Goal: Task Accomplishment & Management: Complete application form

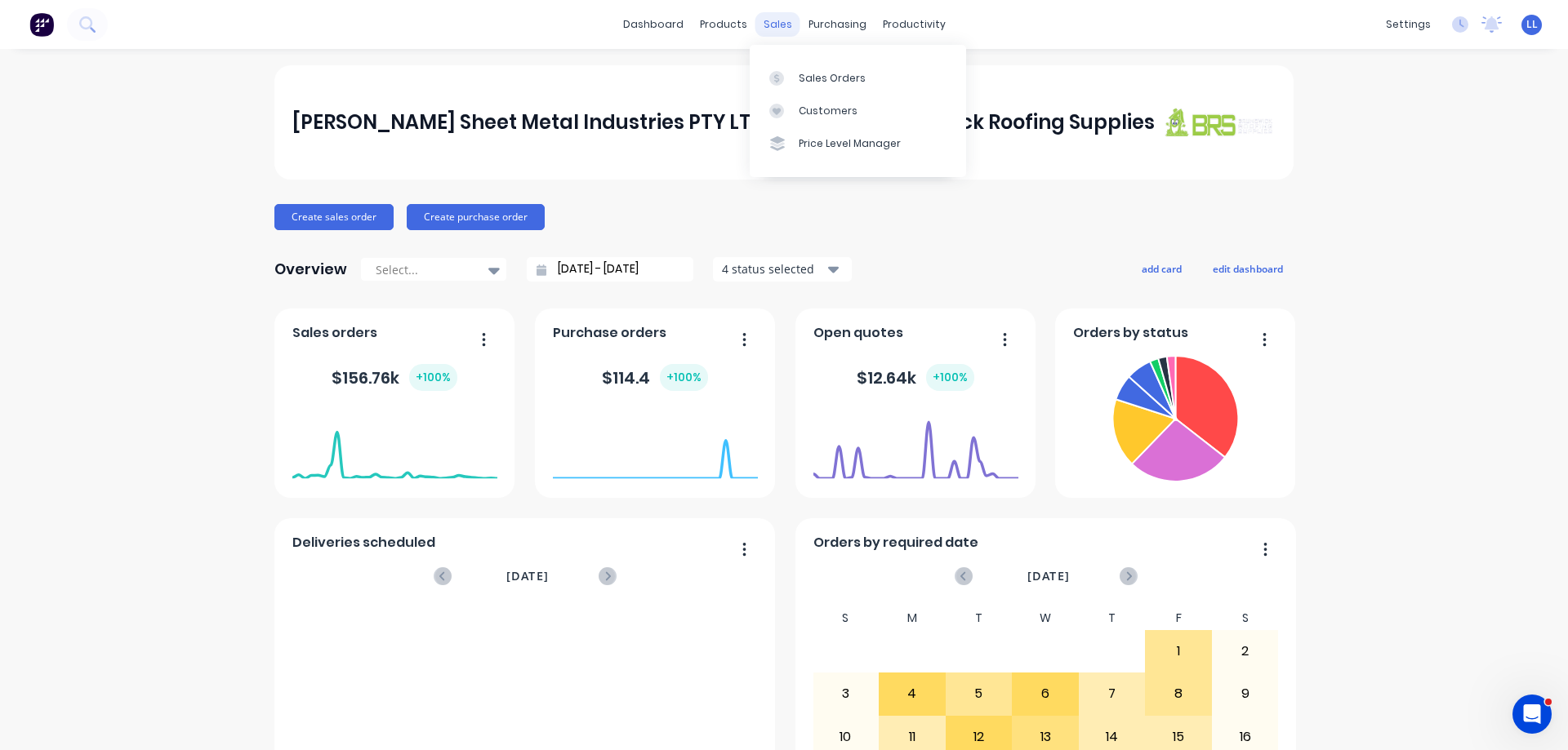
click at [775, 32] on div "sales" at bounding box center [778, 24] width 45 height 24
click at [795, 83] on link "Sales Orders" at bounding box center [858, 78] width 217 height 33
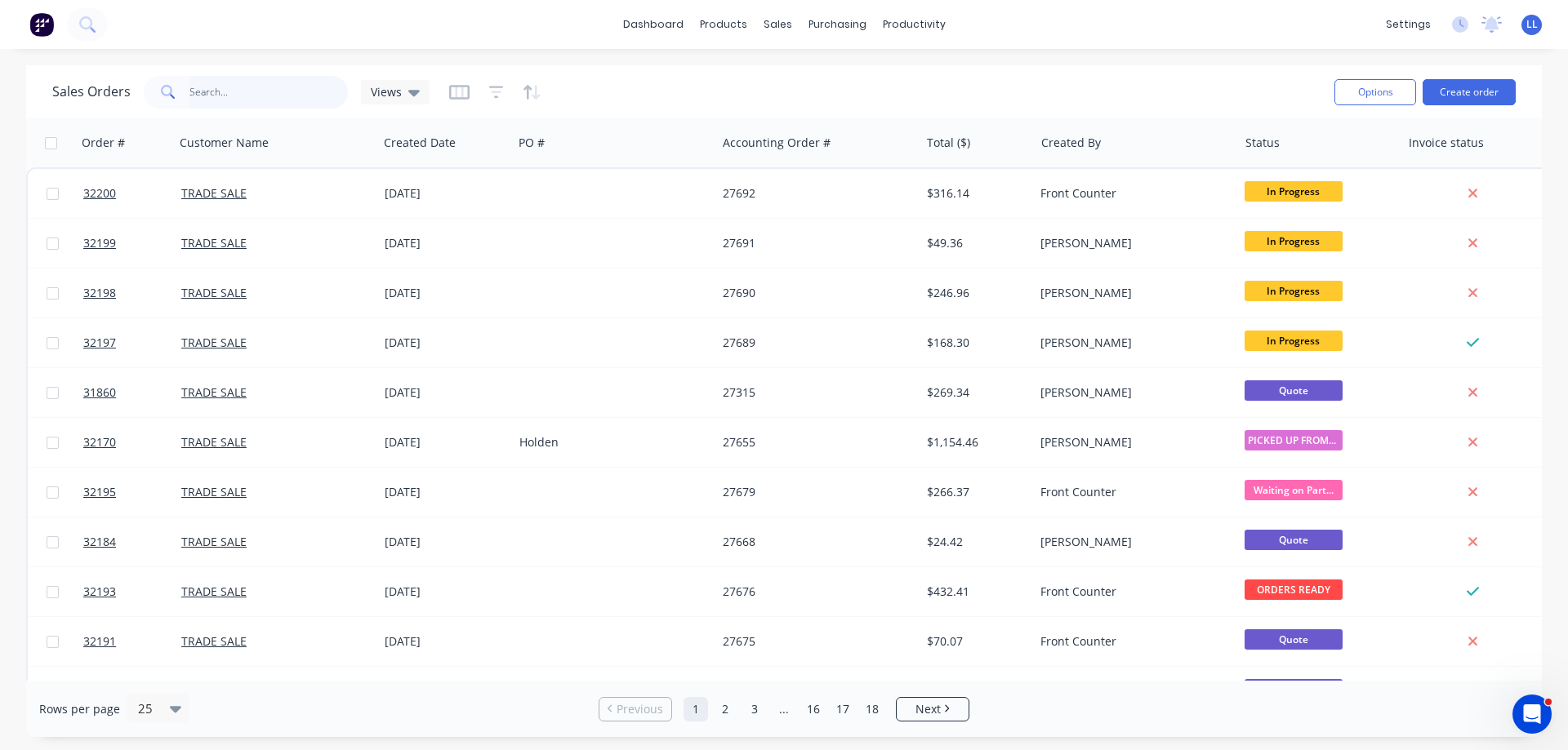
click at [215, 93] on input "text" at bounding box center [269, 93] width 160 height 33
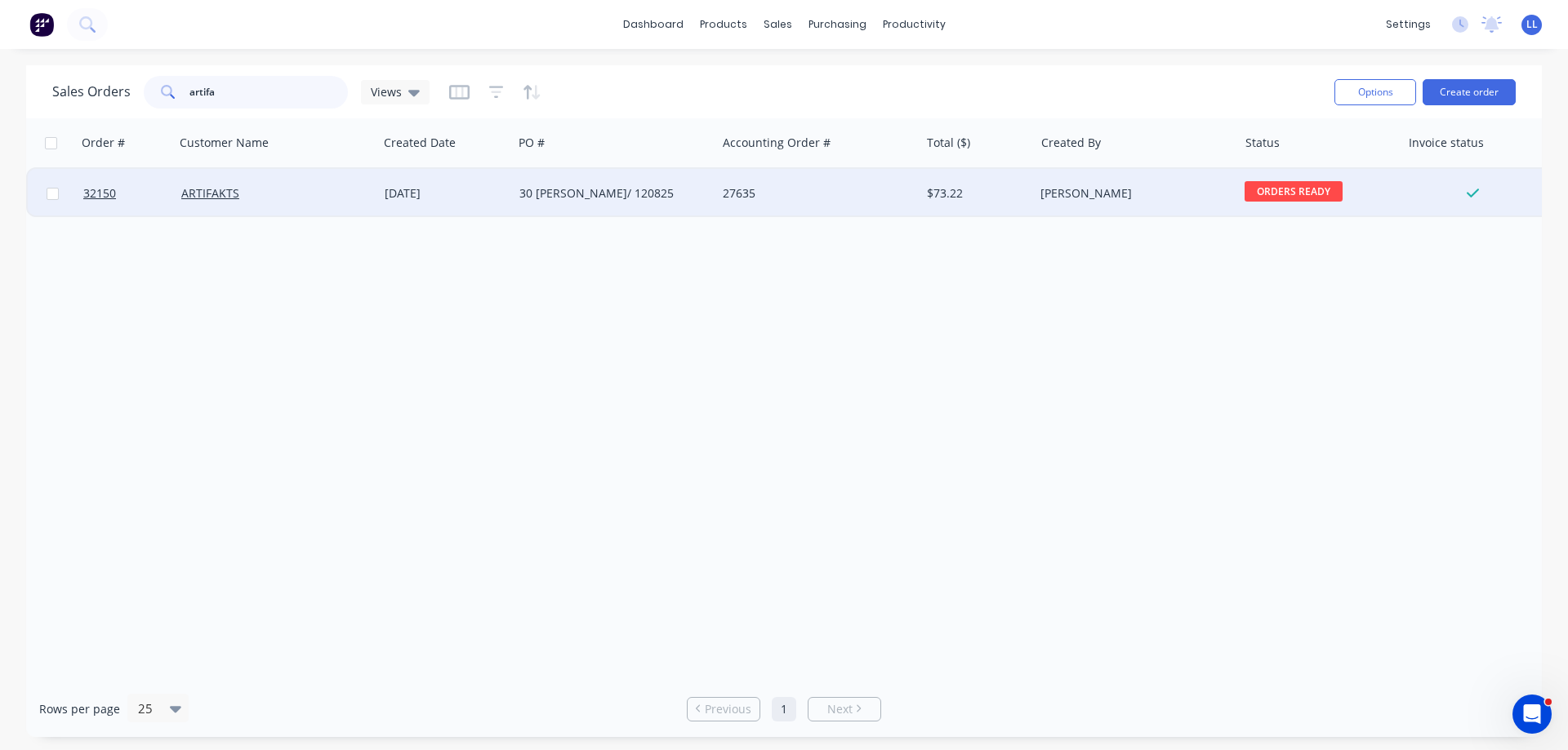
type input "artifa"
click at [783, 188] on div "27635" at bounding box center [813, 193] width 181 height 16
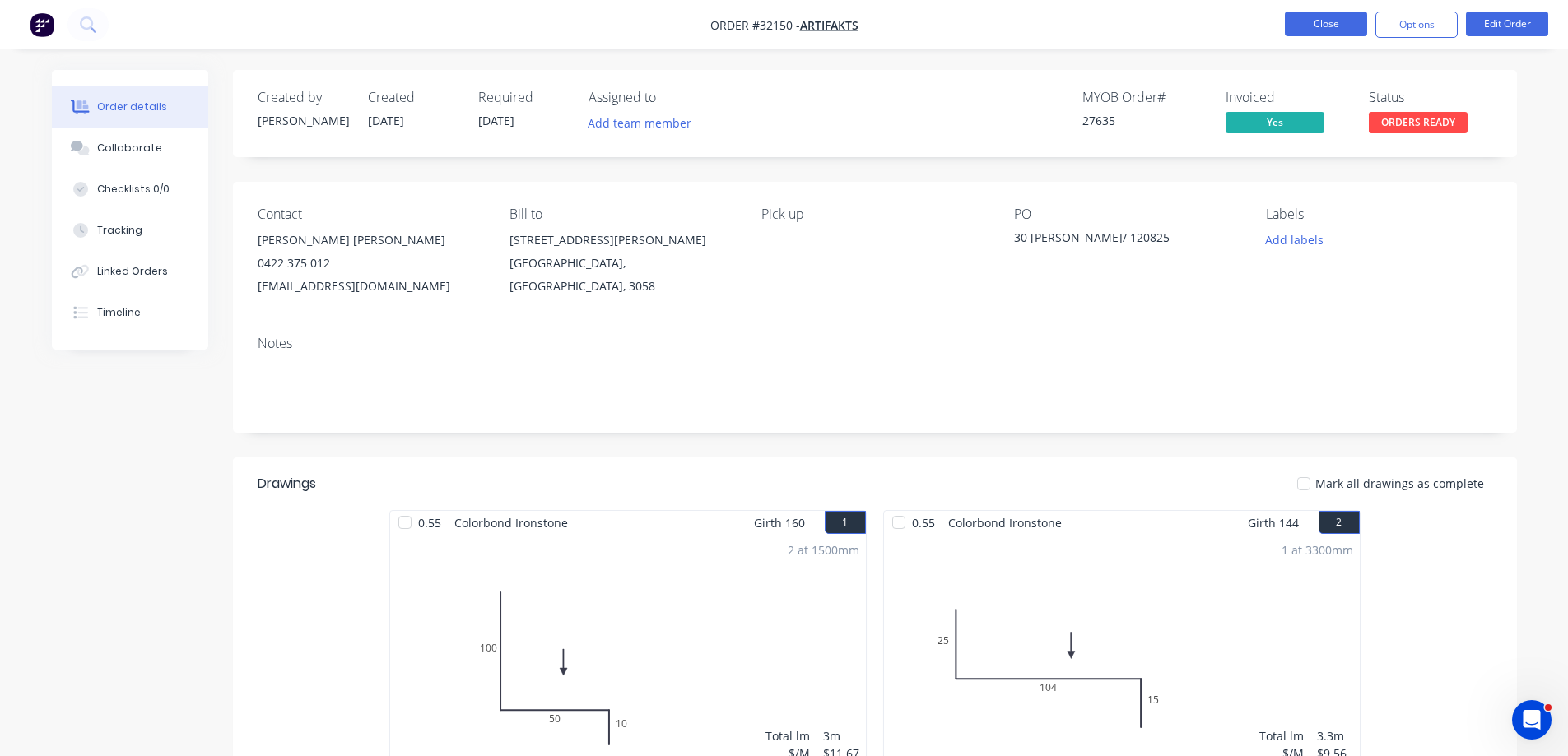
click at [1351, 21] on button "Close" at bounding box center [1326, 24] width 82 height 25
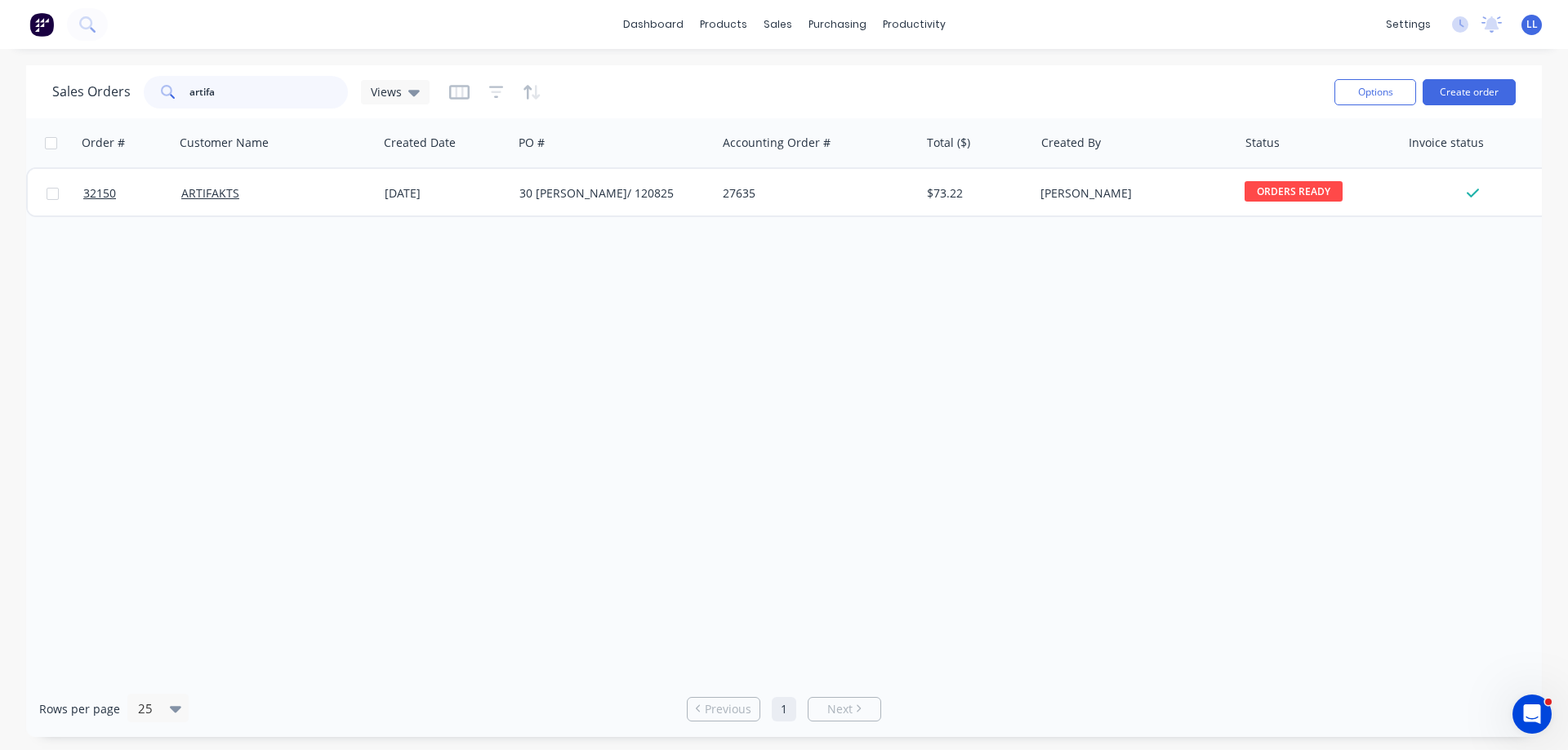
drag, startPoint x: 231, startPoint y: 91, endPoint x: 0, endPoint y: 124, distance: 233.3
click at [0, 126] on div "Sales Orders artifa Views Options Create order Order # Customer Name Created Da…" at bounding box center [784, 401] width 1568 height 672
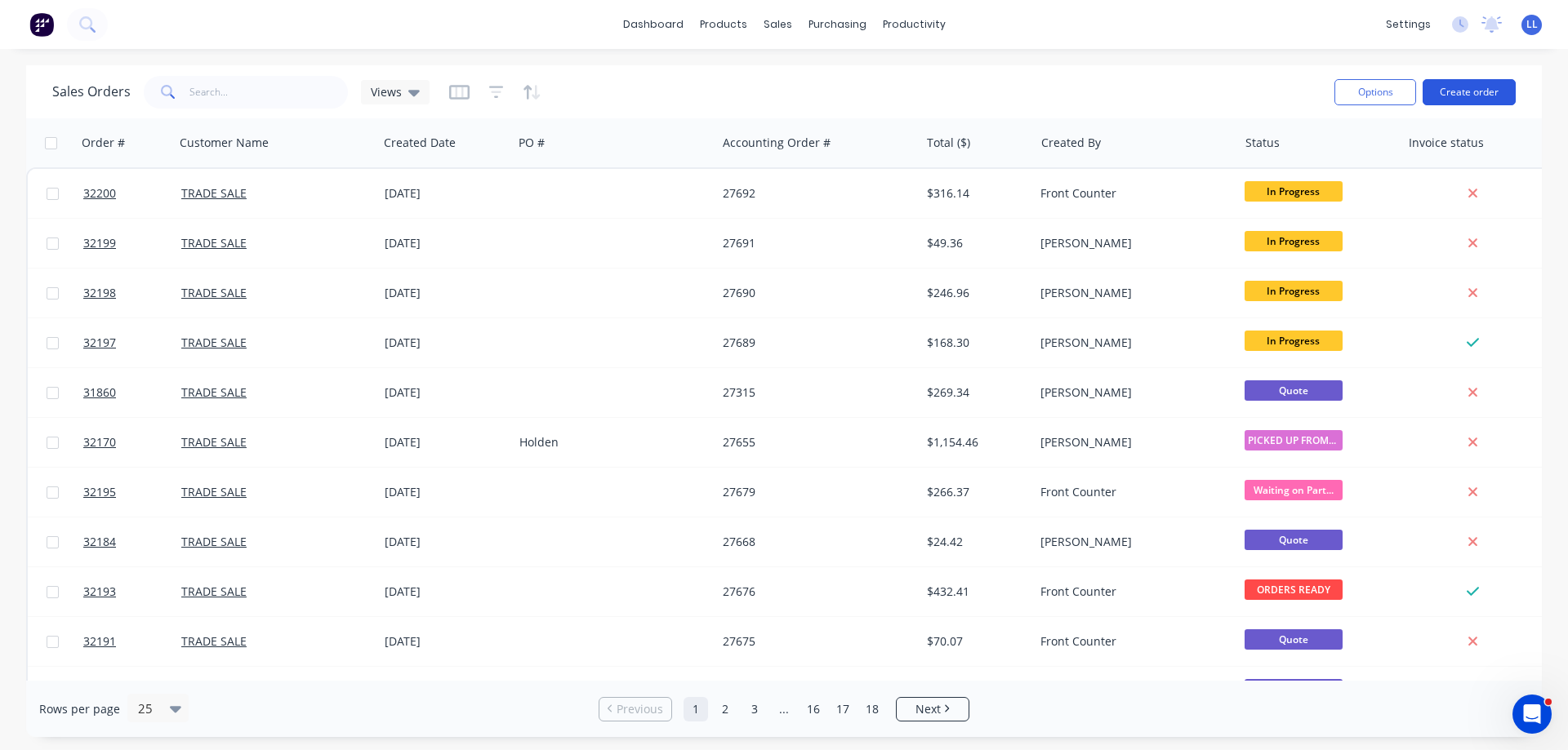
drag, startPoint x: 1471, startPoint y: 93, endPoint x: 1463, endPoint y: 93, distance: 8.0
click at [1463, 93] on button "Create order" at bounding box center [1468, 92] width 93 height 26
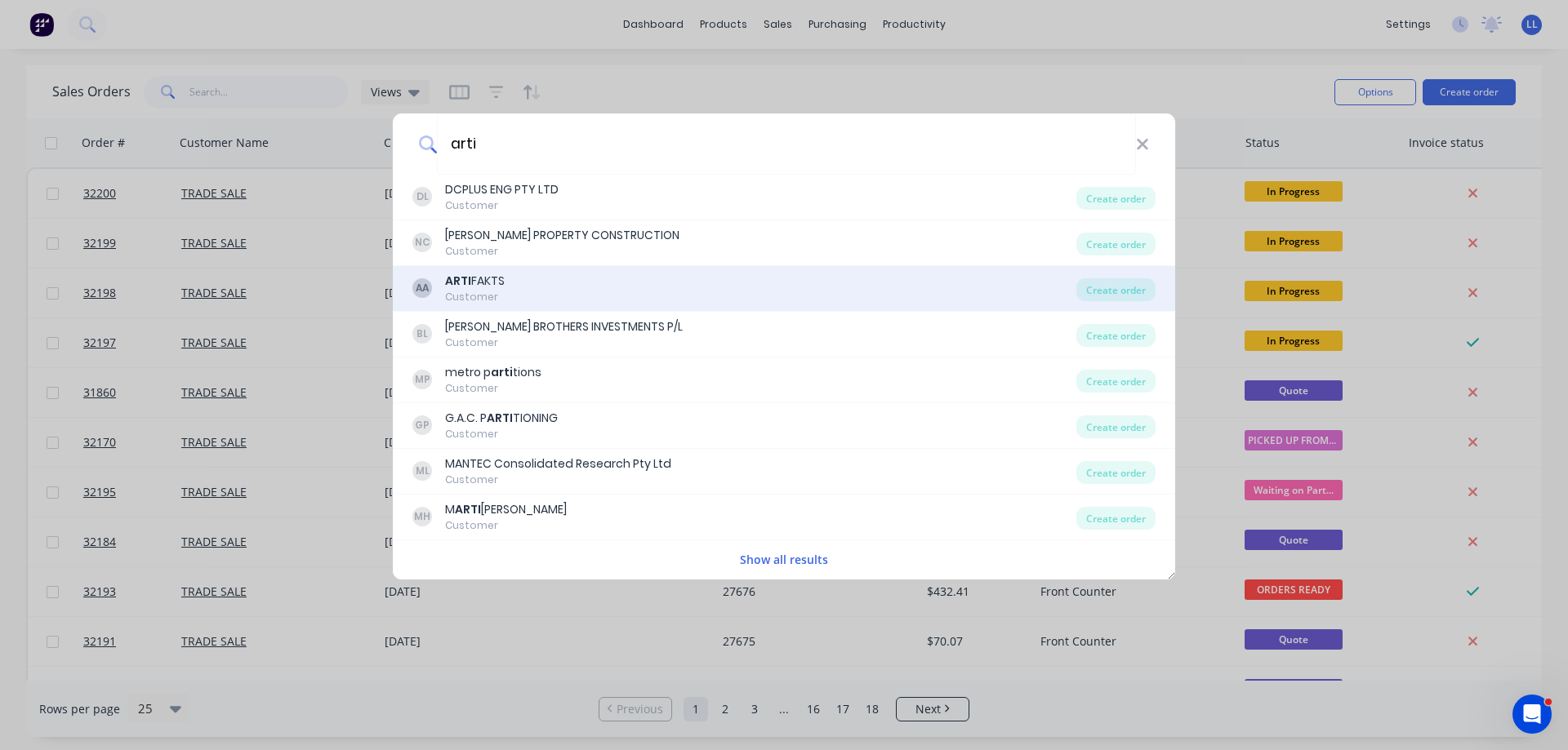
type input "arti"
click at [497, 288] on div "ARTI FAKTS" at bounding box center [475, 281] width 60 height 17
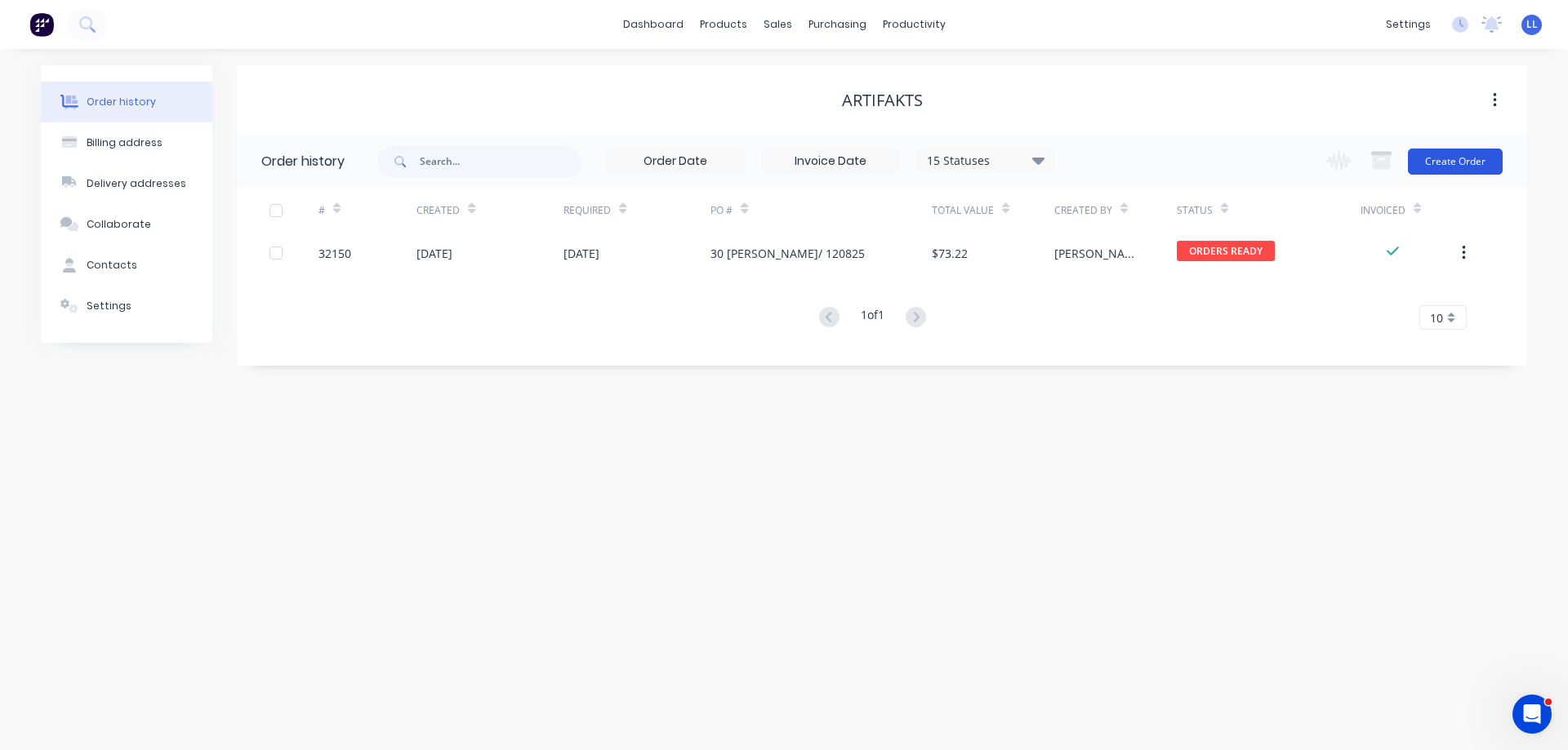
click at [1463, 158] on button "Create Order" at bounding box center [1455, 161] width 94 height 26
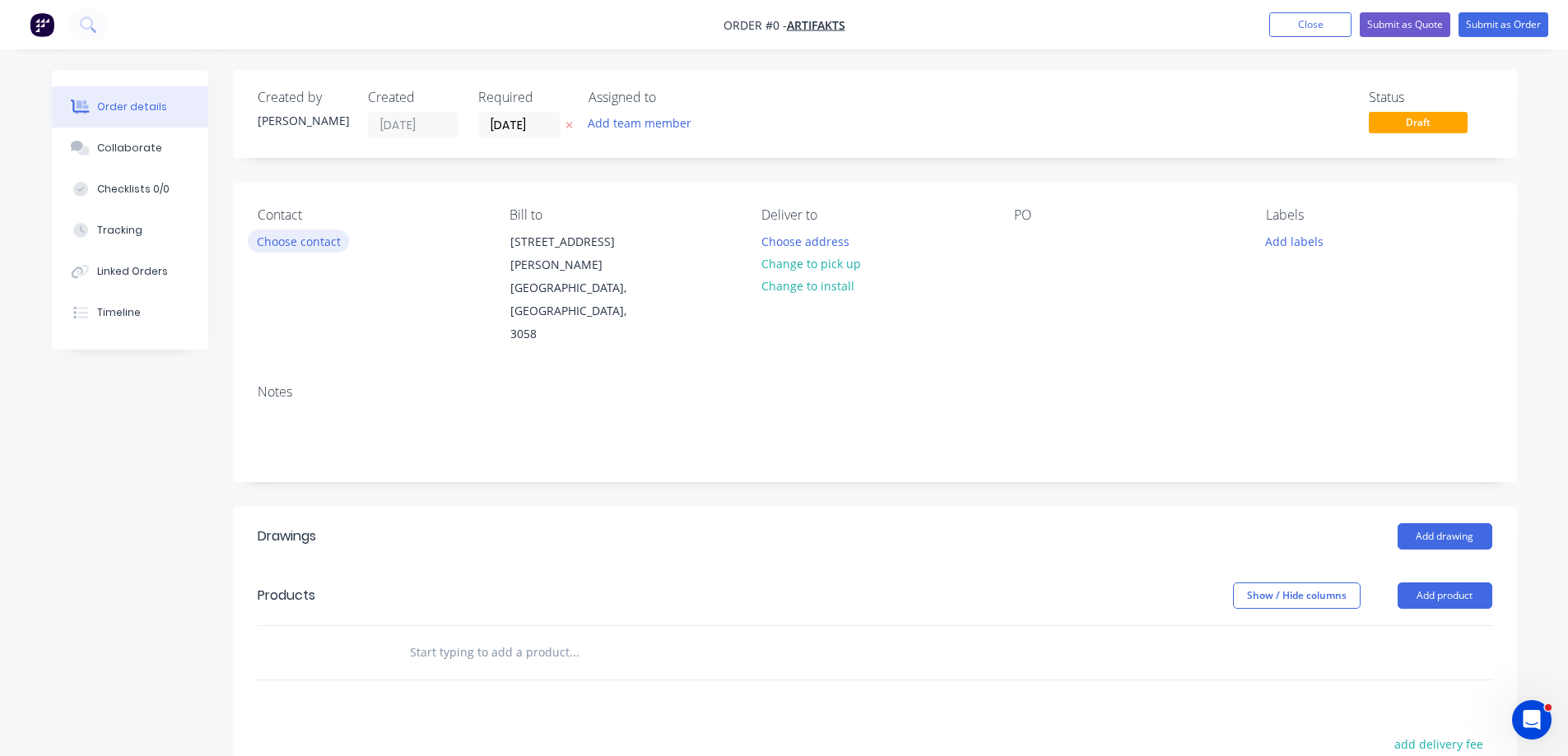
click at [302, 238] on button "Choose contact" at bounding box center [298, 240] width 101 height 22
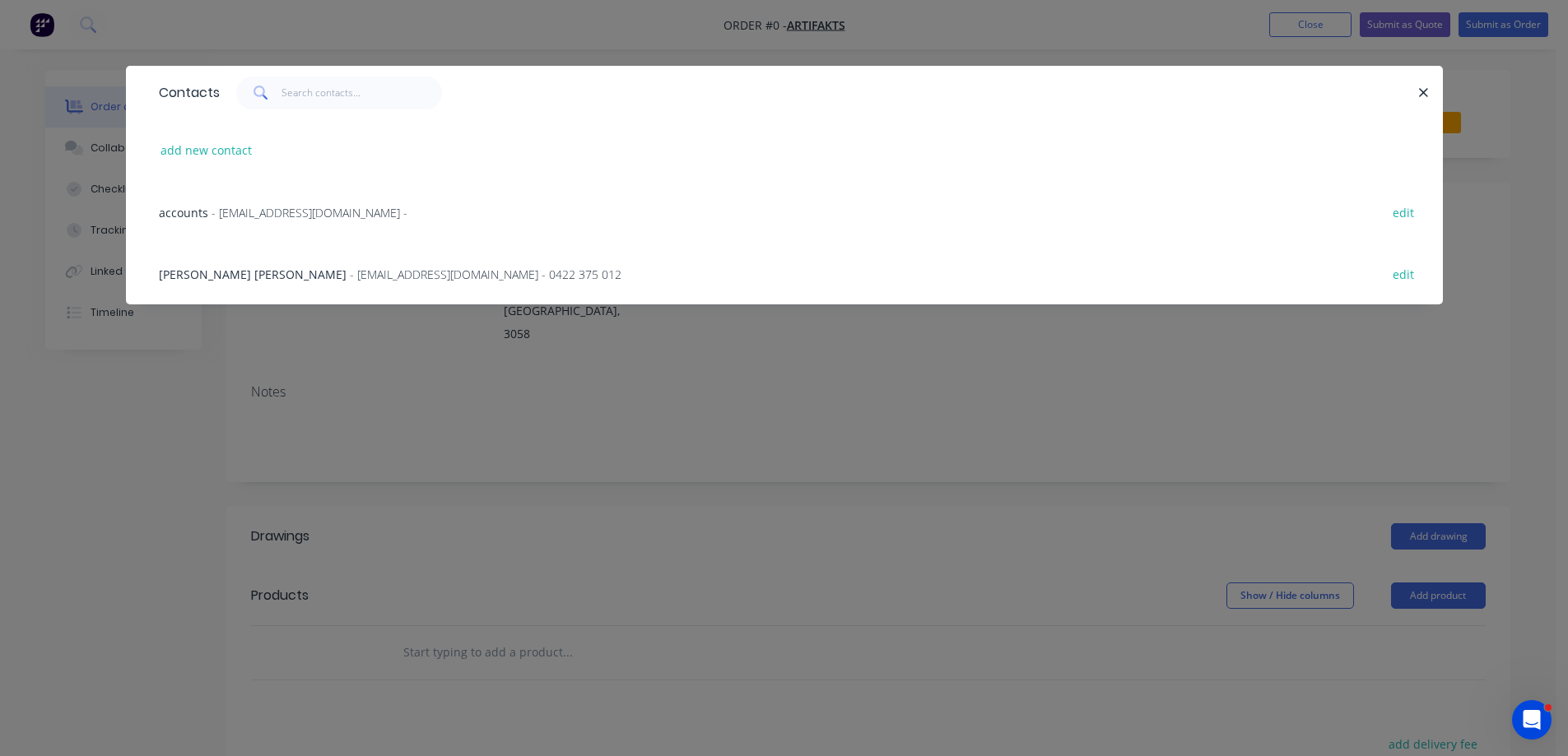
click at [350, 273] on span "- [EMAIL_ADDRESS][DOMAIN_NAME] - 0422 375 012" at bounding box center [485, 274] width 272 height 16
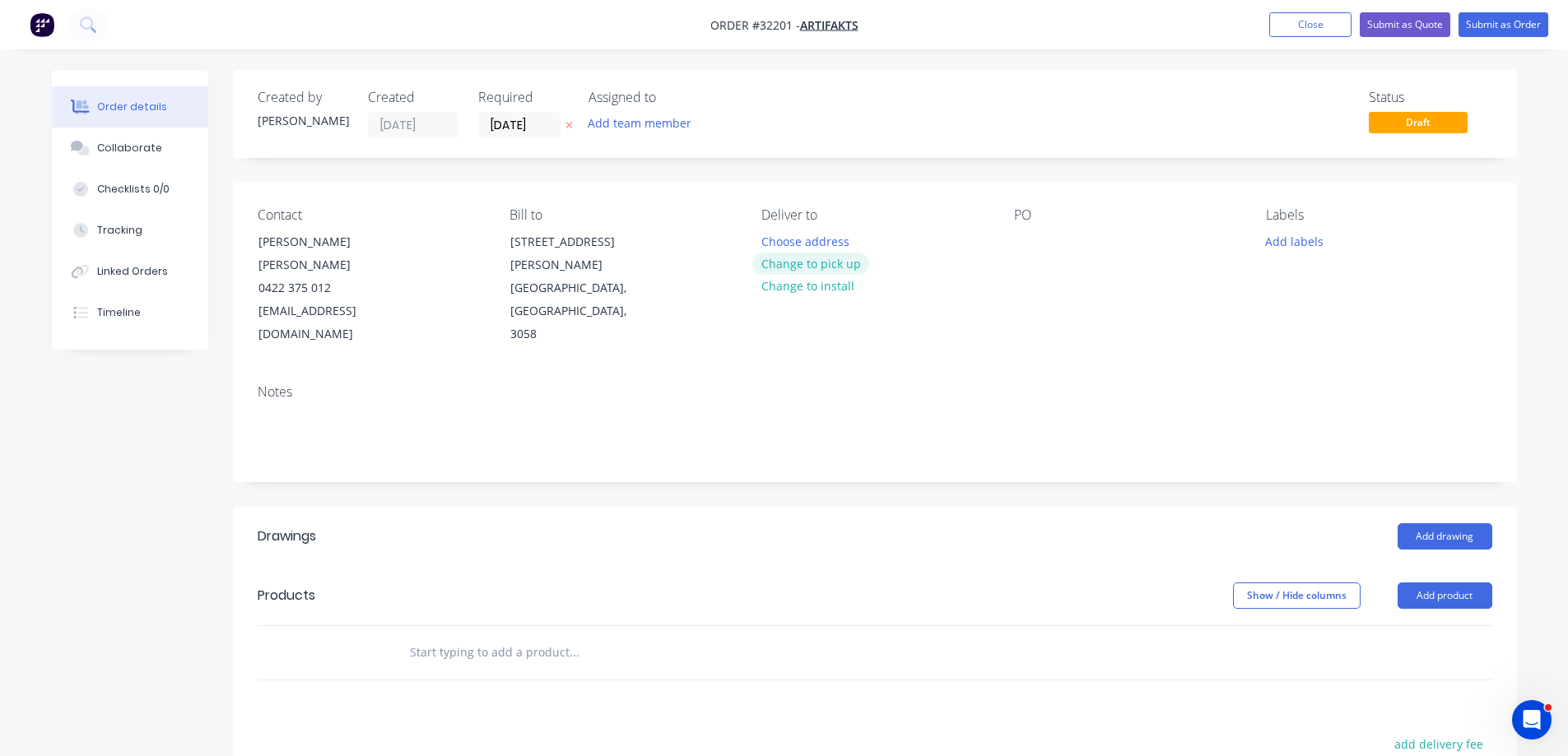
click at [804, 270] on button "Change to pick up" at bounding box center [811, 263] width 117 height 22
click at [1033, 244] on div at bounding box center [1027, 241] width 27 height 24
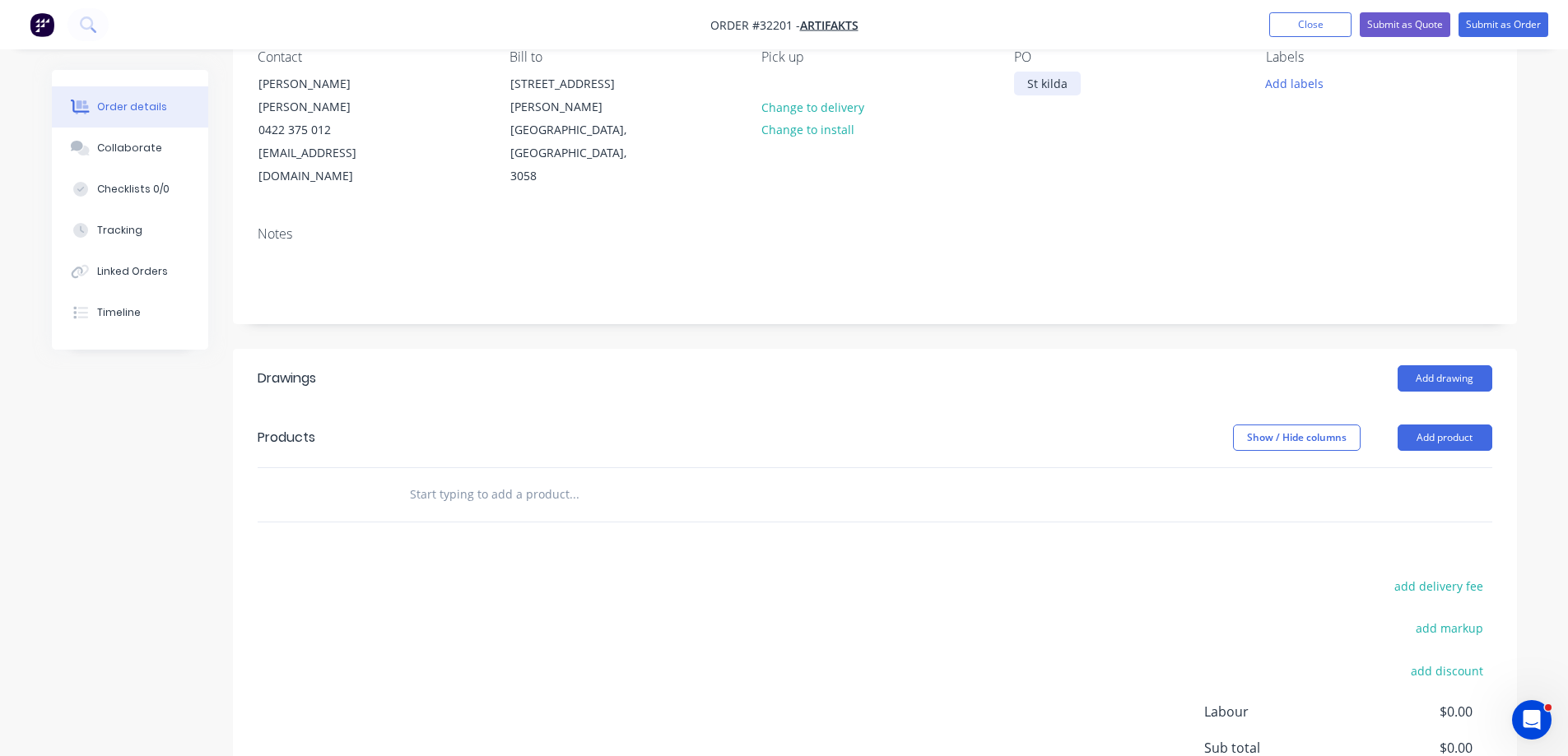
scroll to position [165, 0]
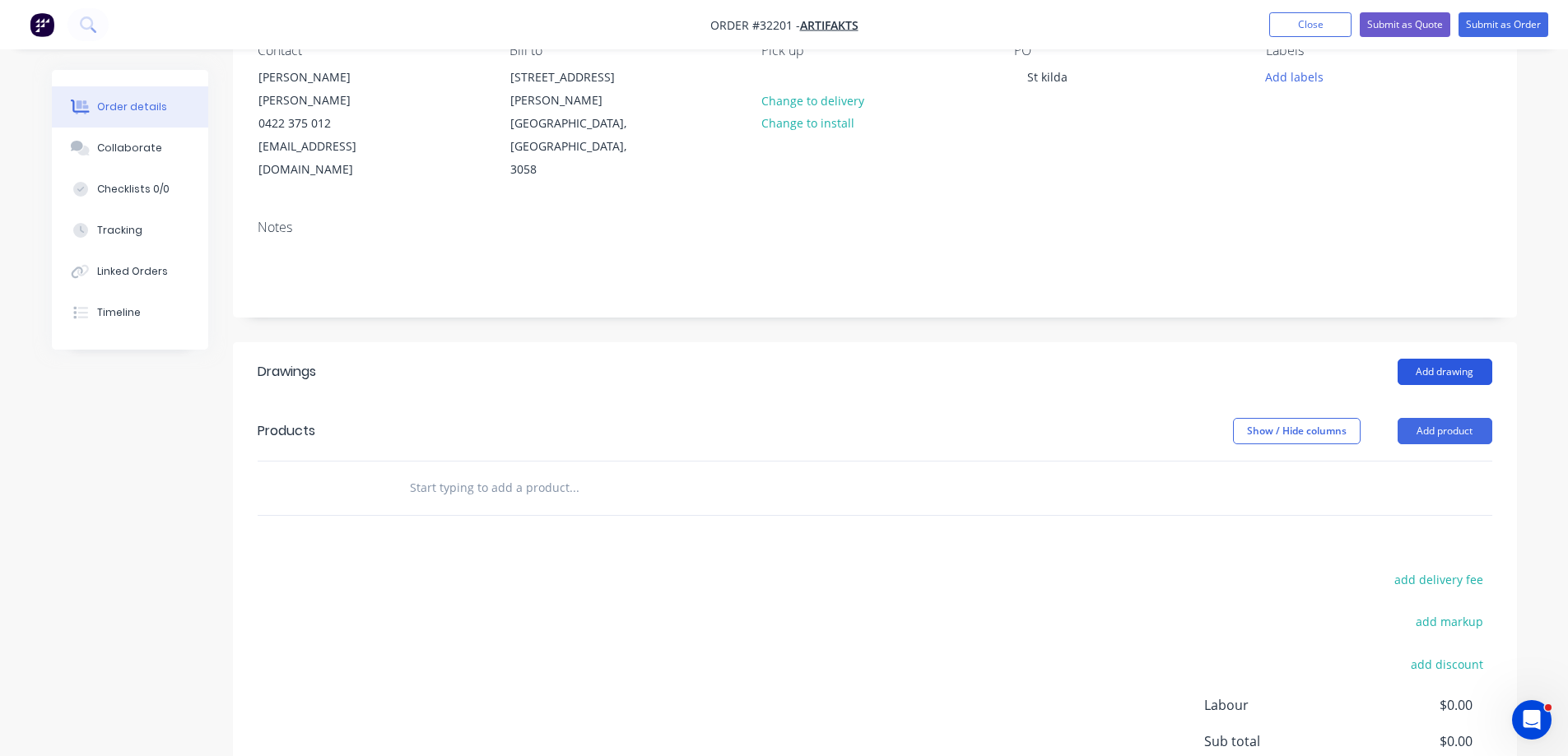
click at [1444, 359] on button "Add drawing" at bounding box center [1445, 372] width 95 height 27
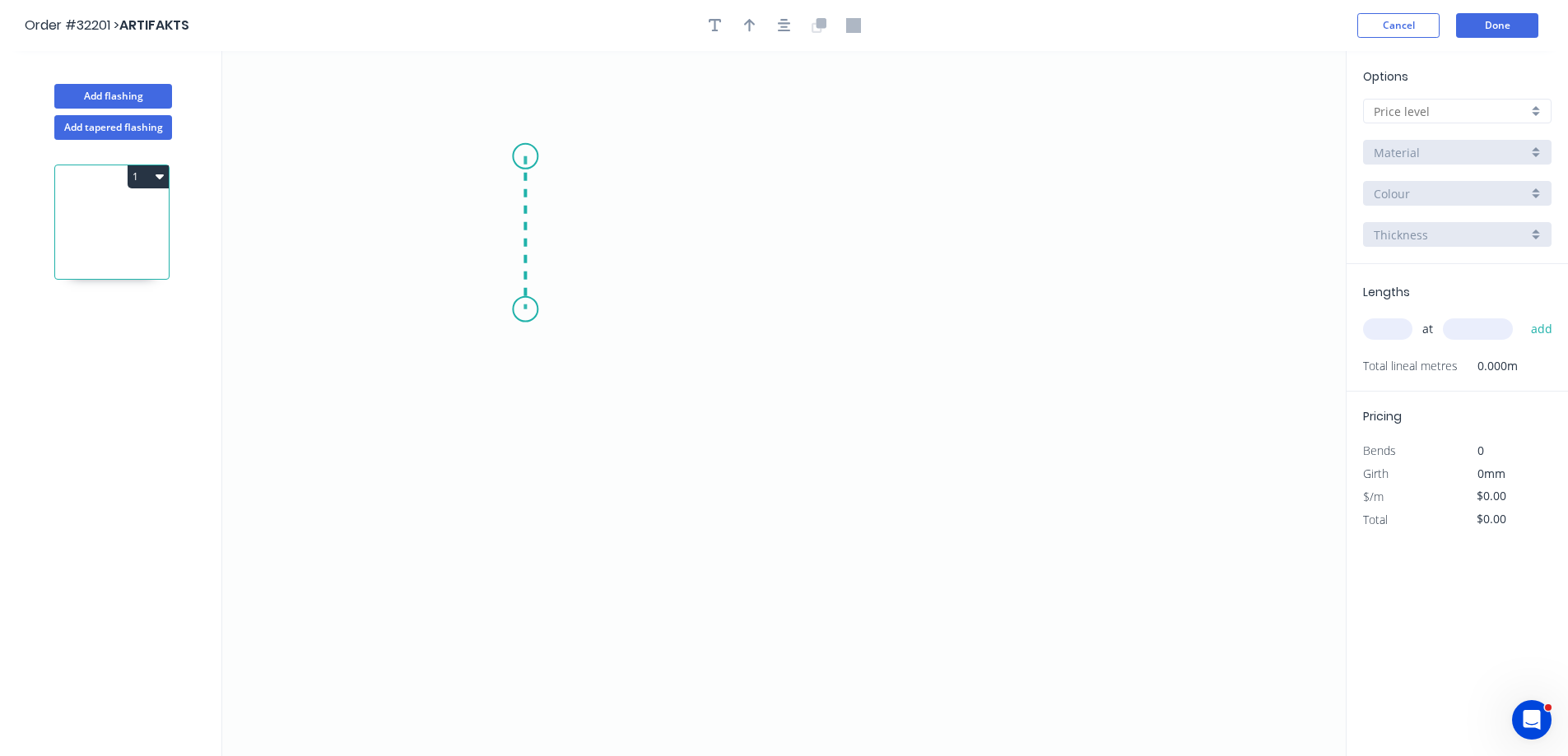
drag, startPoint x: 525, startPoint y: 156, endPoint x: 536, endPoint y: 310, distance: 154.4
click at [536, 310] on icon "0" at bounding box center [784, 404] width 1124 height 706
click at [807, 309] on icon "0 ?" at bounding box center [784, 404] width 1124 height 706
drag, startPoint x: 807, startPoint y: 368, endPoint x: 807, endPoint y: 389, distance: 21.0
click at [807, 389] on icon "0 ? ?" at bounding box center [784, 404] width 1124 height 706
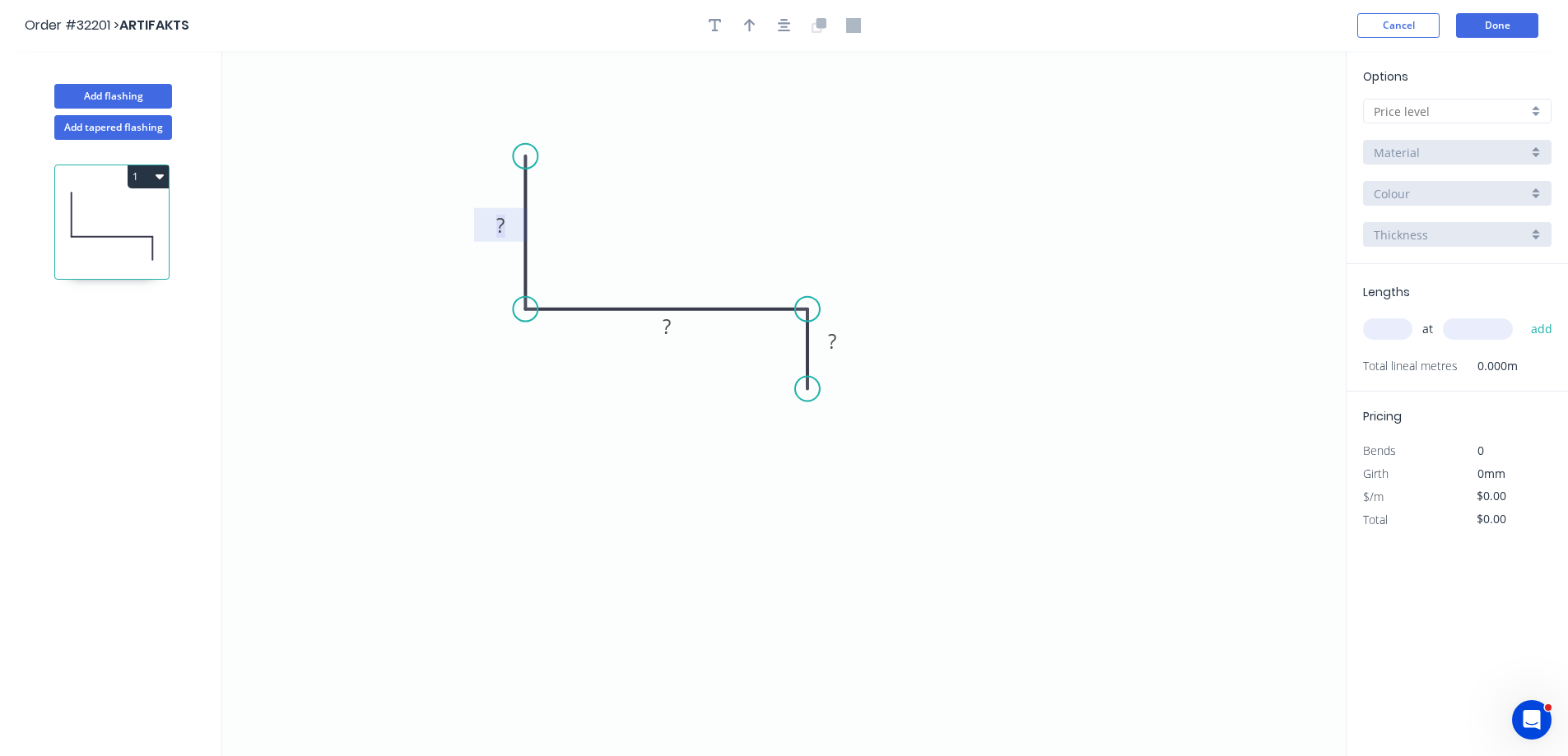
click at [515, 223] on rect at bounding box center [500, 226] width 33 height 23
click at [747, 27] on icon "button" at bounding box center [750, 26] width 12 height 15
drag, startPoint x: 1260, startPoint y: 128, endPoint x: 667, endPoint y: 226, distance: 601.0
click at [667, 226] on icon at bounding box center [667, 207] width 15 height 53
click at [1436, 110] on input "text" at bounding box center [1451, 112] width 154 height 17
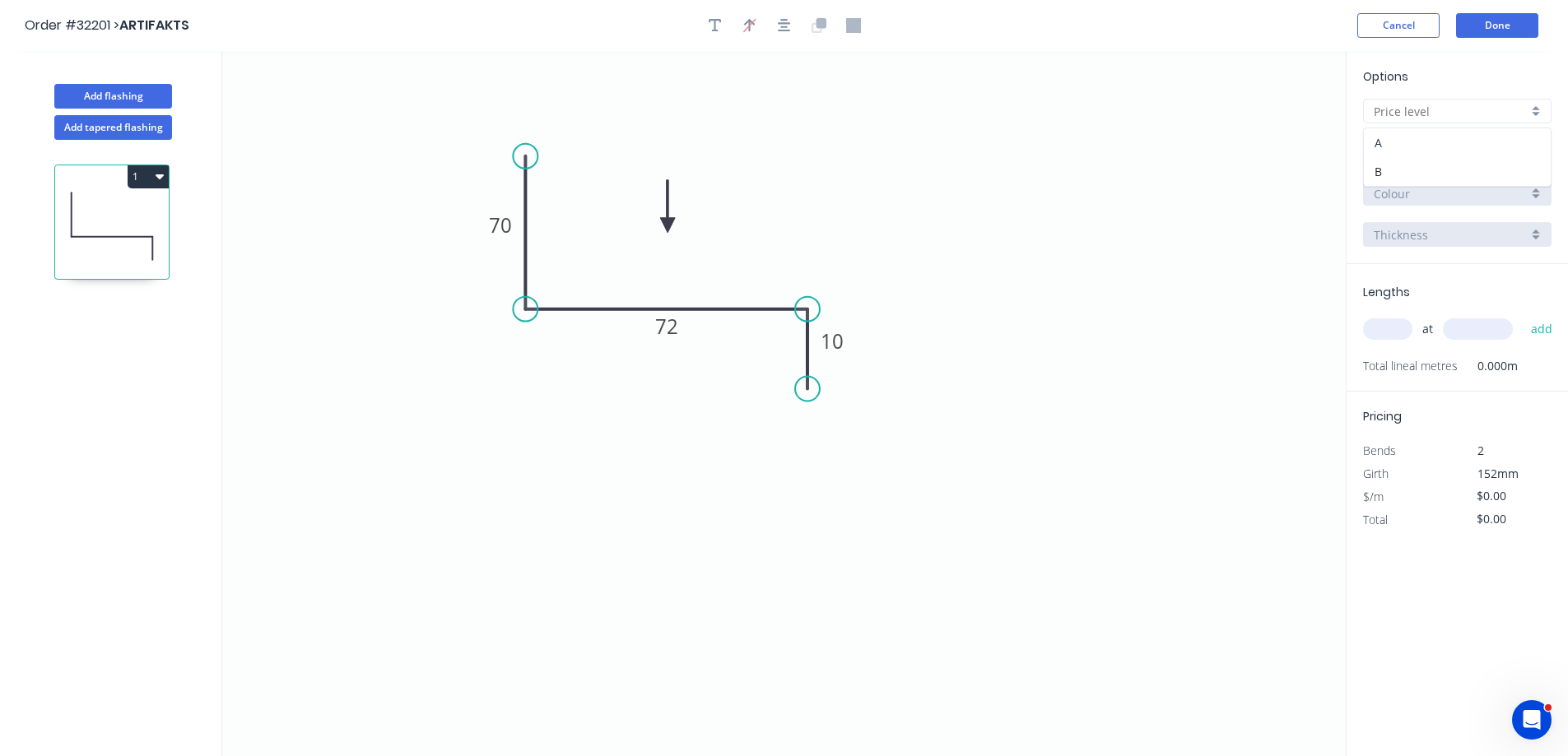
click at [1411, 142] on div "A" at bounding box center [1457, 143] width 187 height 29
type input "A"
type input "$11.67"
click at [1415, 188] on input "Basalt" at bounding box center [1451, 194] width 154 height 17
click at [1419, 235] on div "Ironstone" at bounding box center [1457, 225] width 187 height 29
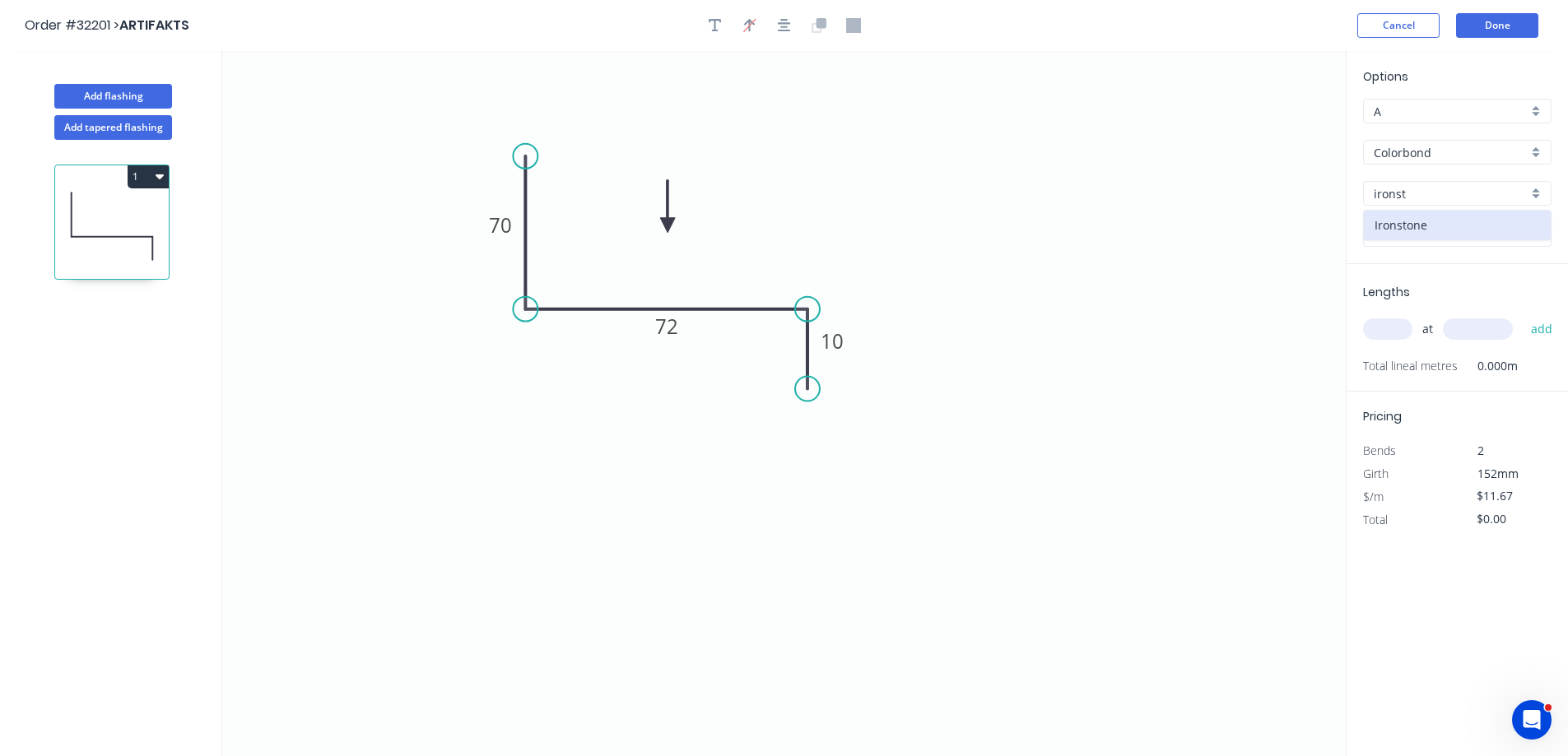
type input "Ironstone"
click at [1391, 339] on input "text" at bounding box center [1388, 328] width 49 height 21
type input "1"
type input "1100"
click at [1523, 315] on button "add" at bounding box center [1542, 329] width 38 height 28
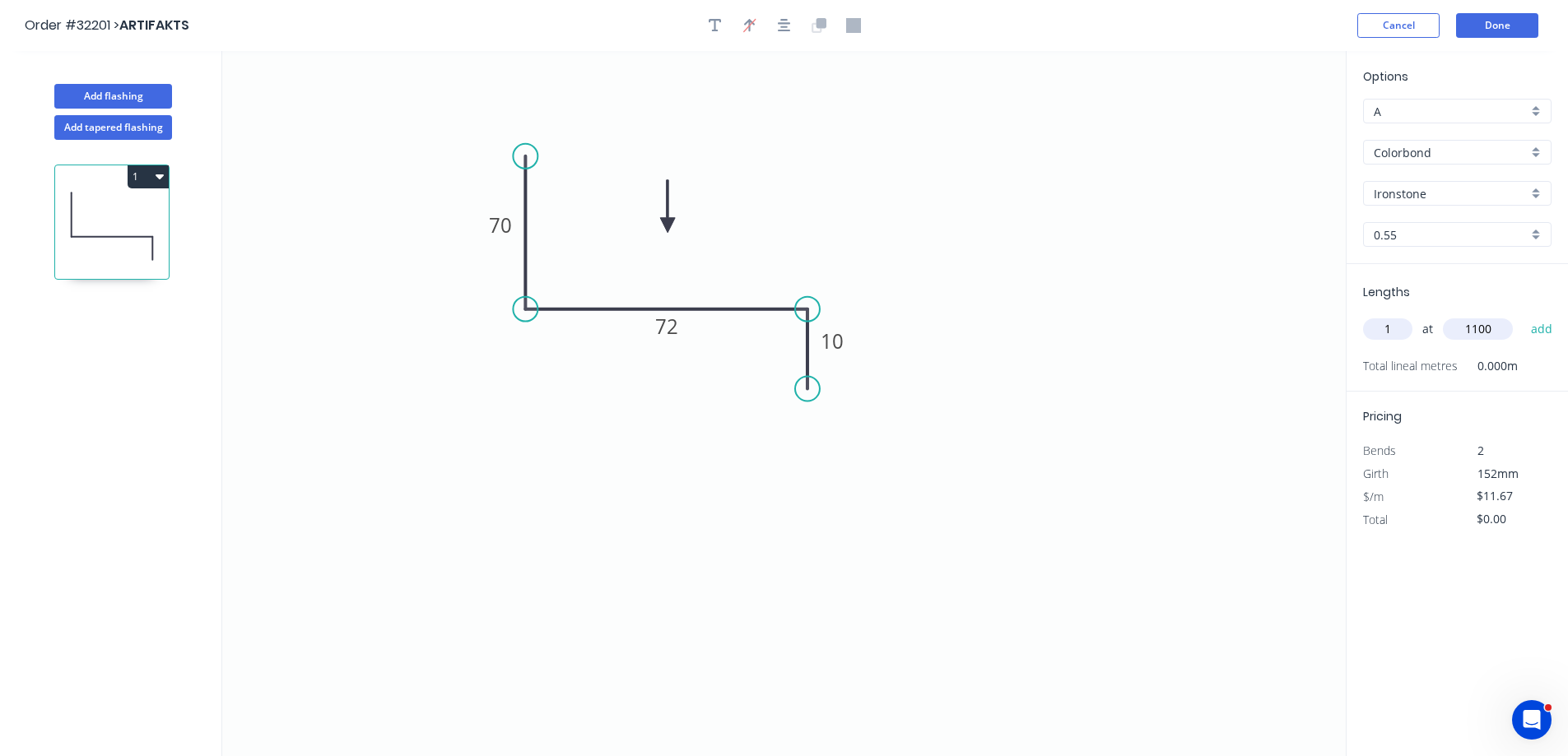
type input "$12.84"
click at [1501, 18] on button "Done" at bounding box center [1498, 25] width 82 height 25
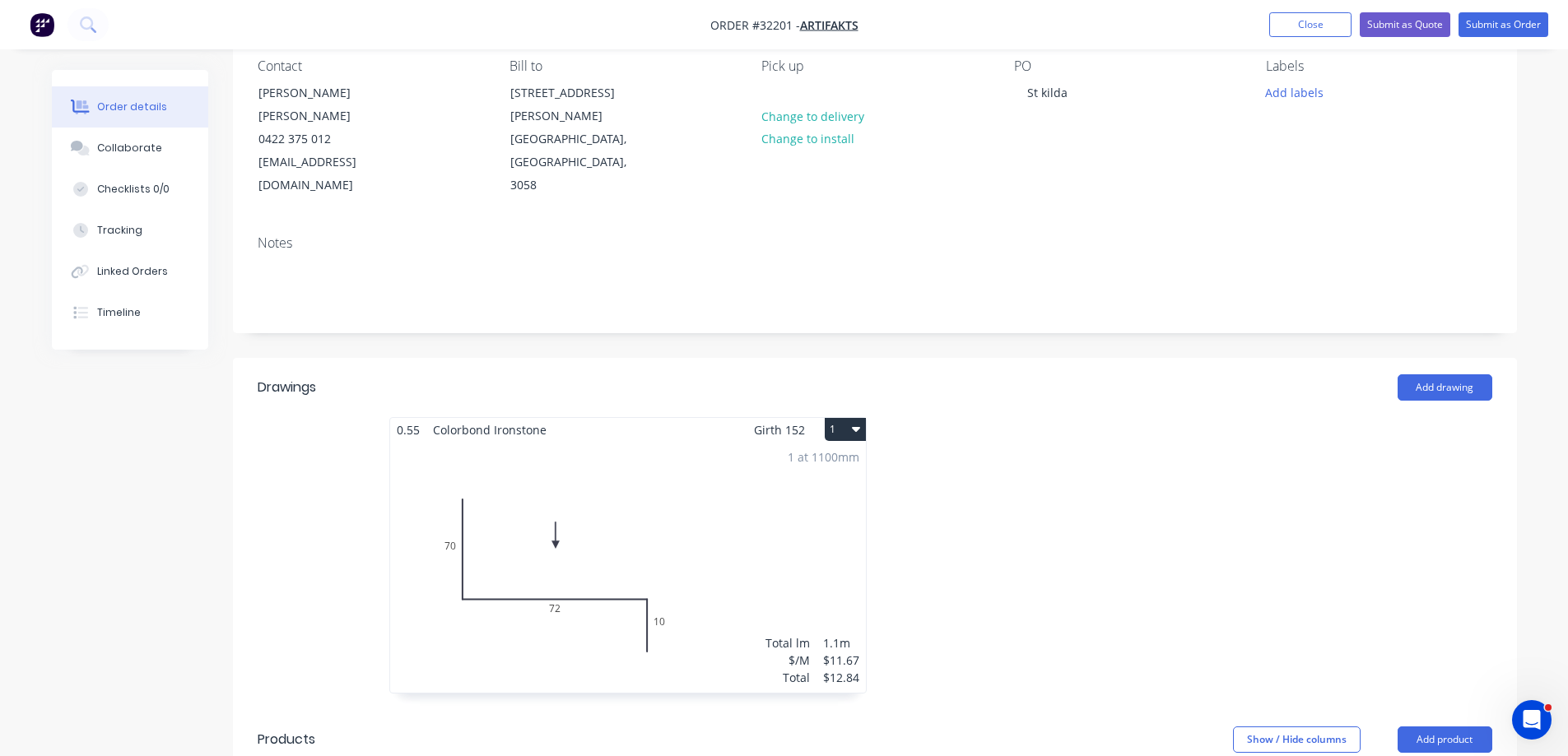
scroll to position [165, 0]
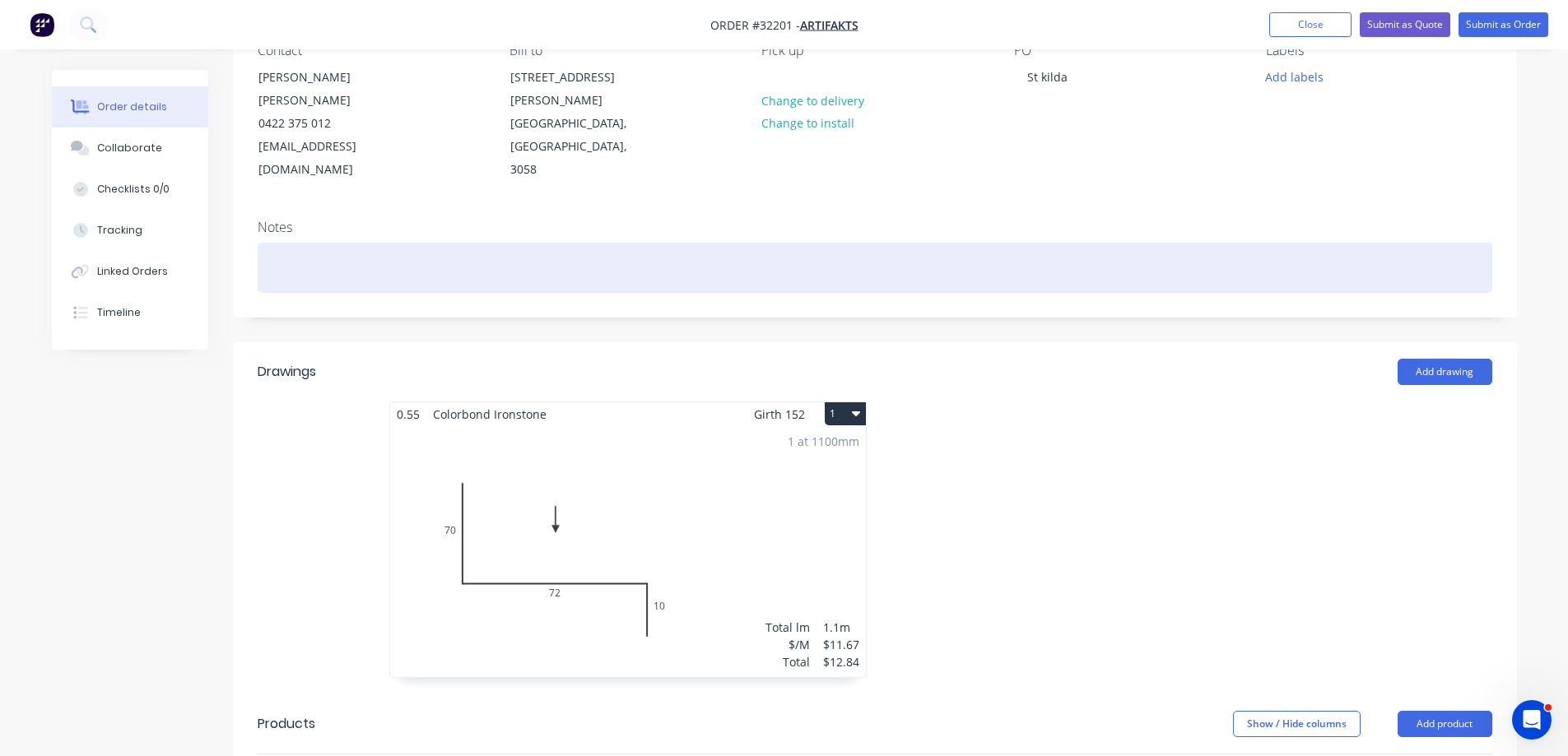
click at [385, 243] on div at bounding box center [875, 268] width 1235 height 50
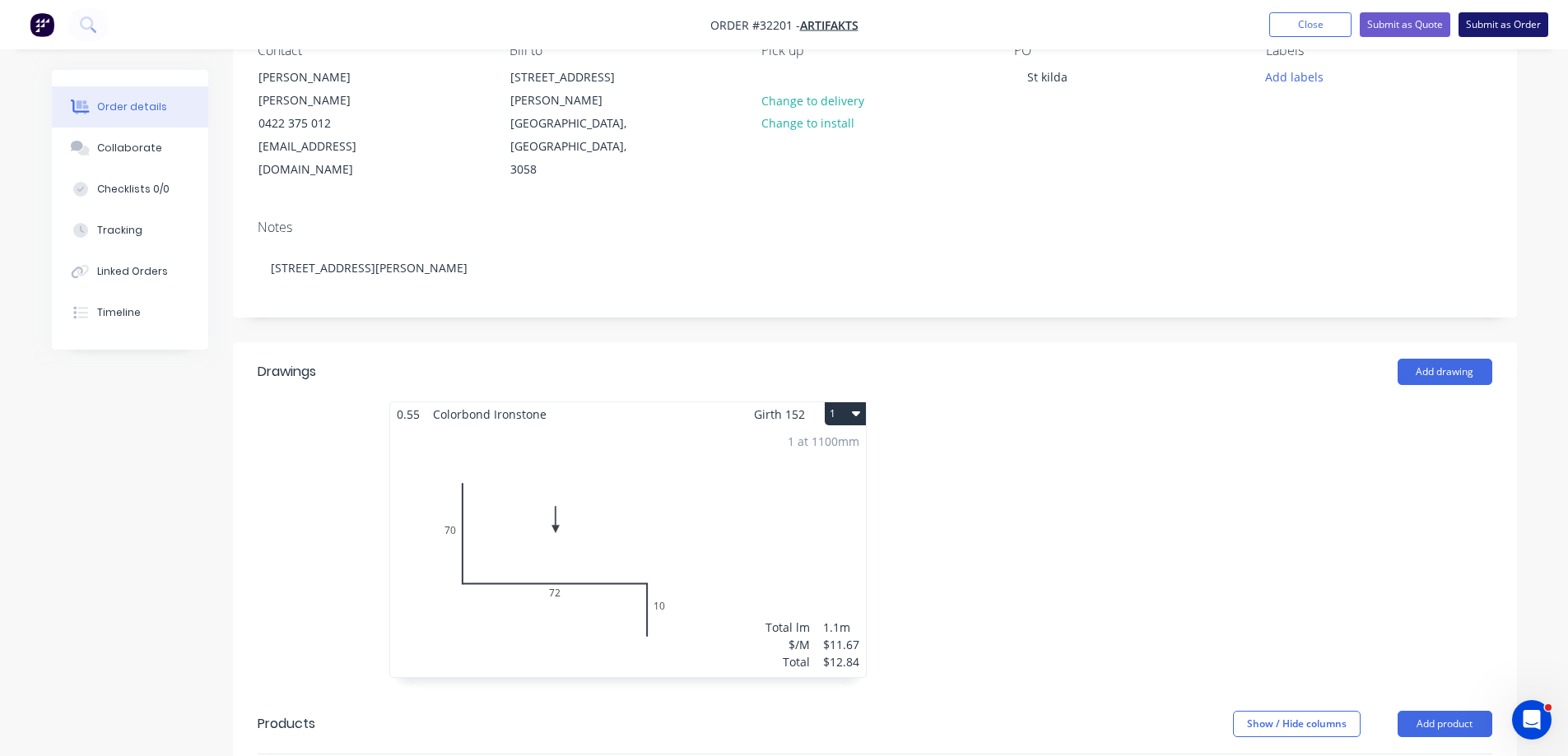
click at [1487, 21] on button "Submit as Order" at bounding box center [1503, 25] width 90 height 25
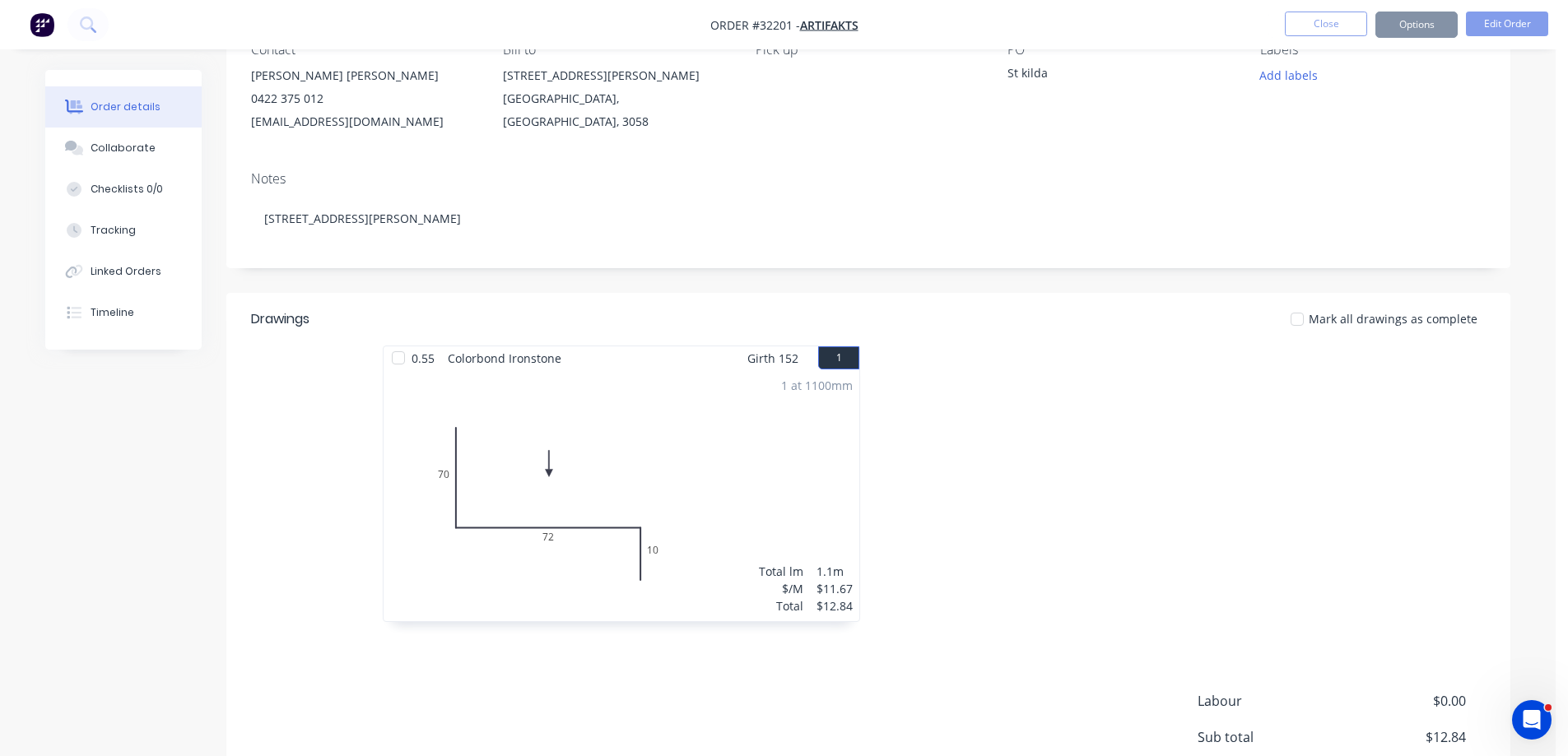
scroll to position [0, 0]
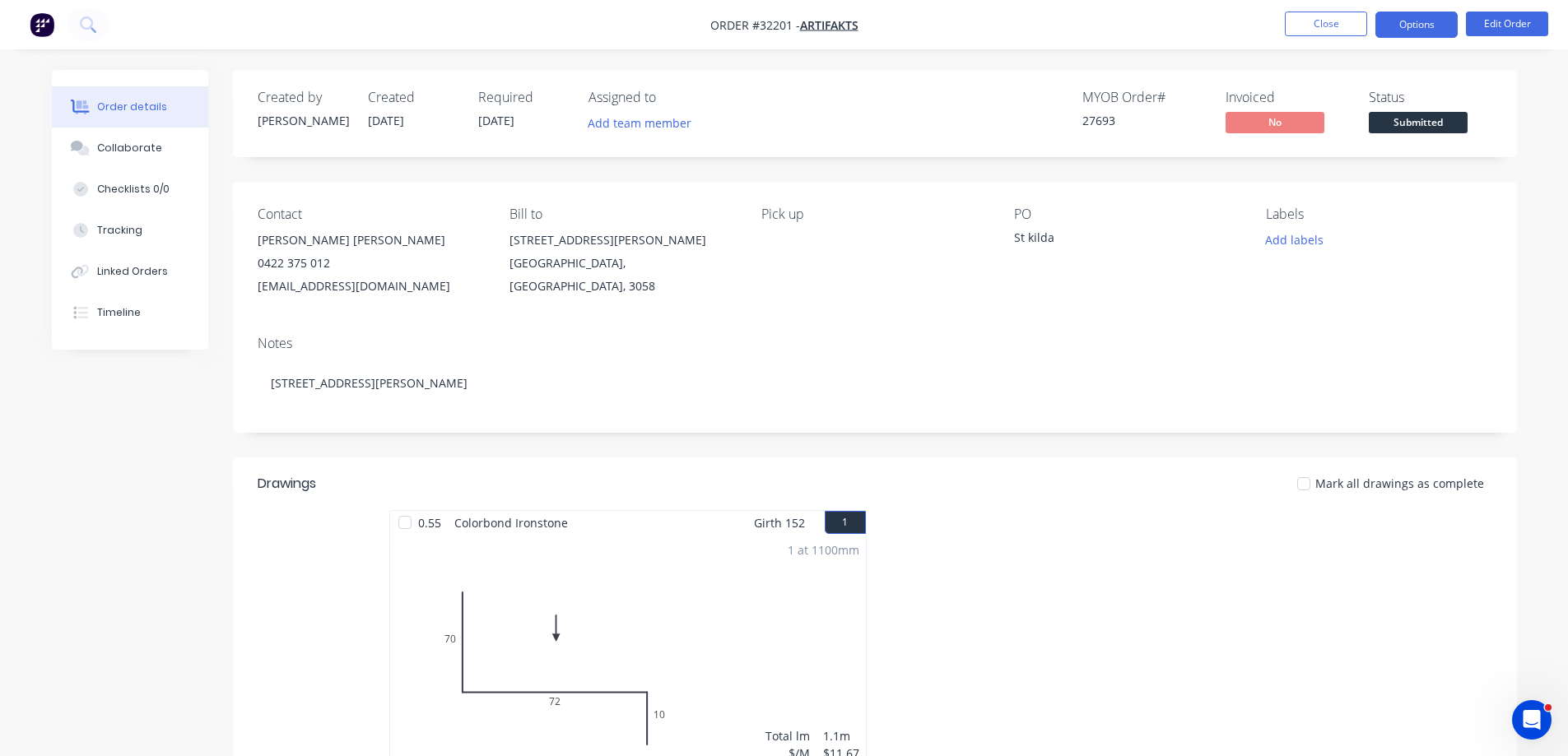
click at [1394, 36] on button "Options" at bounding box center [1416, 25] width 82 height 27
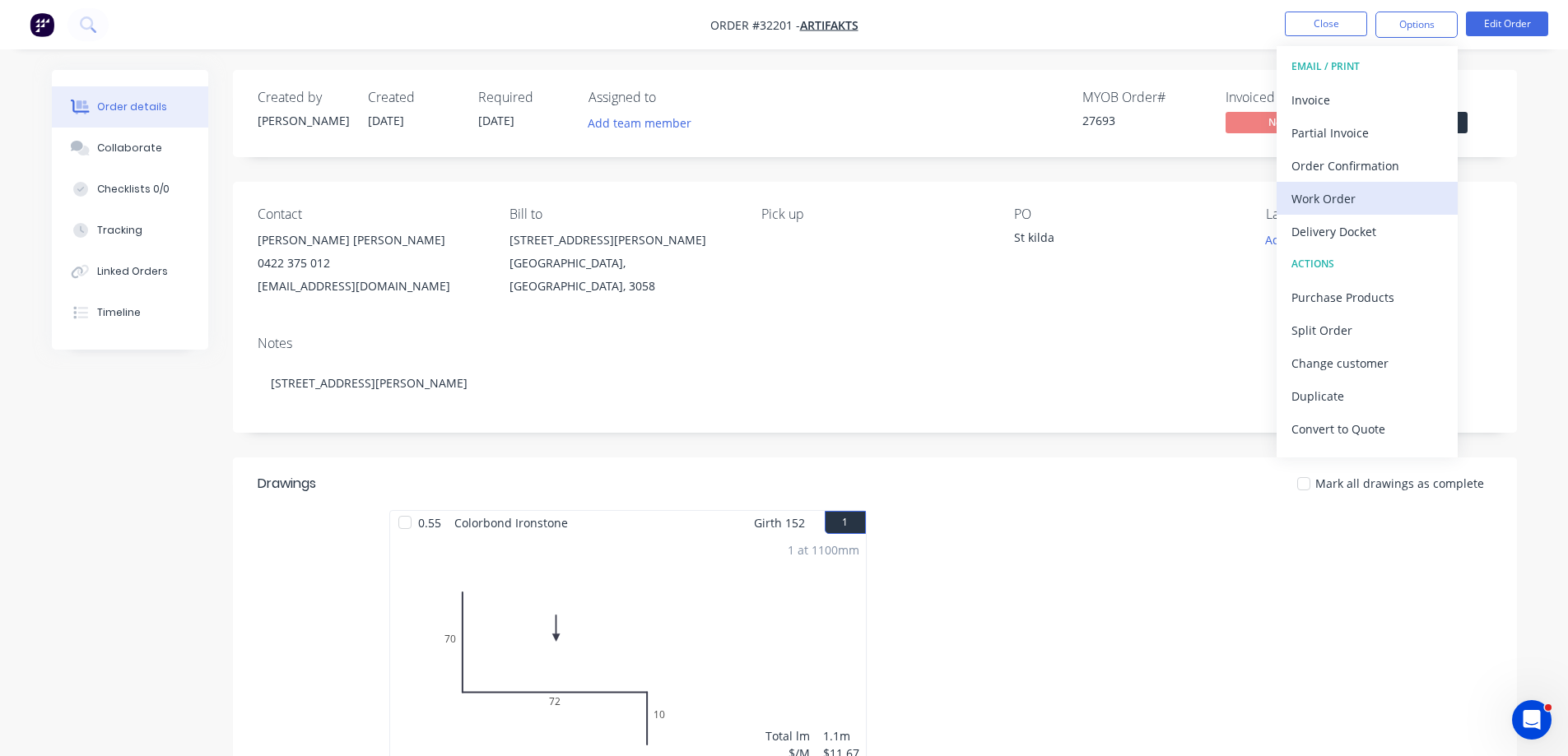
click at [1359, 192] on div "Work Order" at bounding box center [1368, 198] width 152 height 24
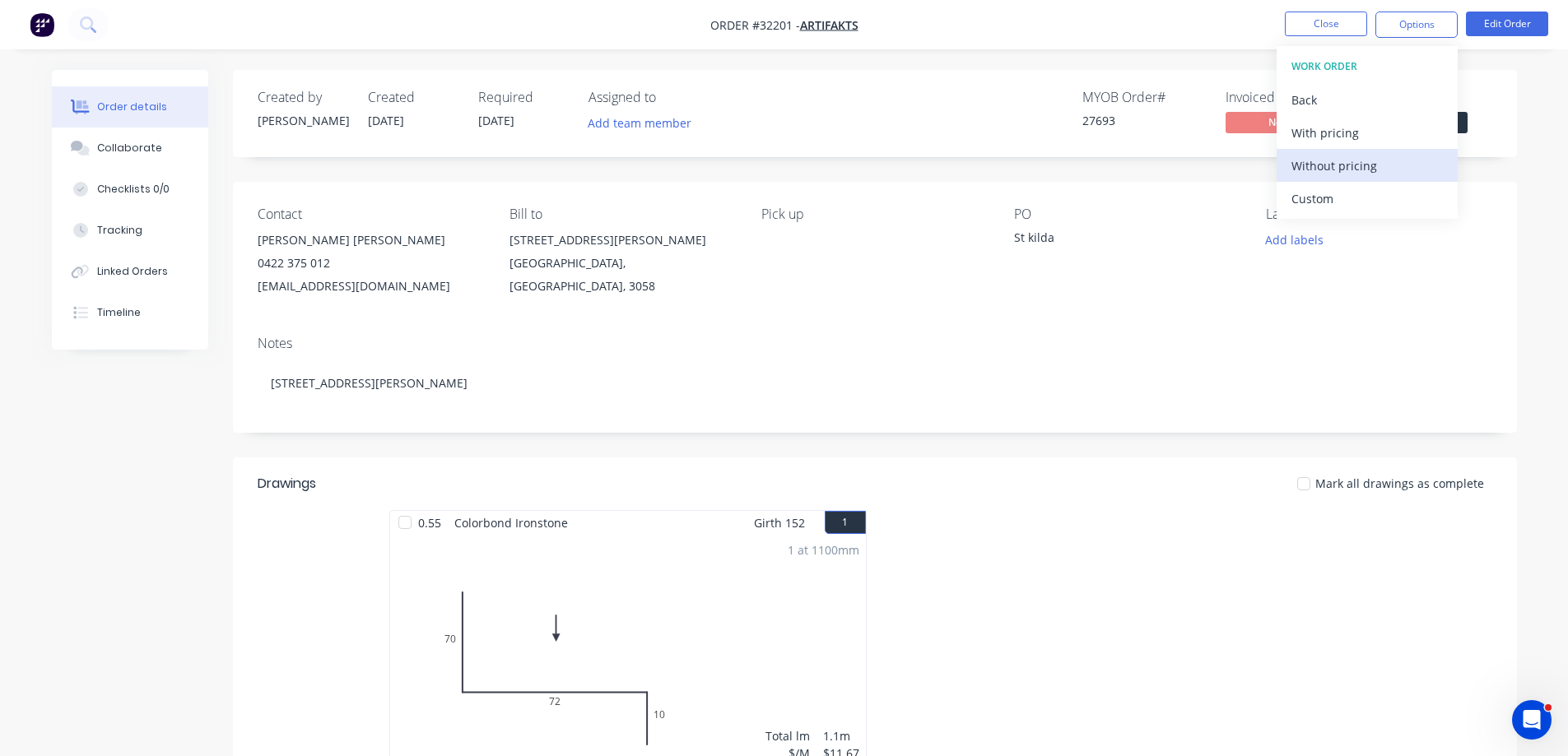
click at [1350, 167] on div "Without pricing" at bounding box center [1368, 165] width 152 height 24
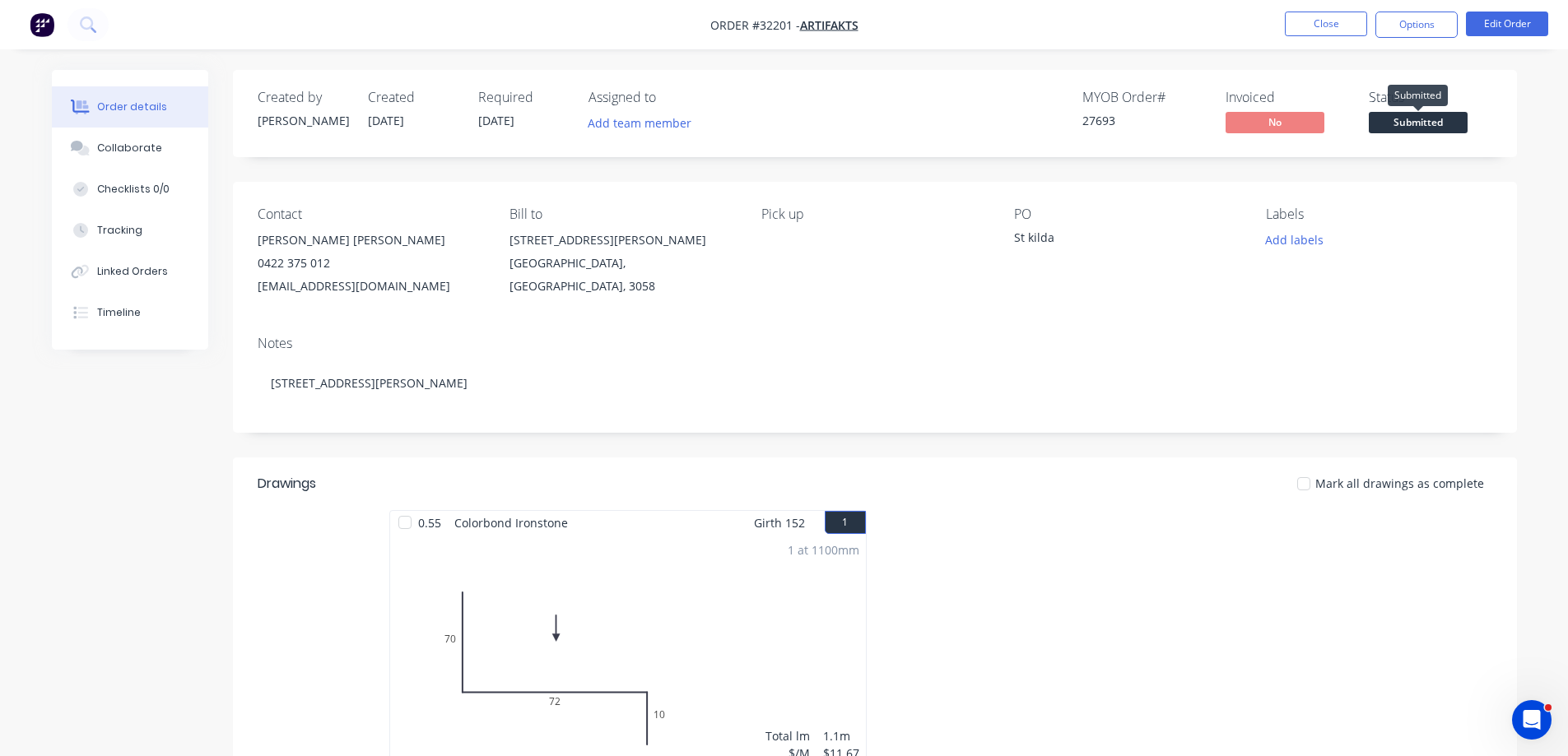
click at [1462, 122] on span "Submitted" at bounding box center [1418, 122] width 99 height 21
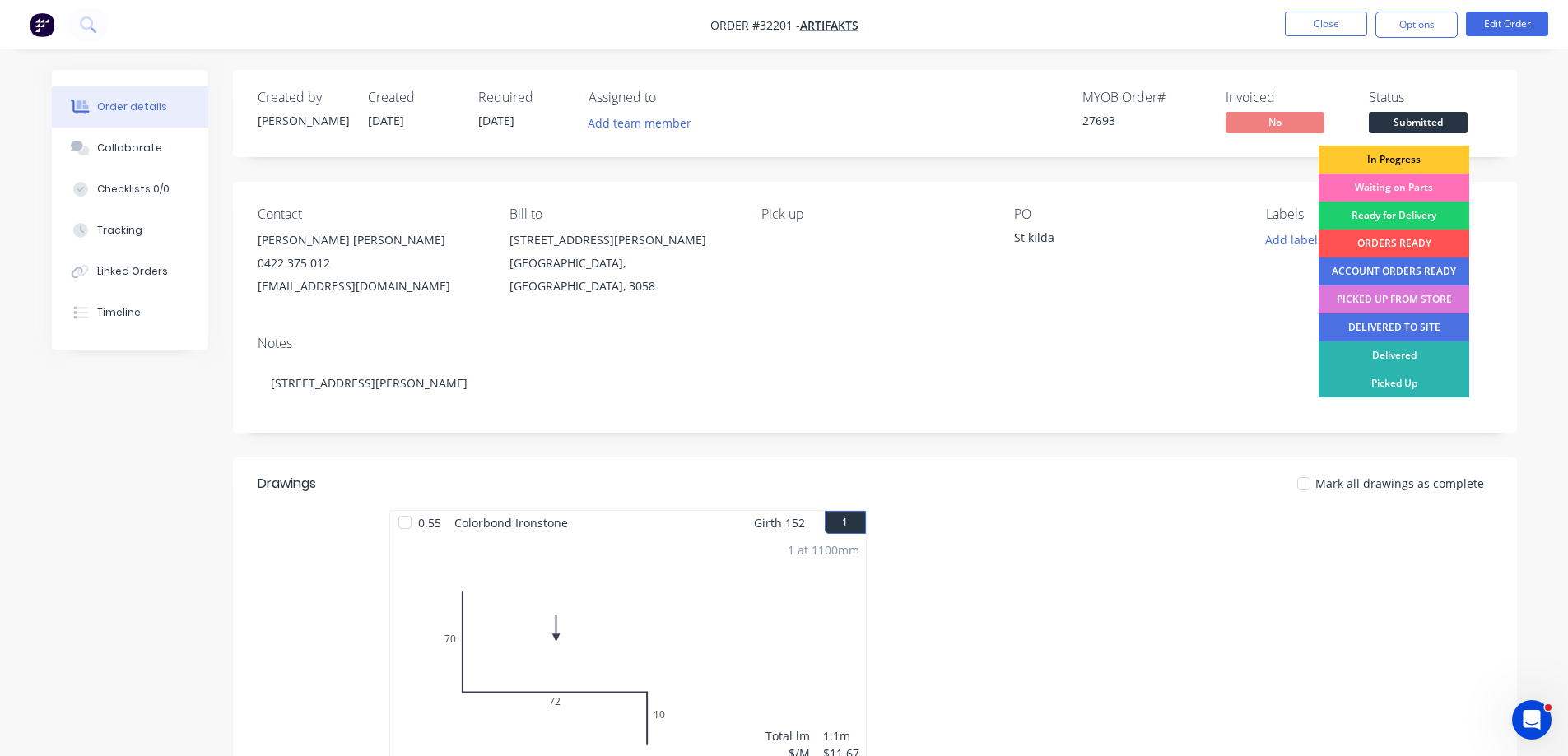
click at [1414, 156] on div "In Progress" at bounding box center [1393, 159] width 151 height 28
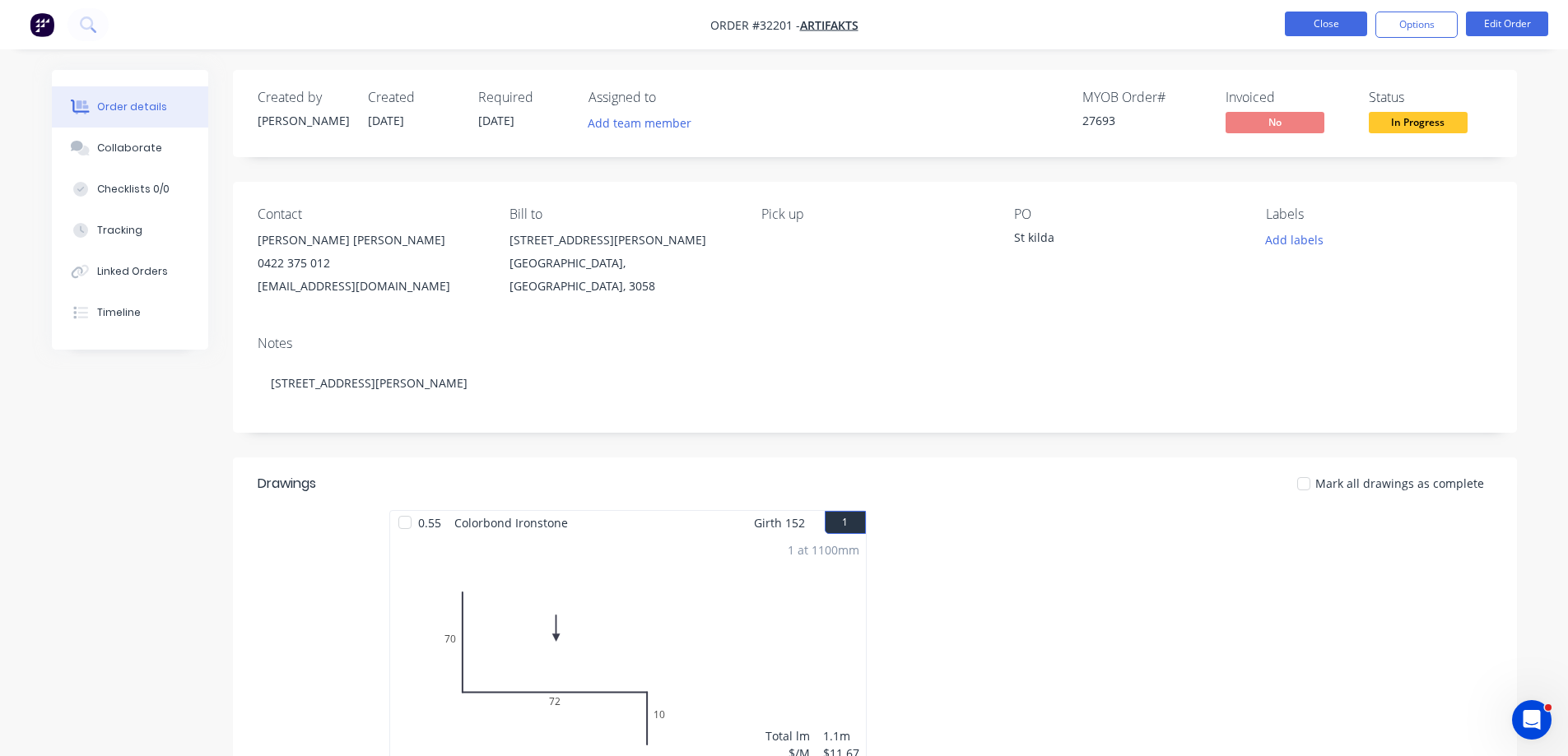
click at [1317, 32] on button "Close" at bounding box center [1326, 24] width 82 height 25
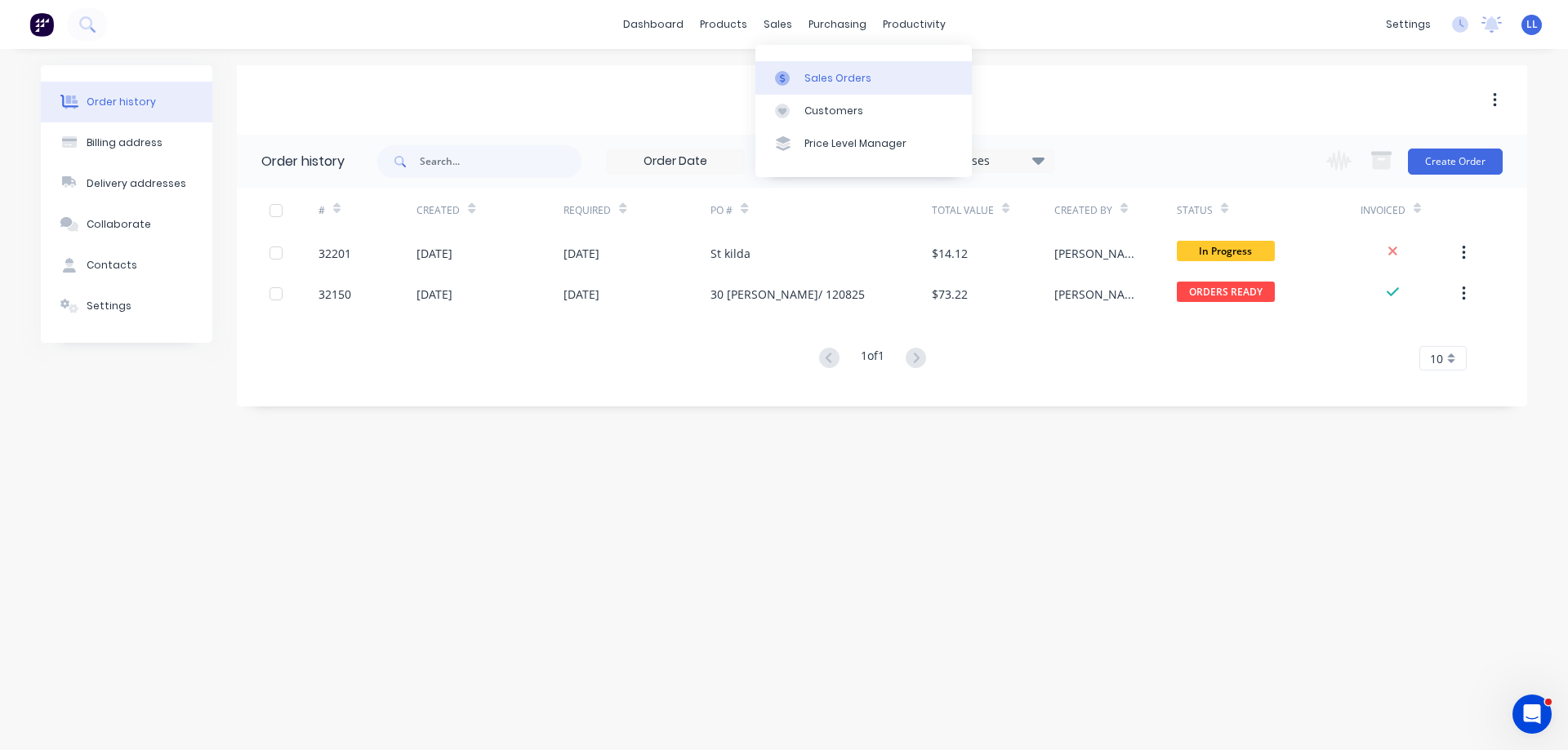
click at [862, 78] on div "Sales Orders" at bounding box center [838, 78] width 67 height 15
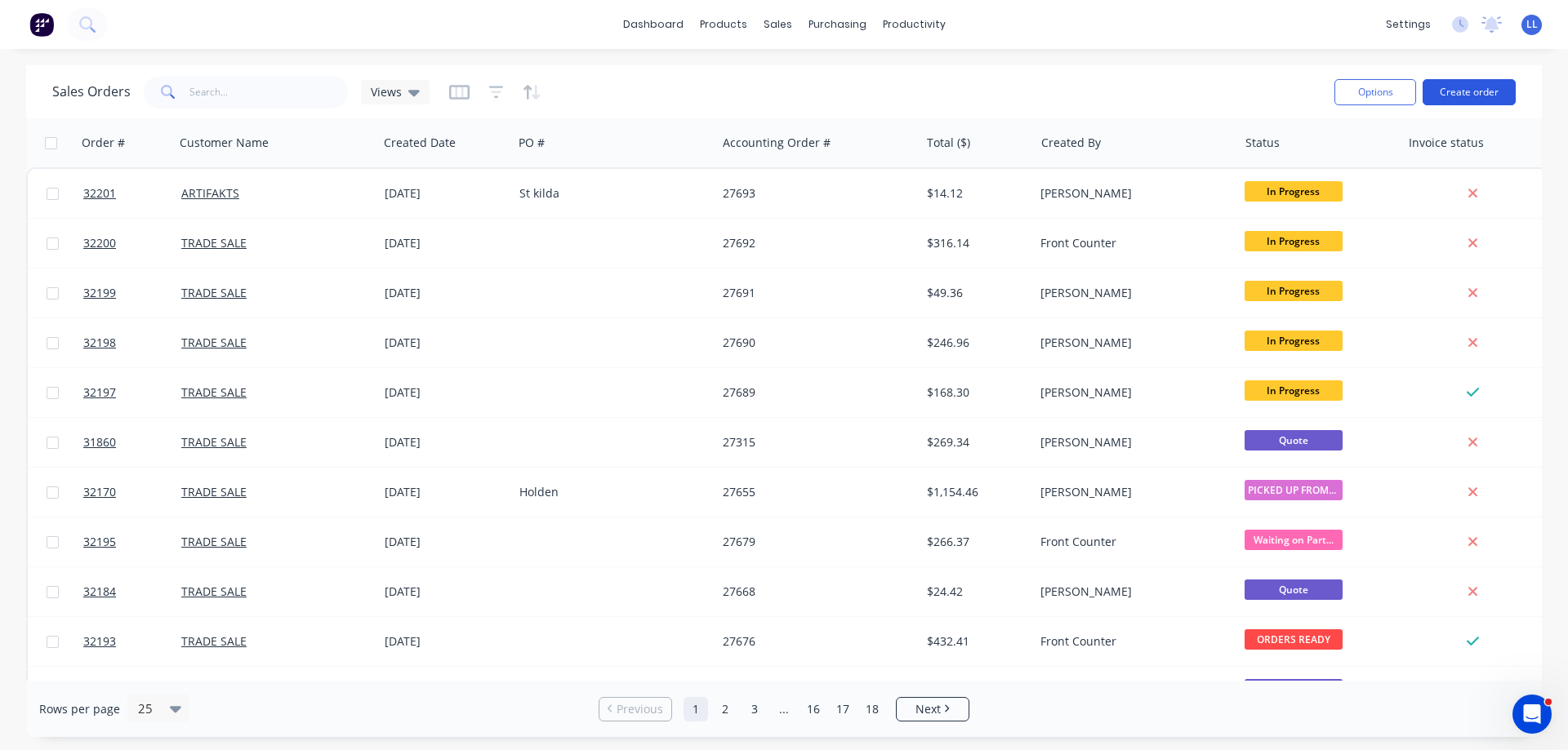
click at [1446, 93] on button "Create order" at bounding box center [1468, 92] width 93 height 26
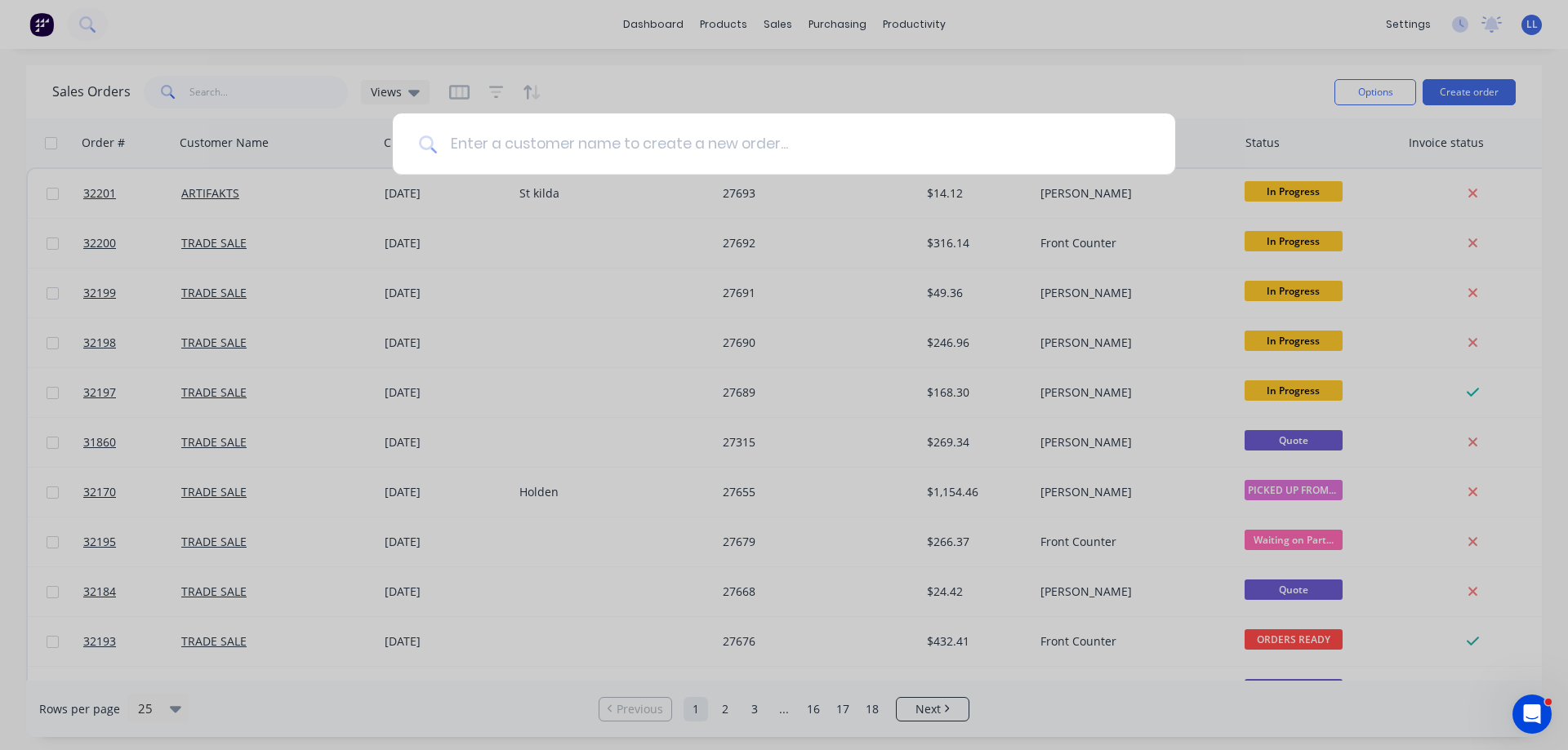
click at [483, 150] on input at bounding box center [793, 144] width 712 height 62
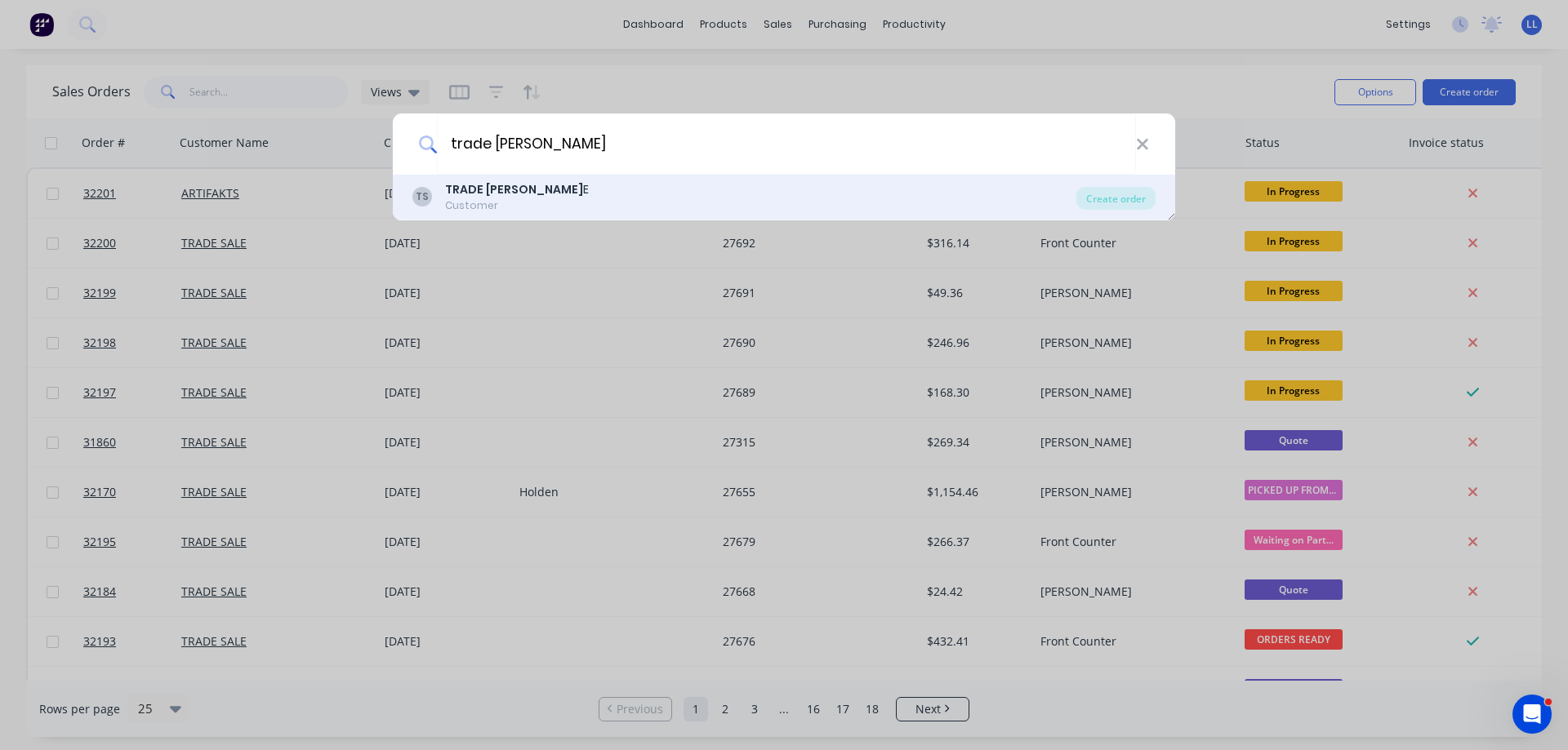
type input "trade [PERSON_NAME]"
click at [537, 211] on div "TS TRADE [PERSON_NAME] E Customer" at bounding box center [745, 197] width 664 height 32
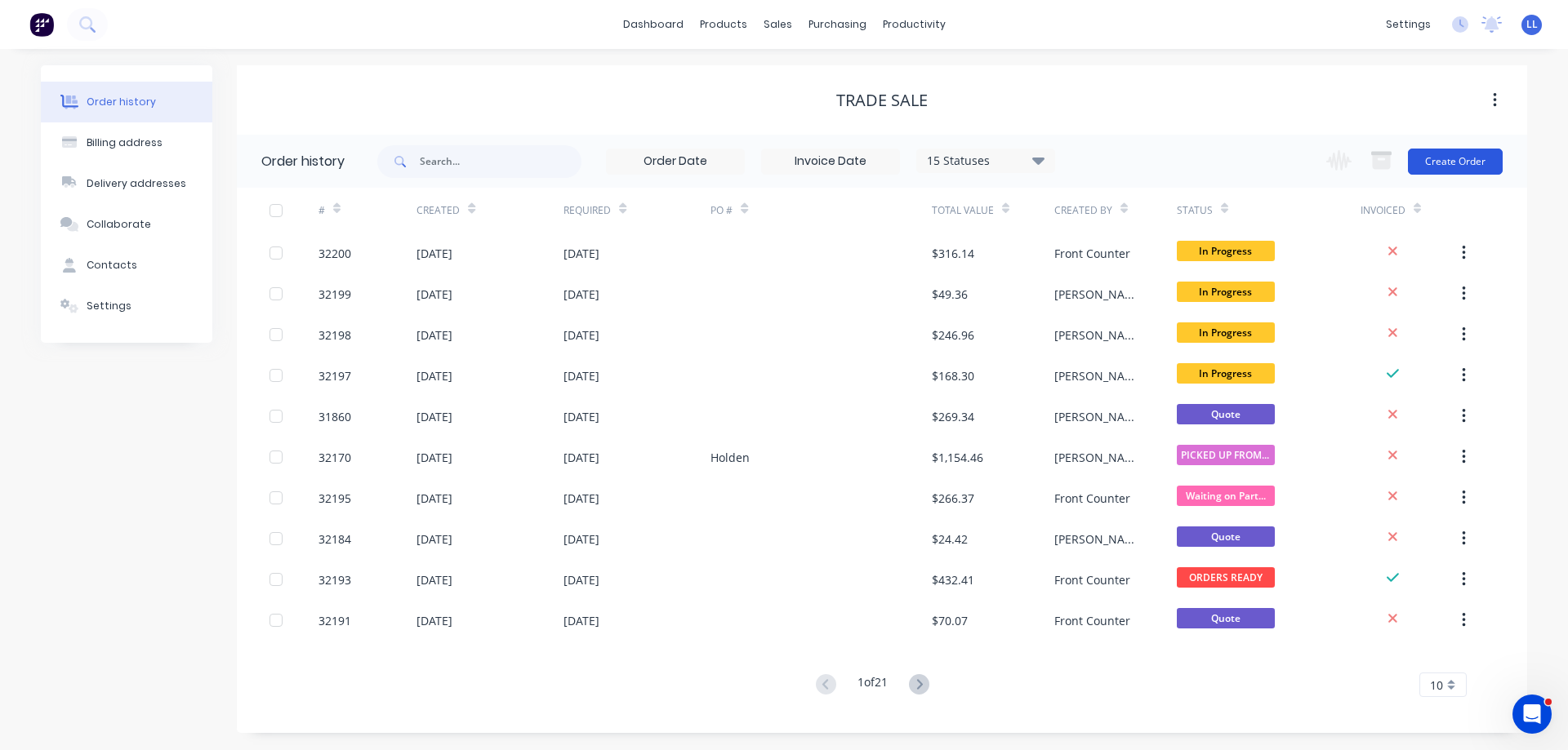
click at [1451, 163] on button "Create Order" at bounding box center [1455, 161] width 94 height 26
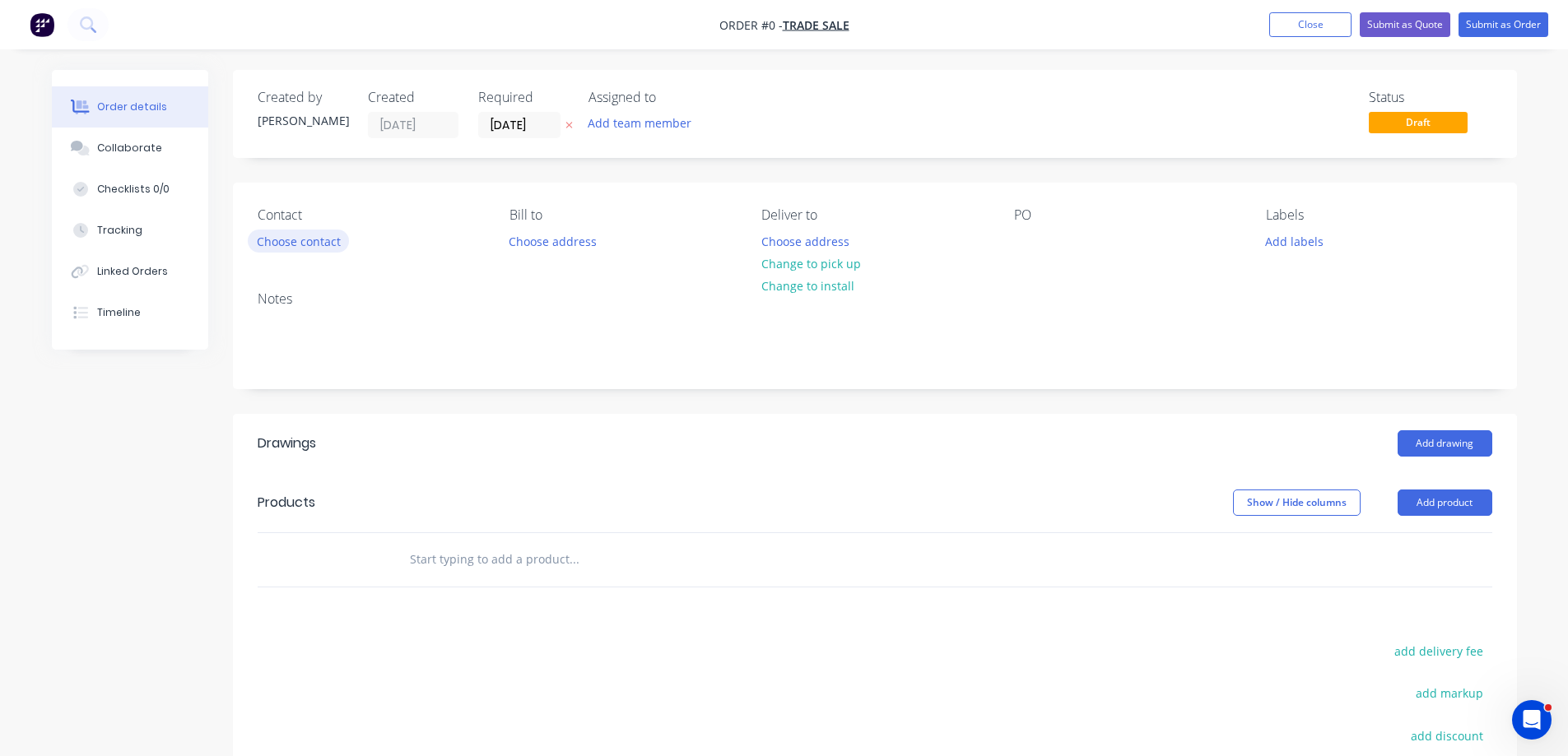
click at [309, 240] on button "Choose contact" at bounding box center [298, 240] width 101 height 22
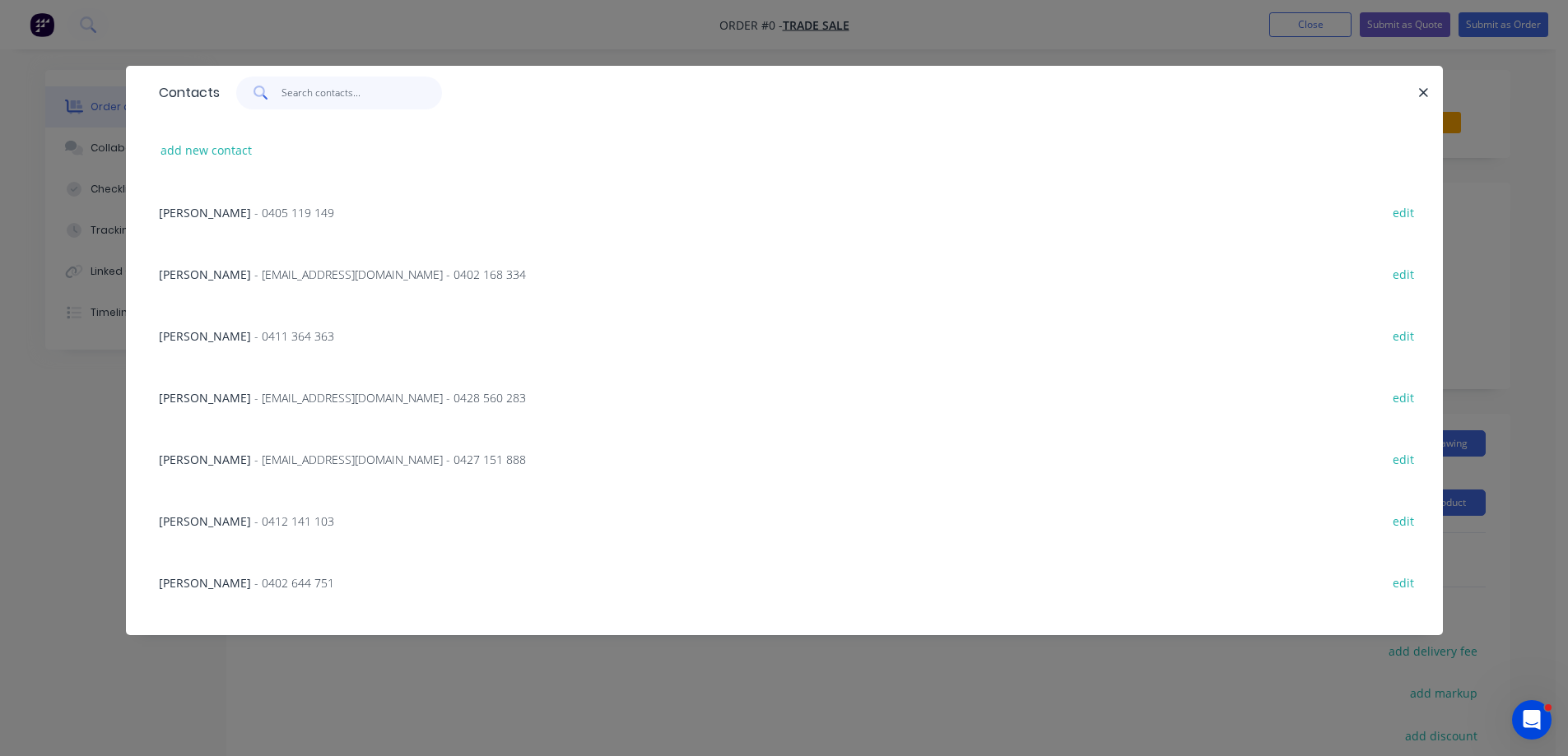
click at [332, 97] on input "text" at bounding box center [362, 93] width 161 height 33
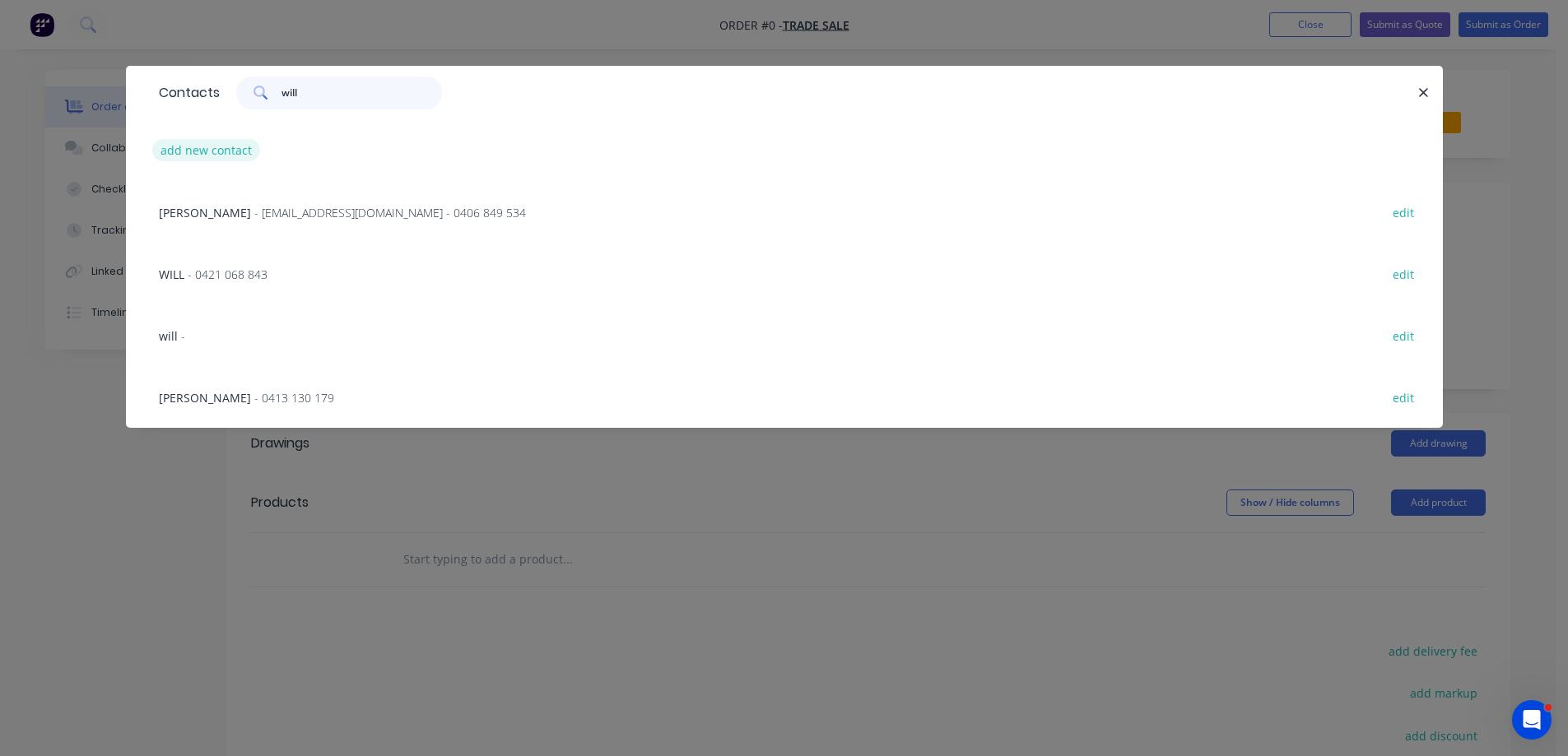
type input "will"
click at [190, 150] on button "add new contact" at bounding box center [207, 150] width 109 height 22
select select "AU"
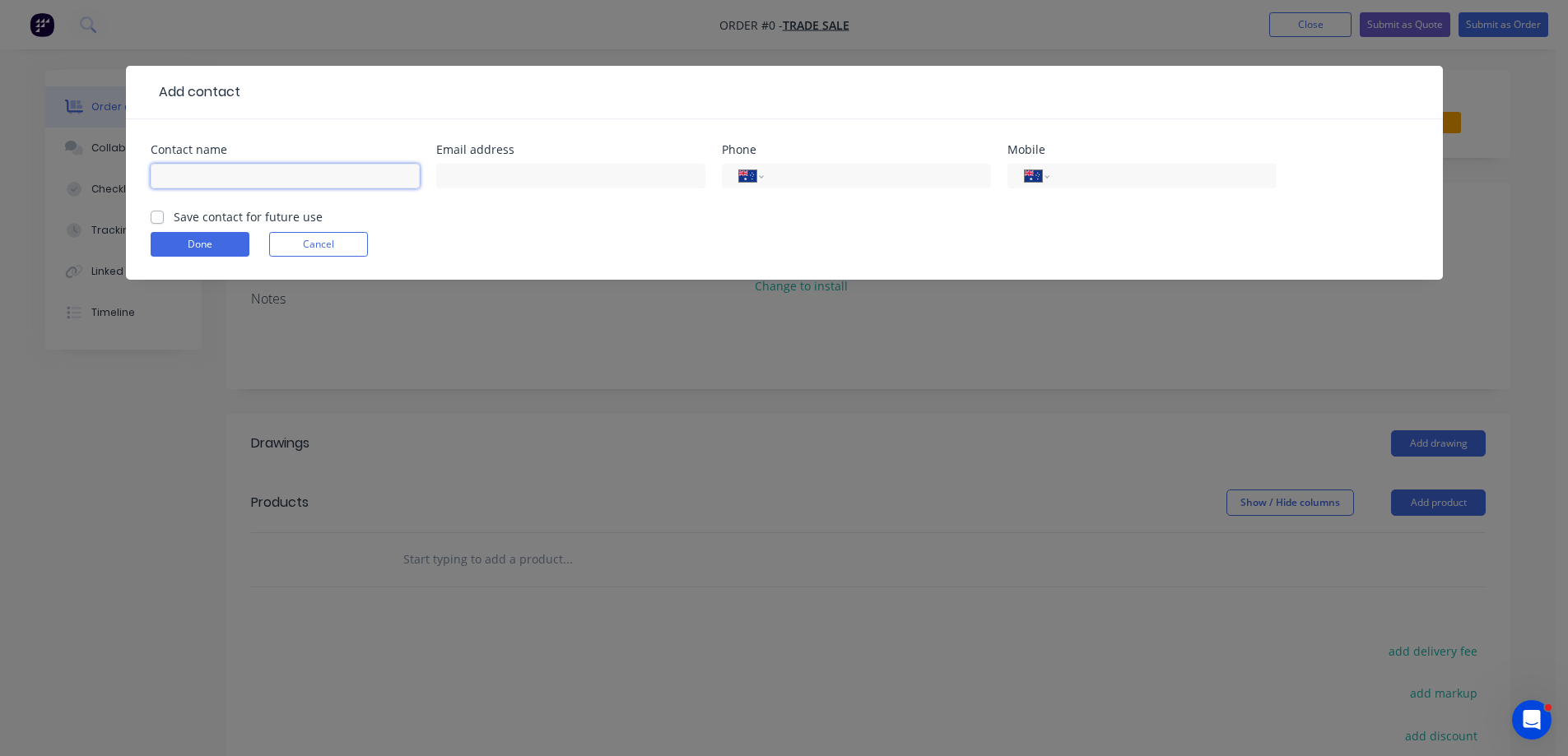
click at [204, 185] on input "text" at bounding box center [285, 176] width 269 height 25
type input "Will"
click at [1114, 170] on input "tel" at bounding box center [1160, 176] width 197 height 19
type input "0491 136 979"
click at [174, 218] on label "Save contact for future use" at bounding box center [248, 217] width 149 height 17
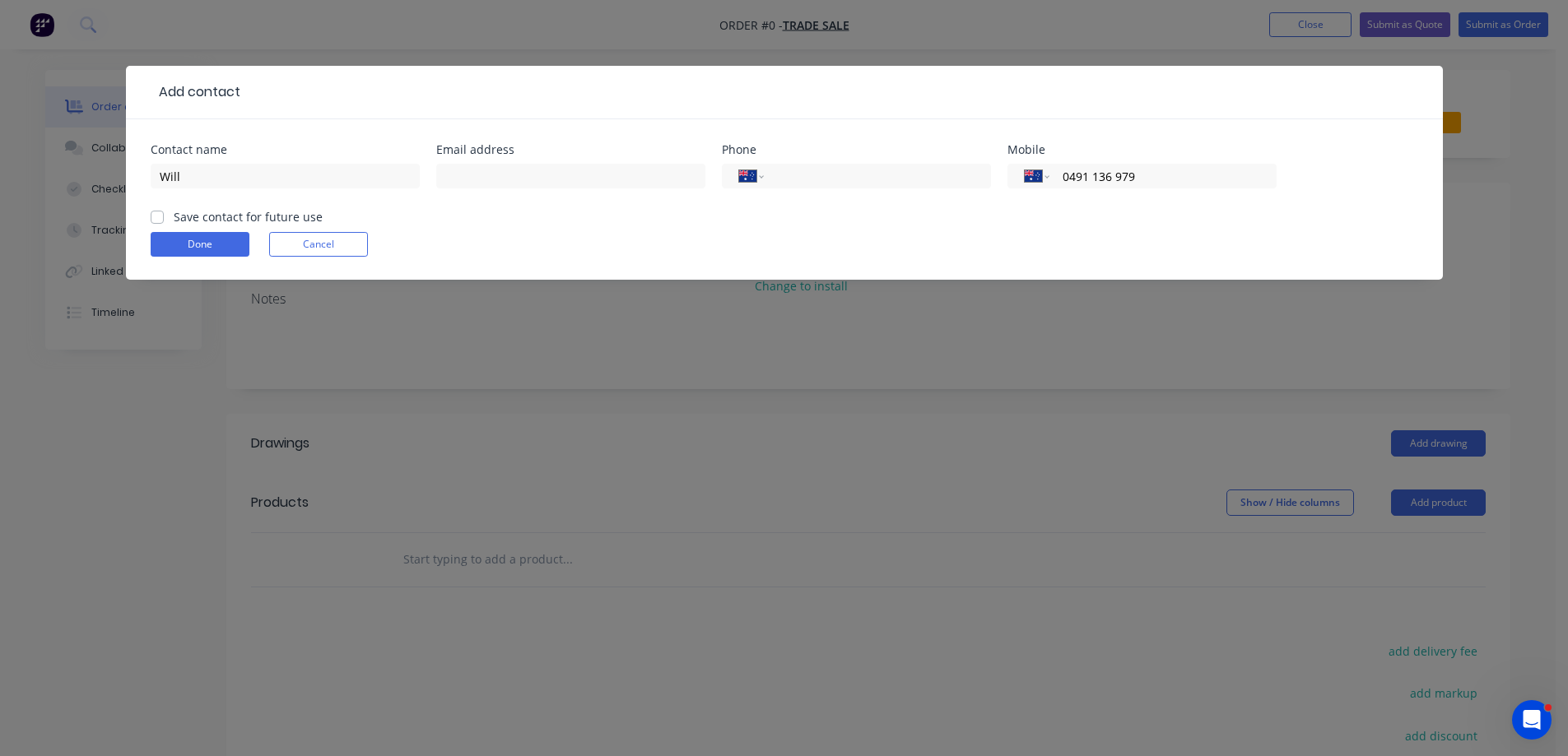
click at [161, 218] on input "Save contact for future use" at bounding box center [157, 216] width 13 height 16
checkbox input "true"
click at [204, 251] on button "Done" at bounding box center [200, 244] width 99 height 25
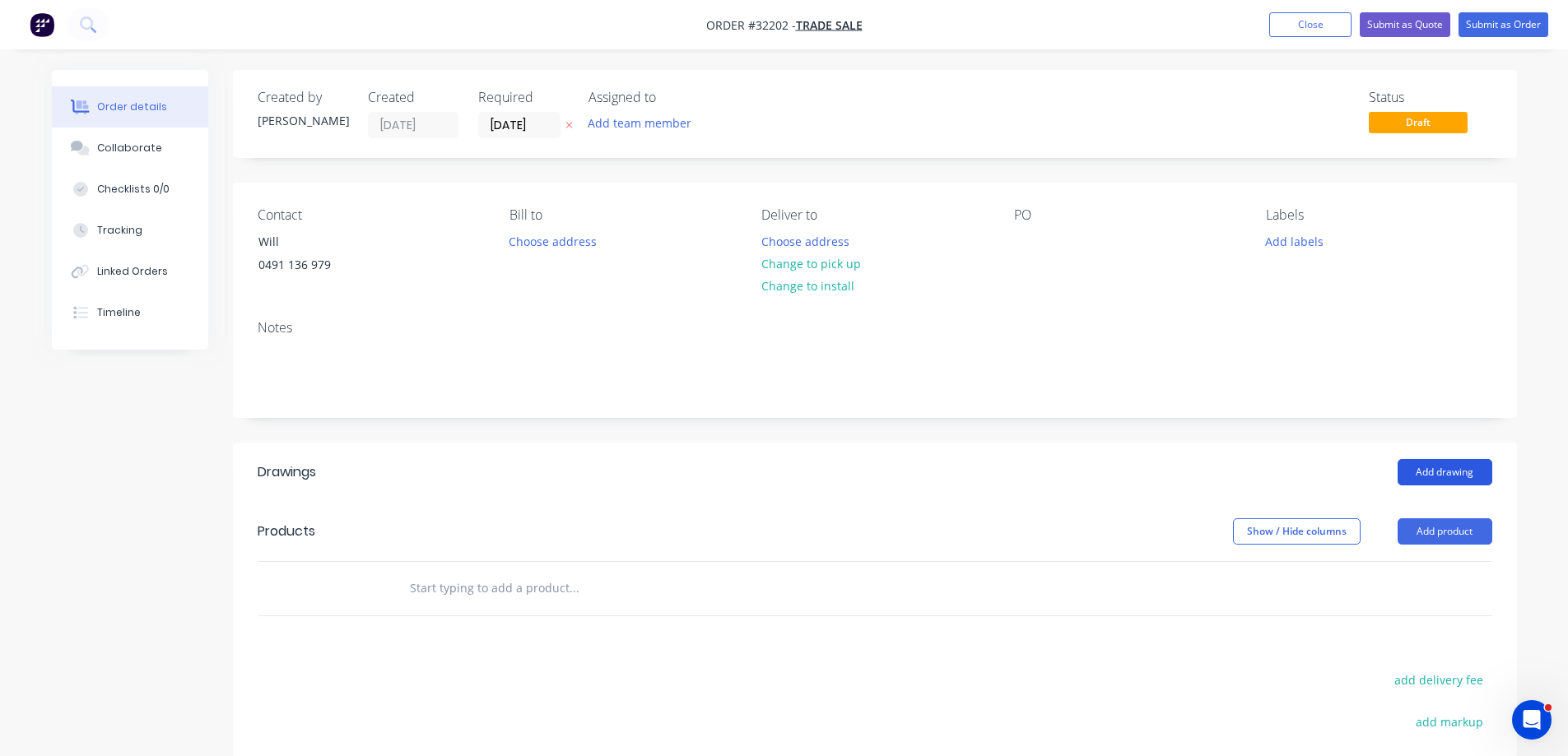
click at [1462, 476] on button "Add drawing" at bounding box center [1445, 472] width 95 height 27
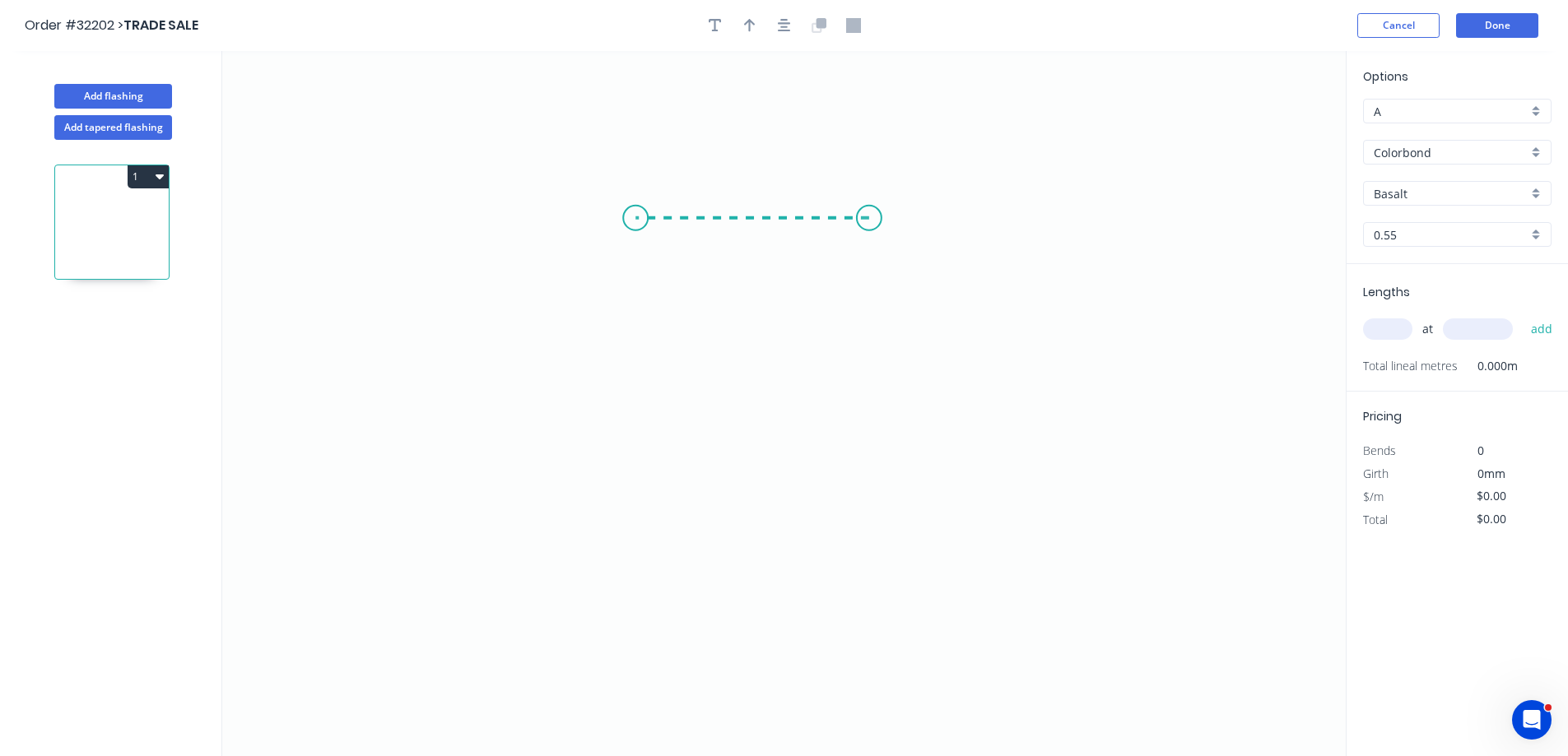
drag, startPoint x: 869, startPoint y: 218, endPoint x: 635, endPoint y: 207, distance: 234.3
click at [635, 207] on icon "0" at bounding box center [784, 404] width 1124 height 706
drag, startPoint x: 635, startPoint y: 207, endPoint x: 645, endPoint y: 439, distance: 232.2
click at [645, 439] on icon "0 ?" at bounding box center [784, 404] width 1124 height 706
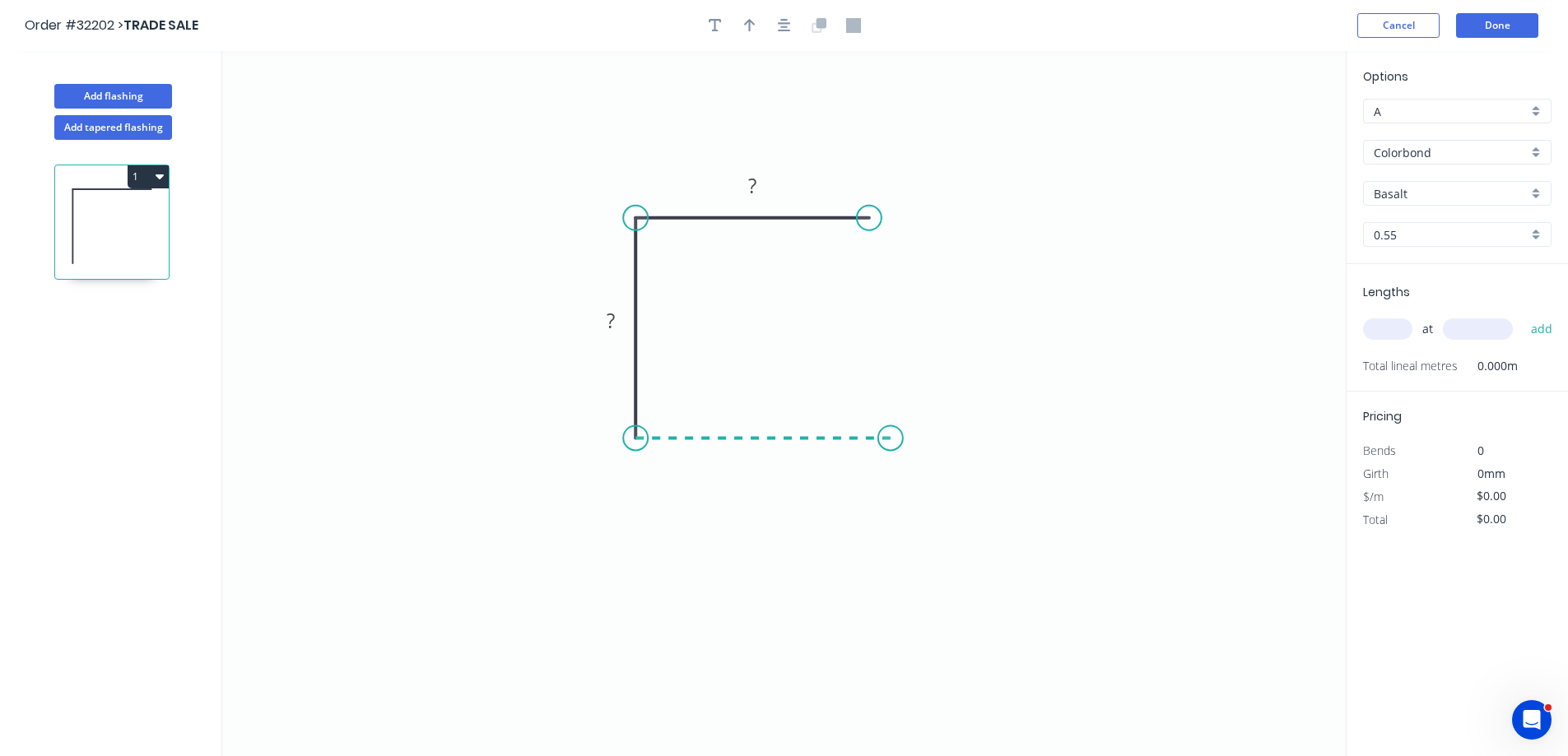
click at [891, 436] on icon "0 ? ?" at bounding box center [784, 404] width 1124 height 706
click at [759, 189] on rect at bounding box center [752, 186] width 33 height 23
click at [1444, 148] on input "Colorbond" at bounding box center [1451, 153] width 154 height 17
type input "$9.56"
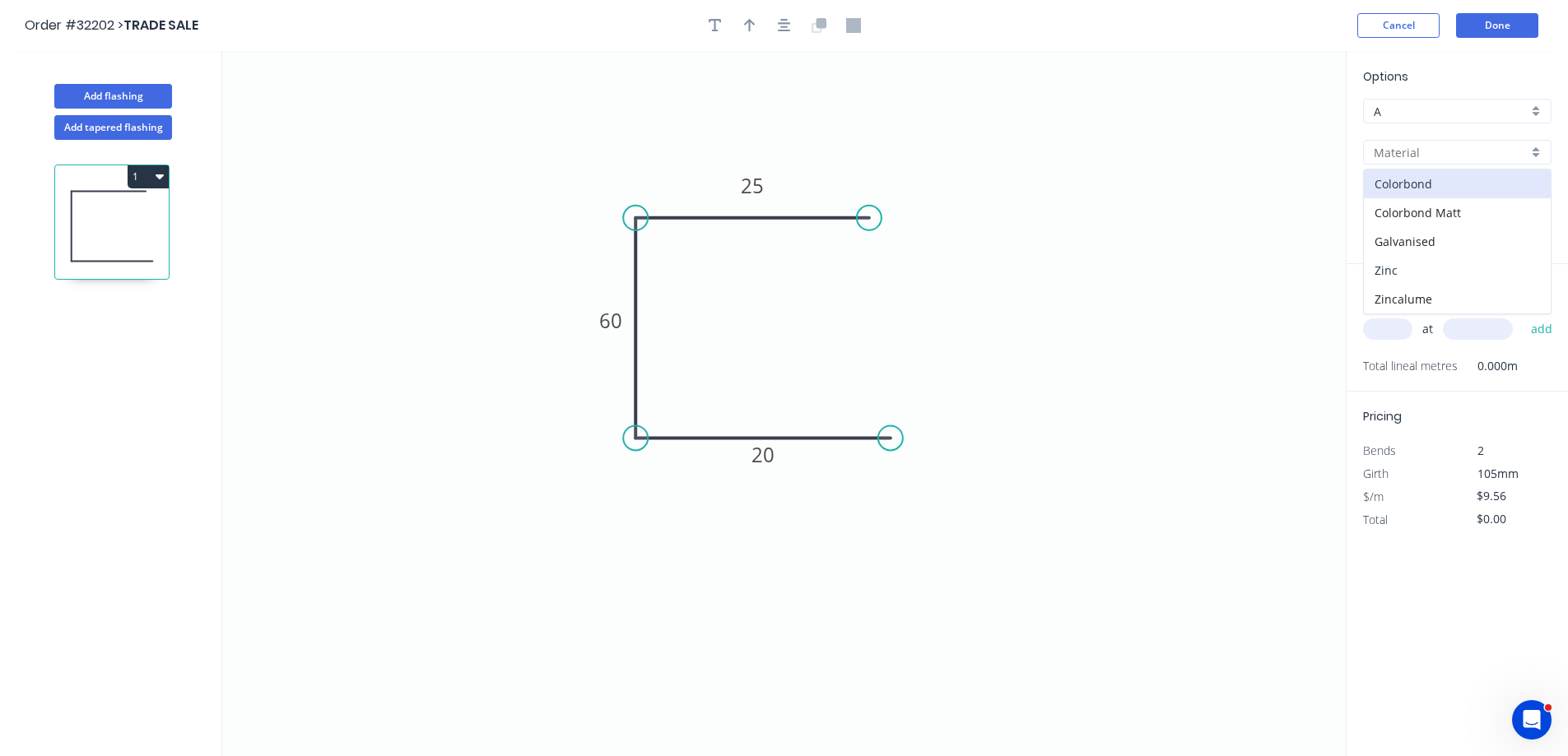
click at [1396, 276] on div "Zinc" at bounding box center [1457, 271] width 187 height 29
type input "Zinc"
type input "$8.86"
click at [1392, 326] on input "text" at bounding box center [1388, 328] width 49 height 21
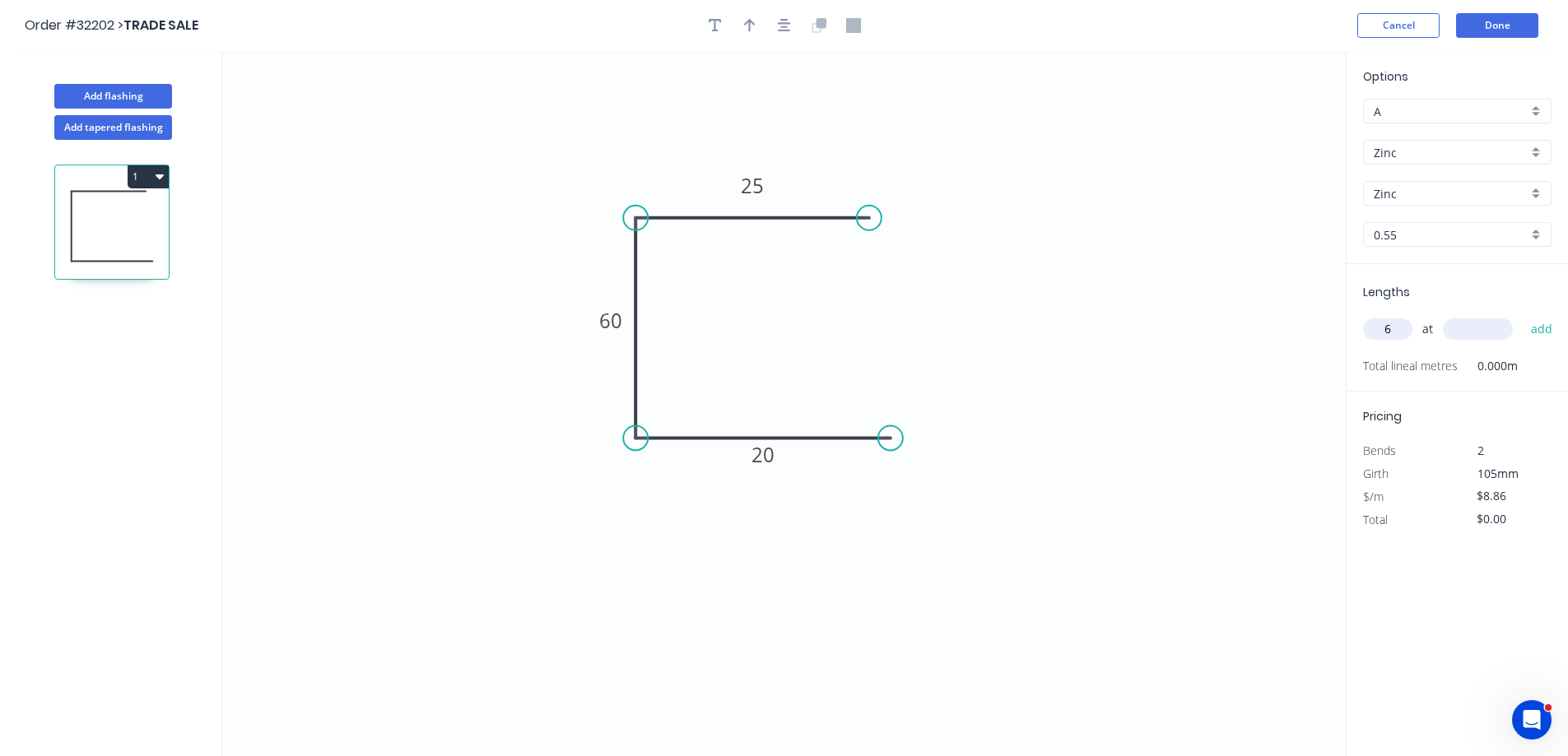
type input "6"
type input "3600"
click at [1523, 315] on button "add" at bounding box center [1542, 329] width 38 height 28
type input "$191.38"
click at [149, 93] on button "Add flashing" at bounding box center [112, 96] width 118 height 25
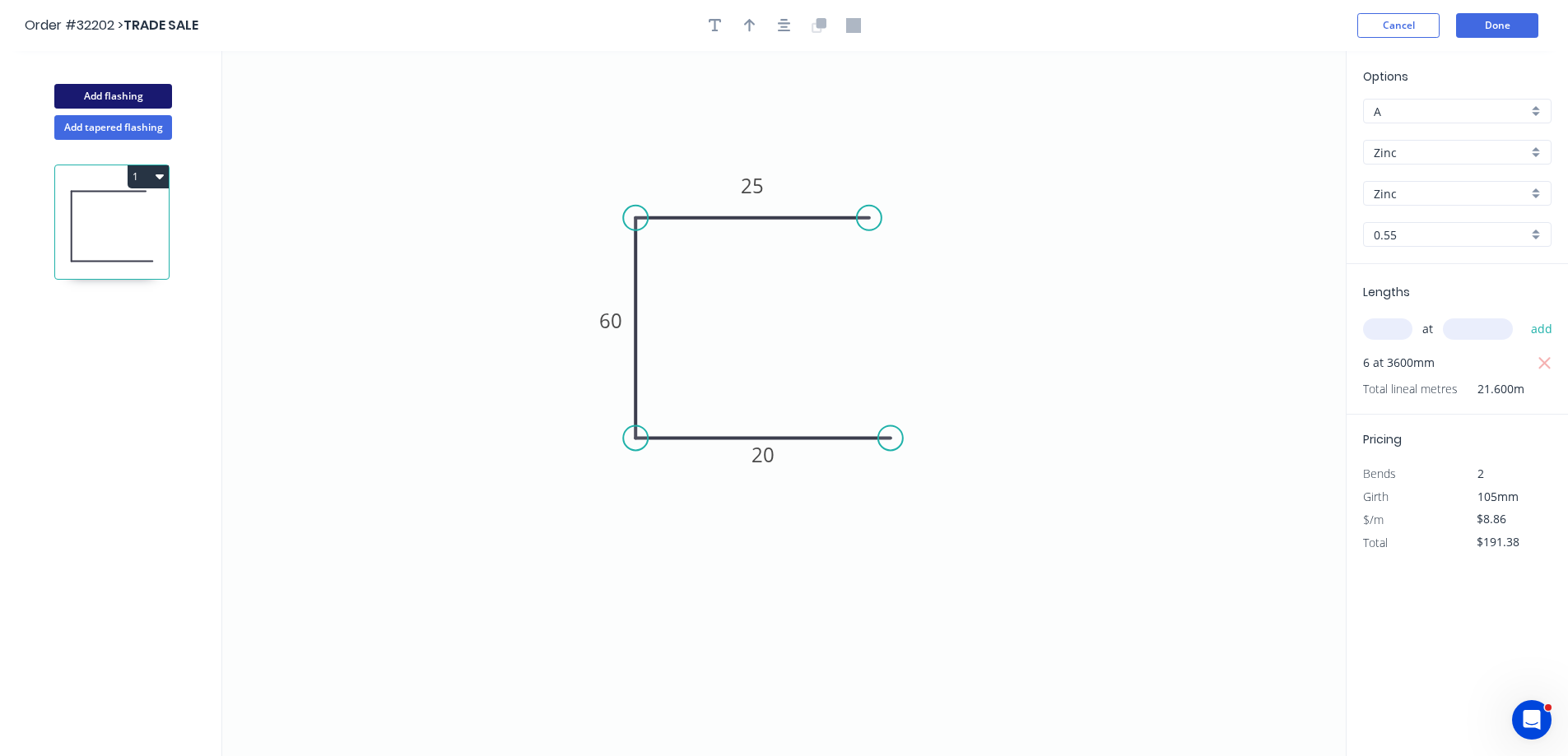
type input "$0.00"
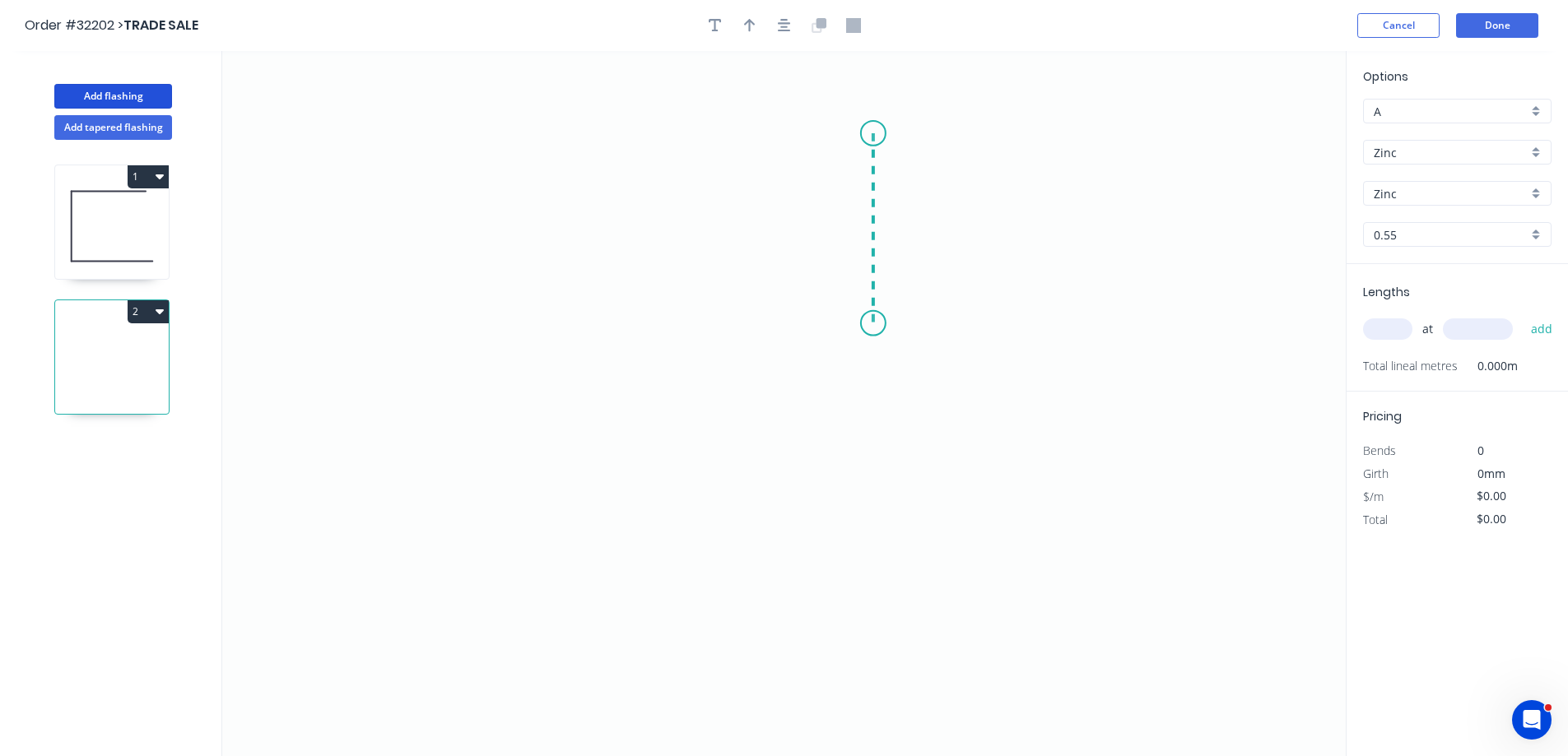
drag, startPoint x: 873, startPoint y: 133, endPoint x: 874, endPoint y: 325, distance: 192.0
click at [874, 325] on icon "0" at bounding box center [784, 404] width 1124 height 706
drag, startPoint x: 874, startPoint y: 325, endPoint x: 624, endPoint y: 325, distance: 250.0
click at [624, 325] on icon "0 ?" at bounding box center [784, 404] width 1124 height 706
click at [894, 214] on tspan "?" at bounding box center [898, 221] width 8 height 27
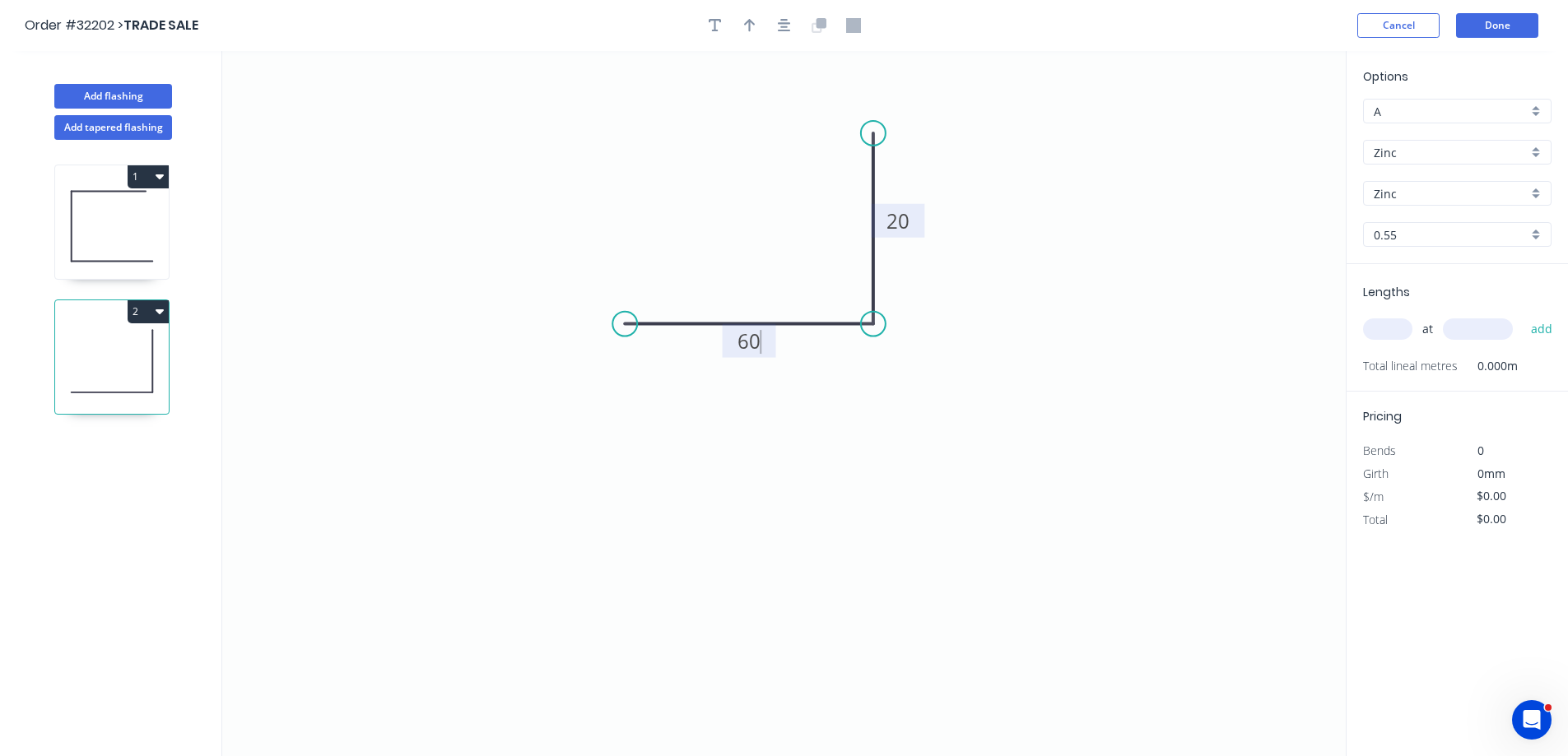
click at [1381, 326] on input "text" at bounding box center [1388, 328] width 49 height 21
type input "$5.69"
type input "4"
type input "3600"
click at [1523, 315] on button "add" at bounding box center [1542, 329] width 38 height 28
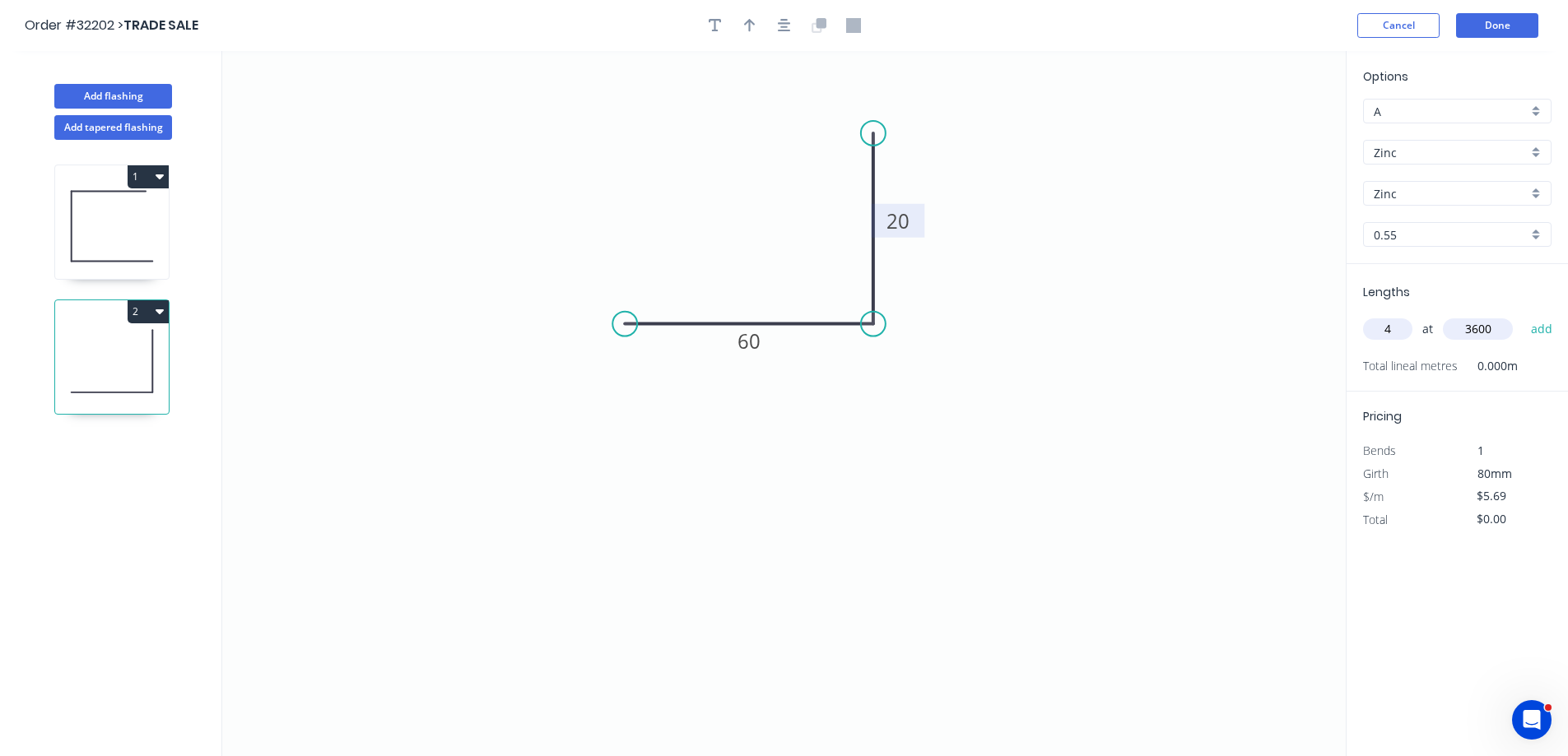
type input "$81.94"
click at [1469, 29] on button "Done" at bounding box center [1498, 25] width 82 height 25
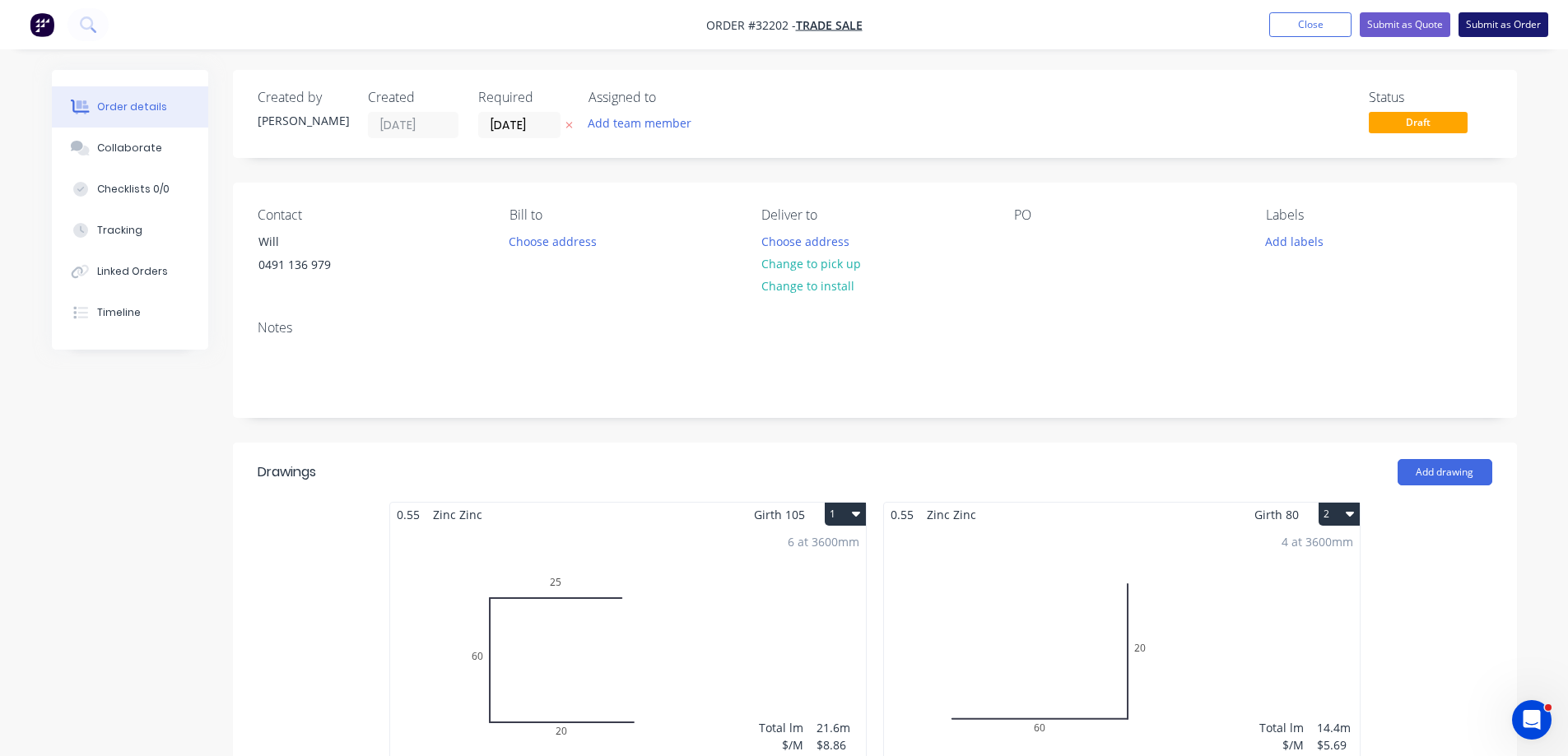
click at [1521, 28] on button "Submit as Order" at bounding box center [1503, 25] width 90 height 25
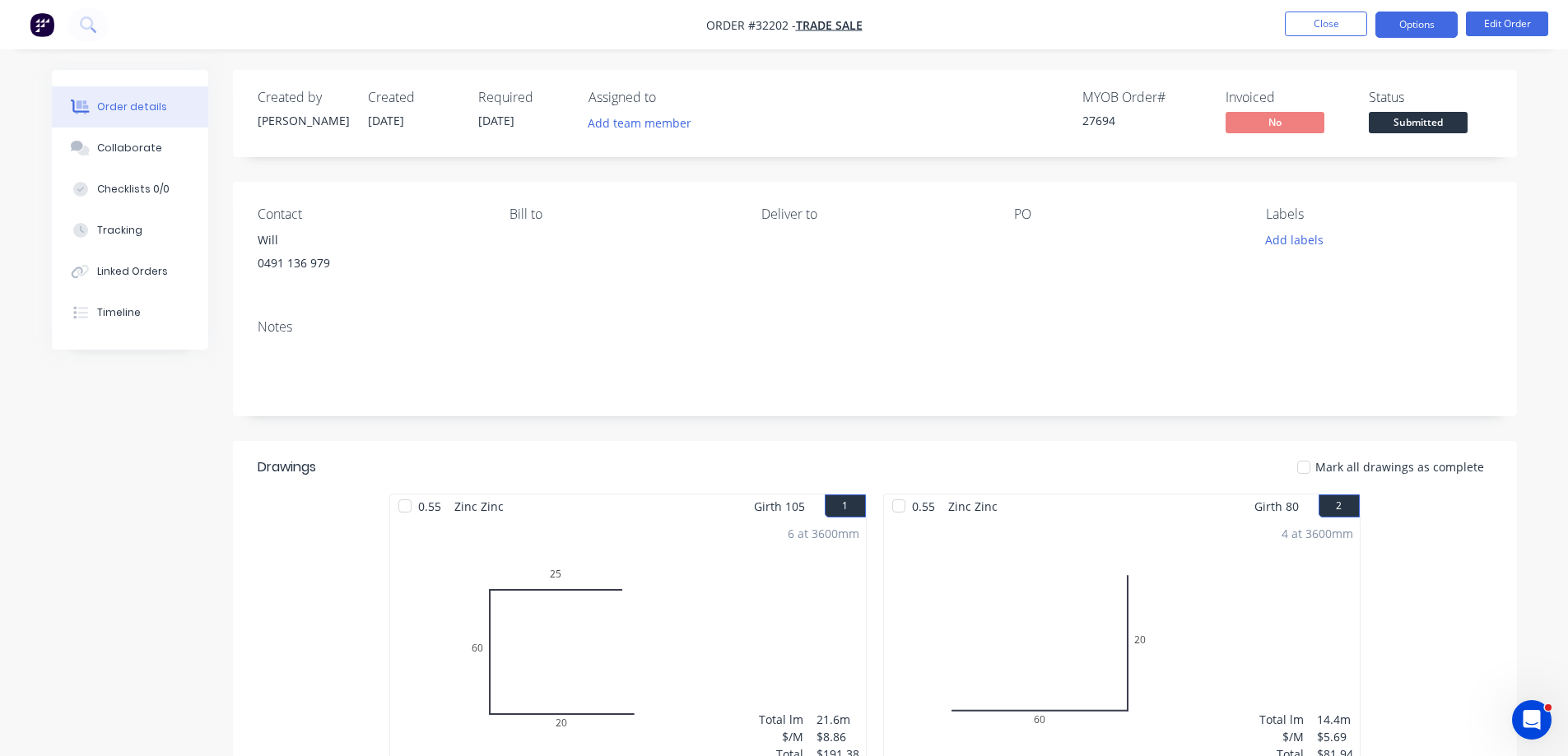
click at [1417, 27] on button "Options" at bounding box center [1416, 25] width 82 height 27
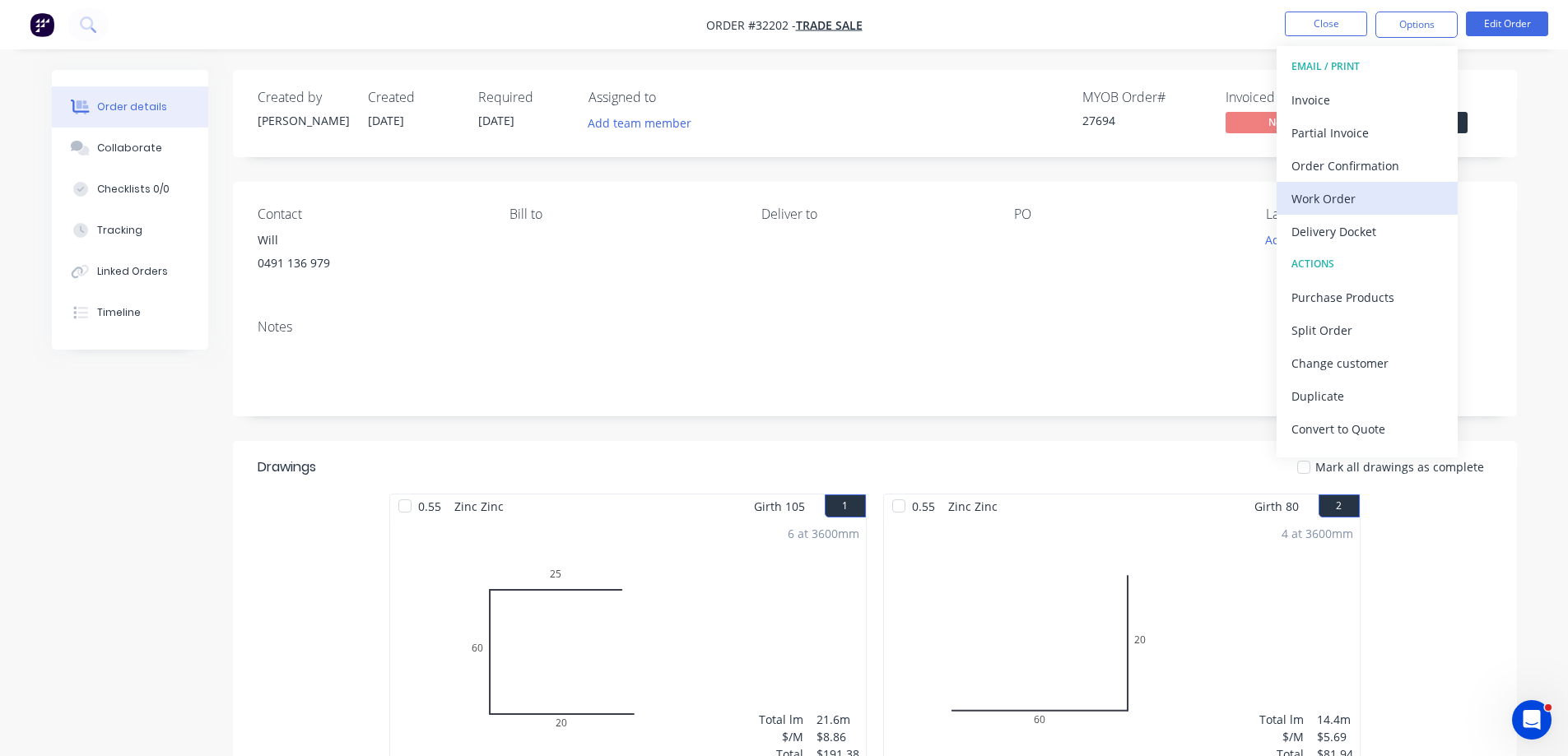
click at [1337, 202] on div "Work Order" at bounding box center [1368, 198] width 152 height 24
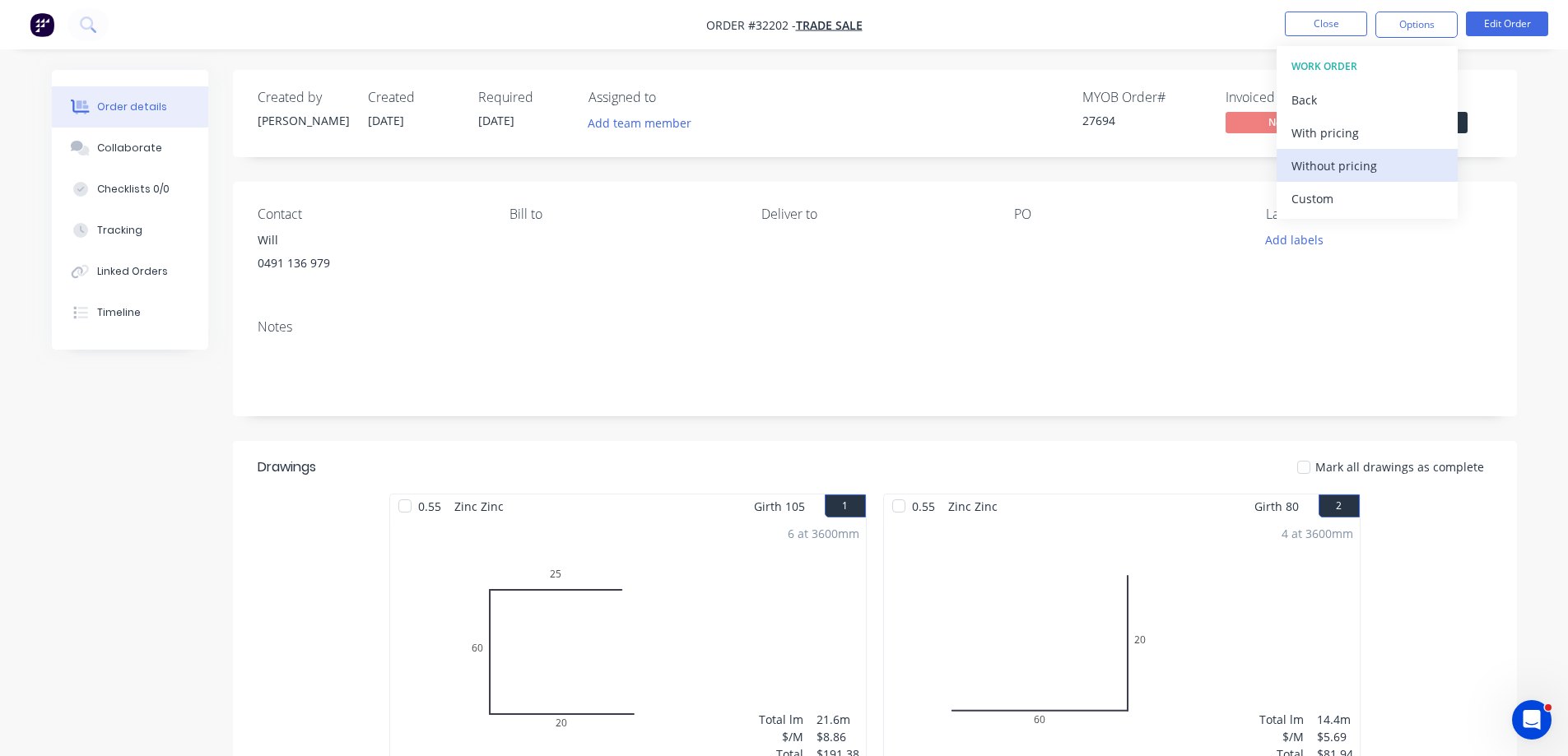
click at [1337, 177] on div "Without pricing" at bounding box center [1368, 165] width 152 height 24
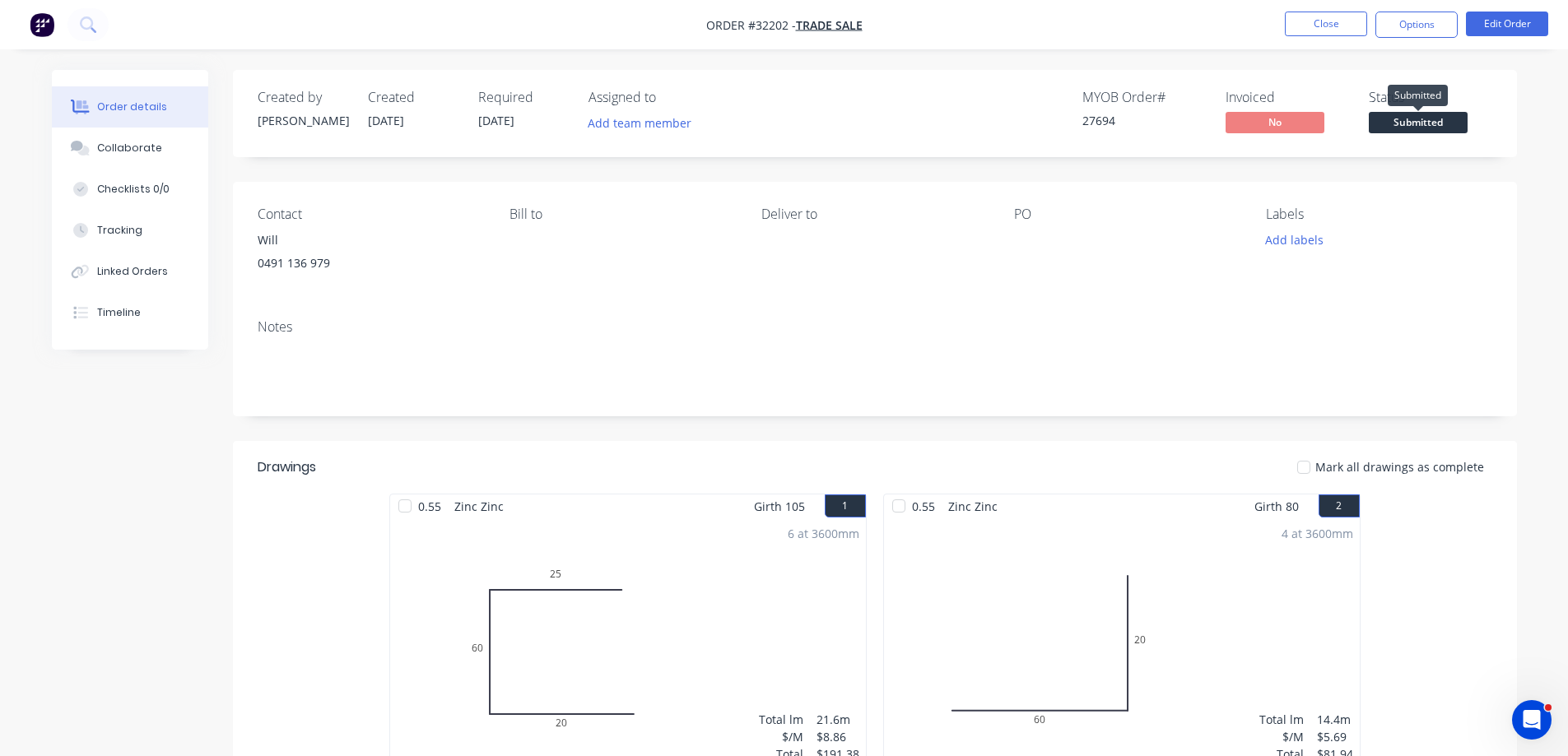
click at [1463, 123] on span "Submitted" at bounding box center [1418, 122] width 99 height 21
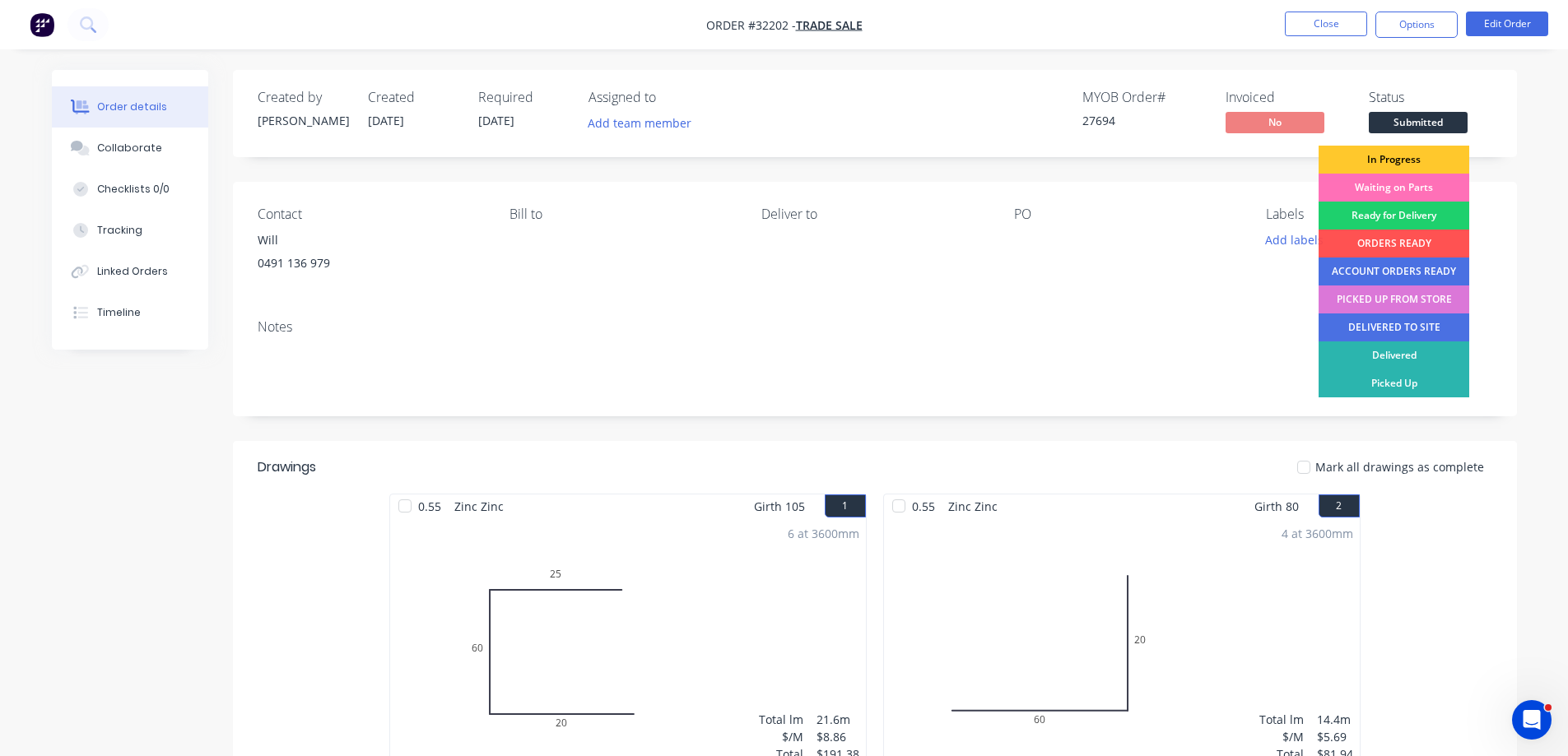
click at [1408, 161] on div "In Progress" at bounding box center [1393, 159] width 151 height 28
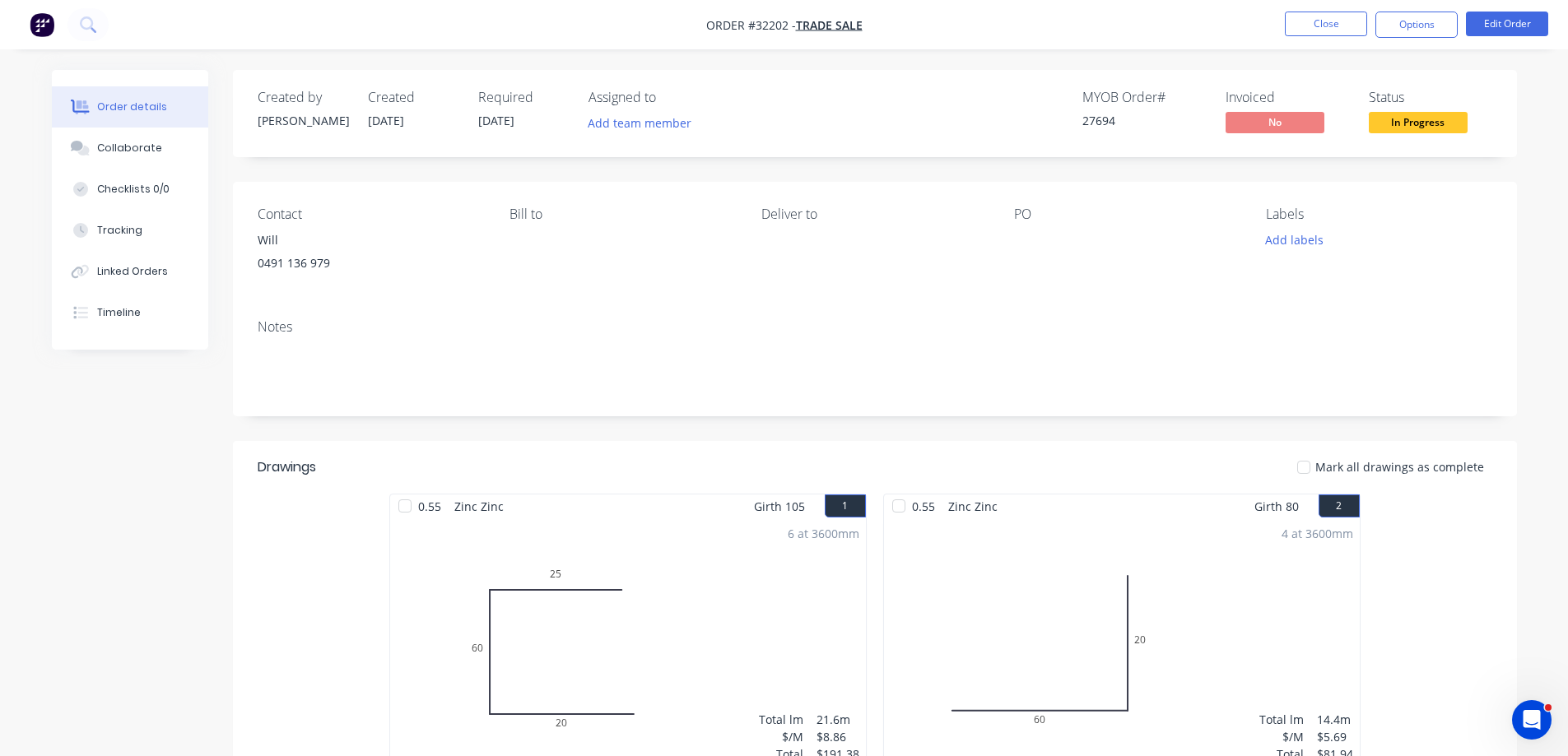
click at [48, 19] on img "button" at bounding box center [41, 25] width 25 height 25
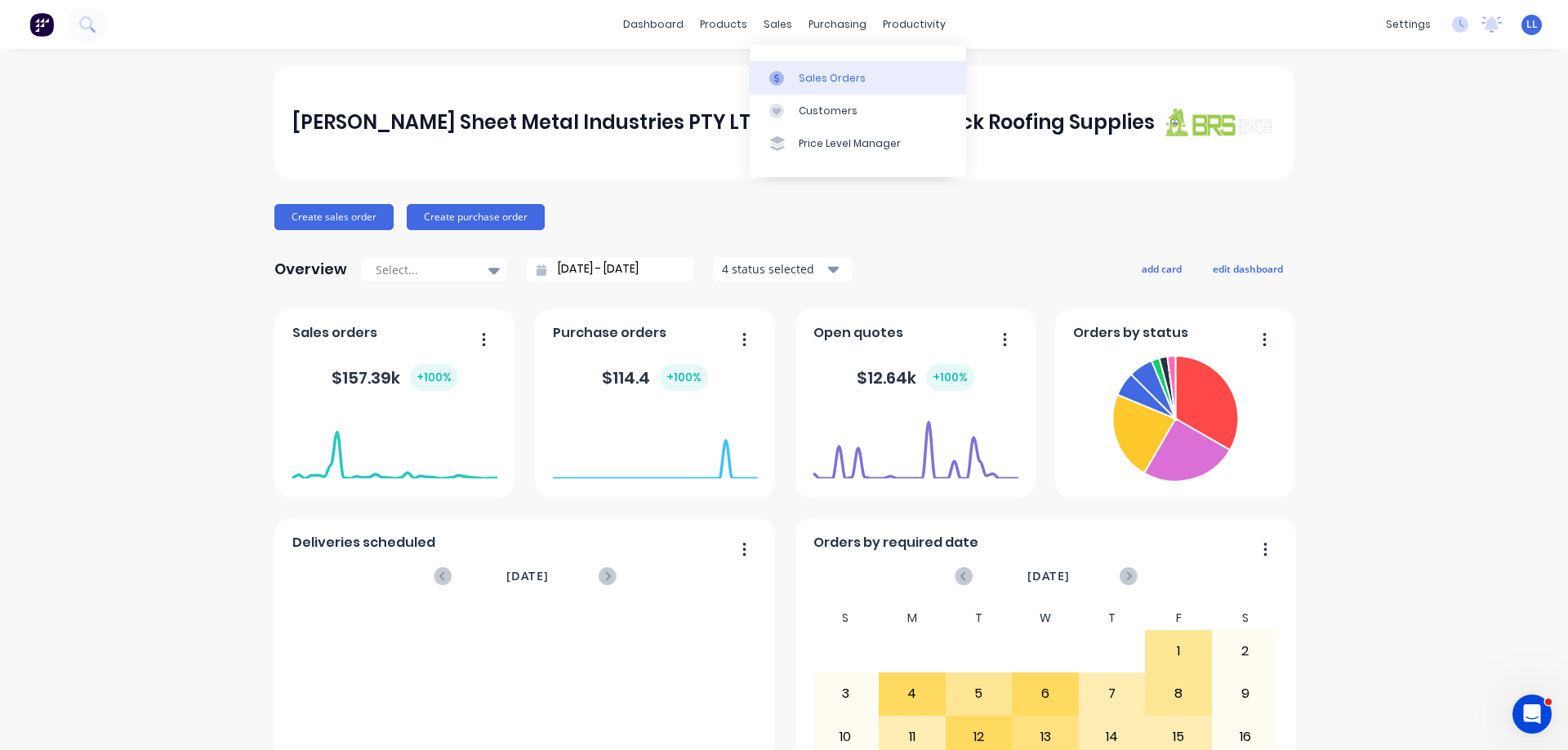
click at [807, 78] on div "Sales Orders" at bounding box center [833, 78] width 67 height 15
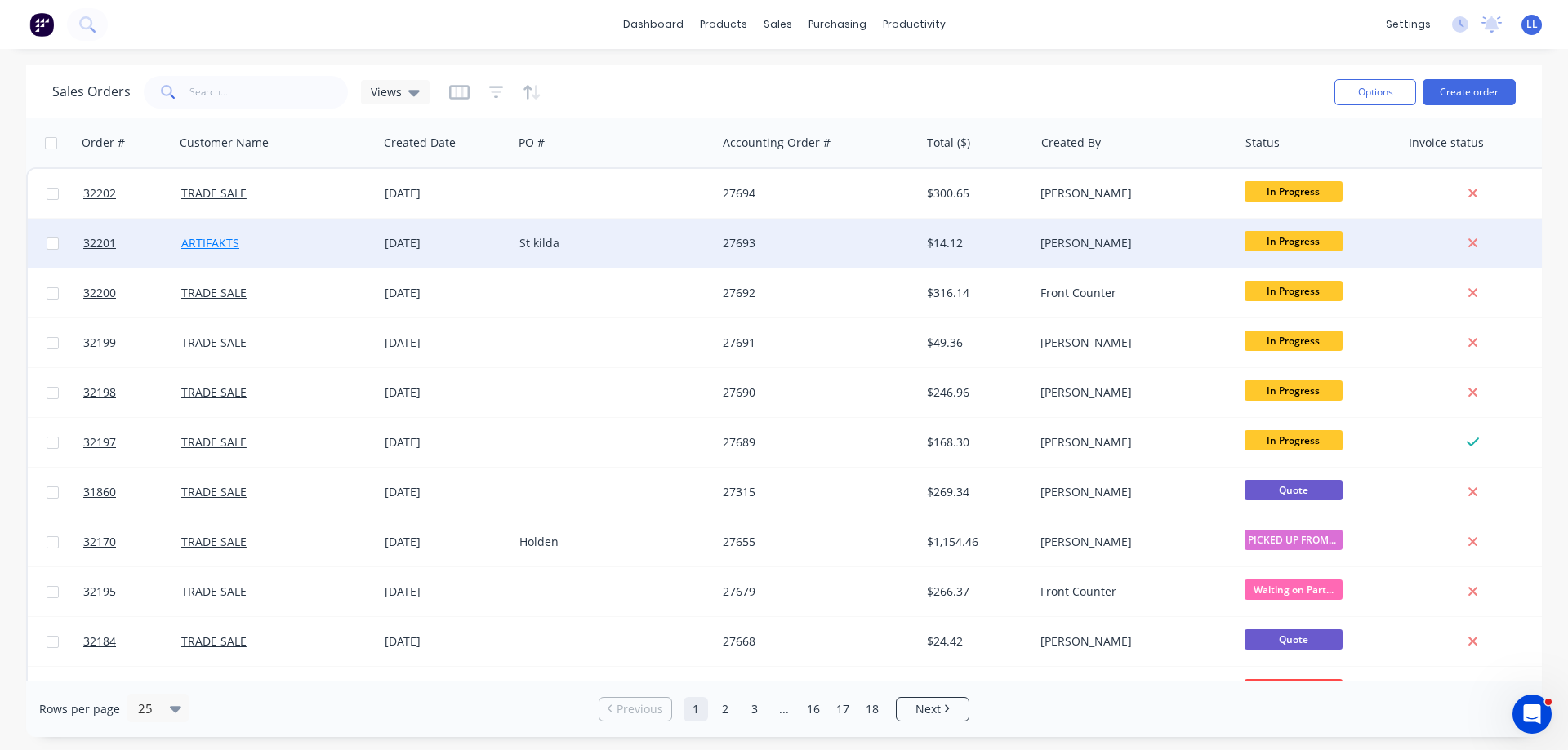
click at [208, 239] on link "ARTIFAKTS" at bounding box center [210, 242] width 58 height 15
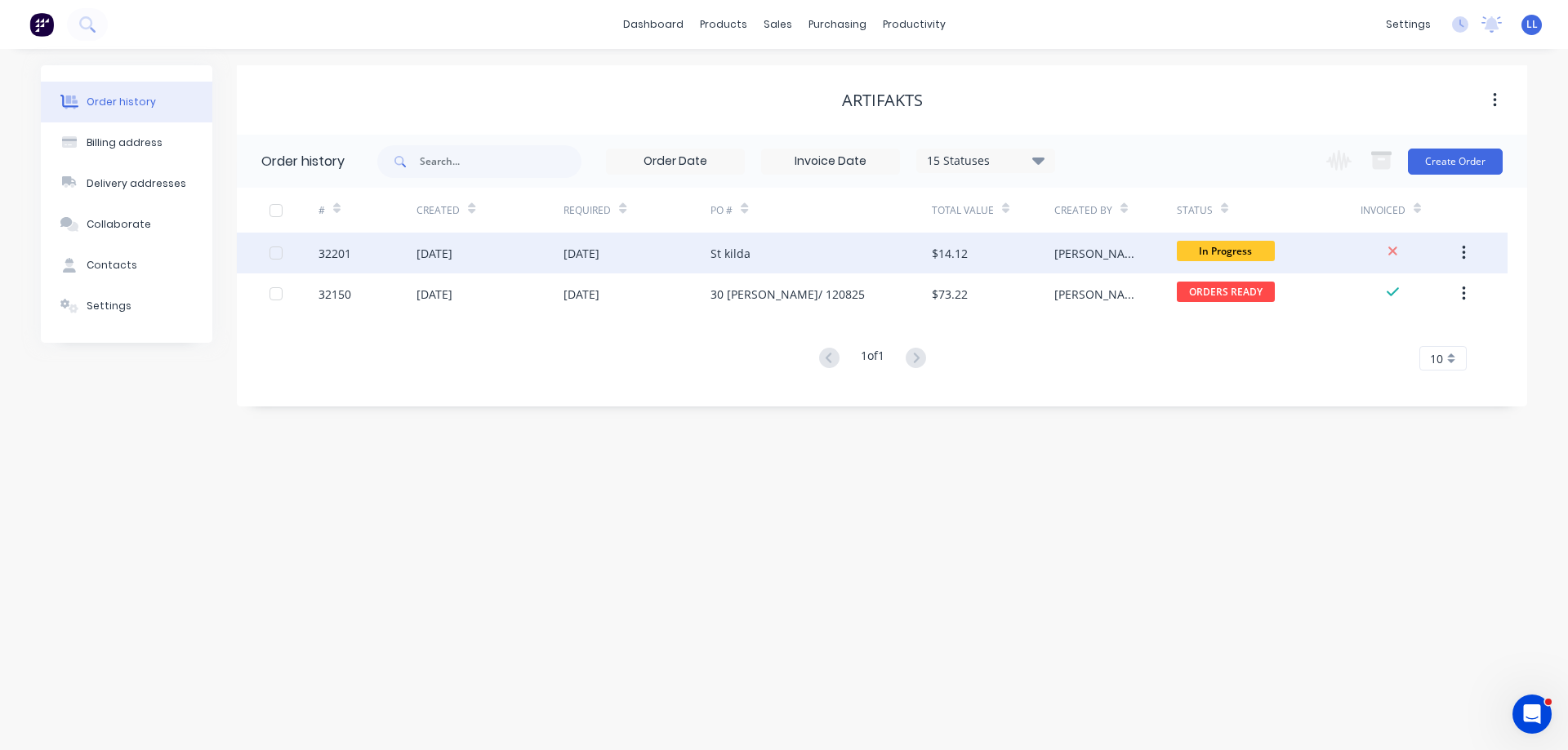
click at [1038, 248] on div "$14.12" at bounding box center [992, 253] width 122 height 41
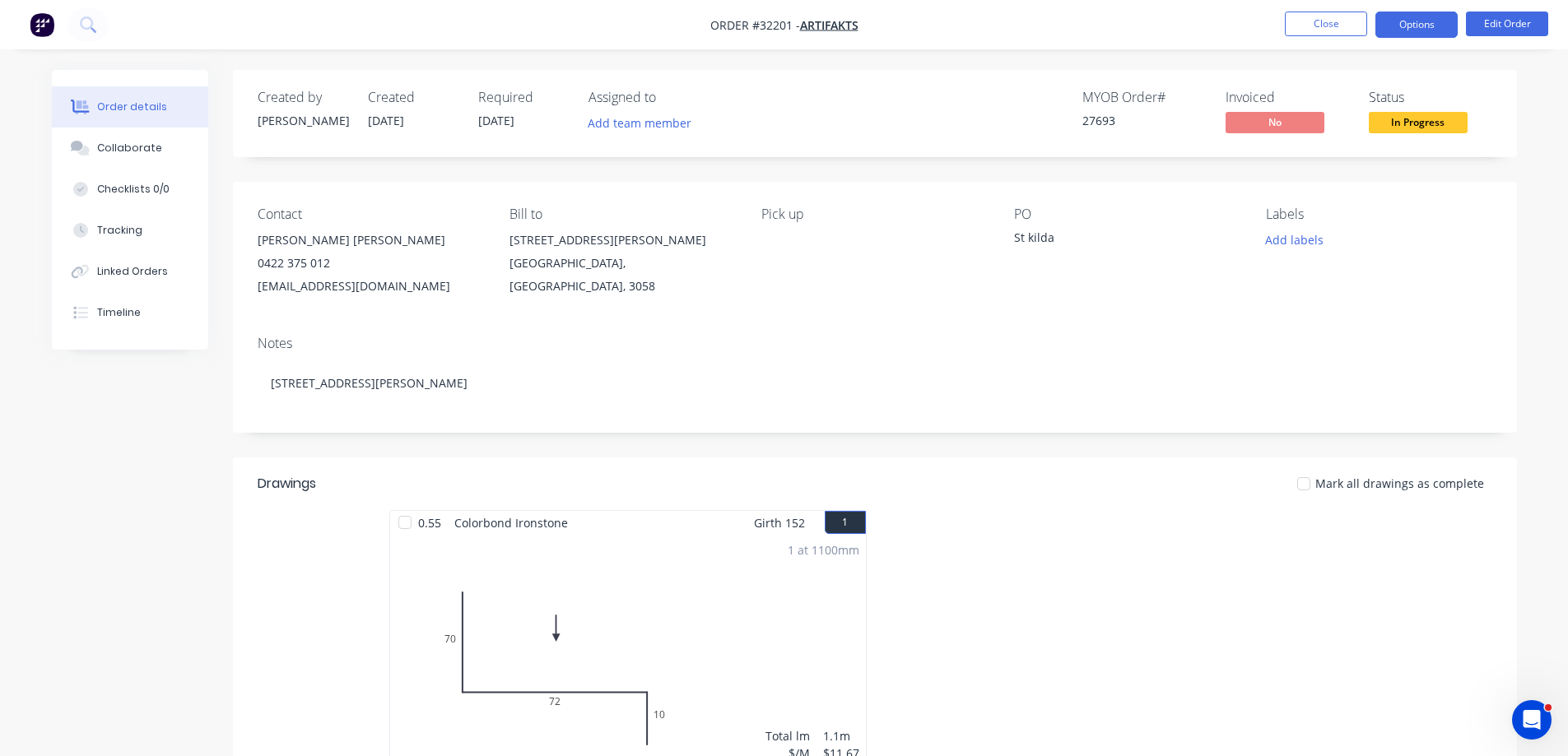
click at [1413, 24] on button "Options" at bounding box center [1416, 25] width 82 height 27
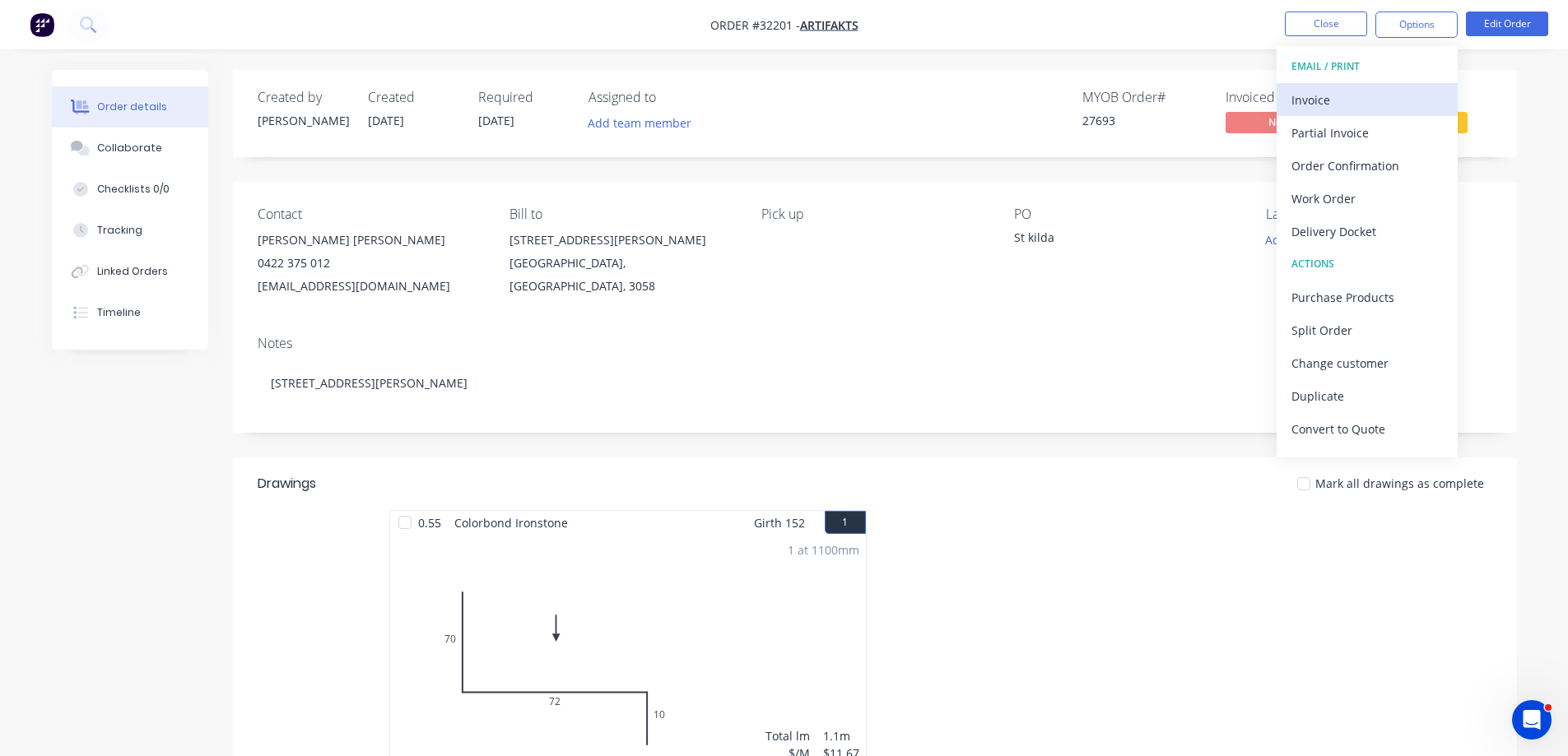
click at [1305, 106] on div "Invoice" at bounding box center [1368, 100] width 152 height 24
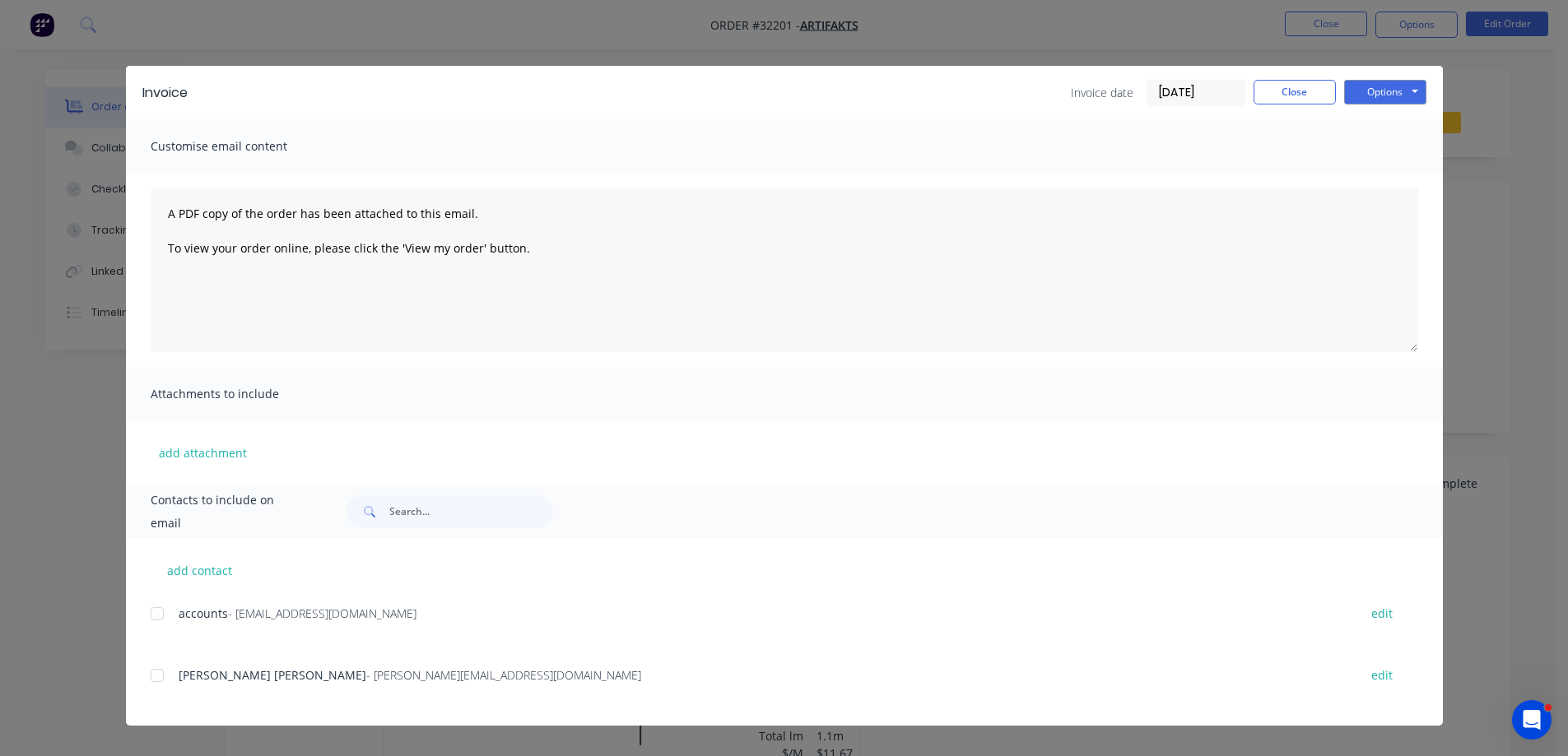
drag, startPoint x: 155, startPoint y: 671, endPoint x: 721, endPoint y: 536, distance: 581.9
click at [161, 667] on div at bounding box center [157, 676] width 33 height 33
click at [1367, 88] on button "Options" at bounding box center [1385, 91] width 82 height 25
click at [1392, 171] on button "Email" at bounding box center [1396, 176] width 105 height 27
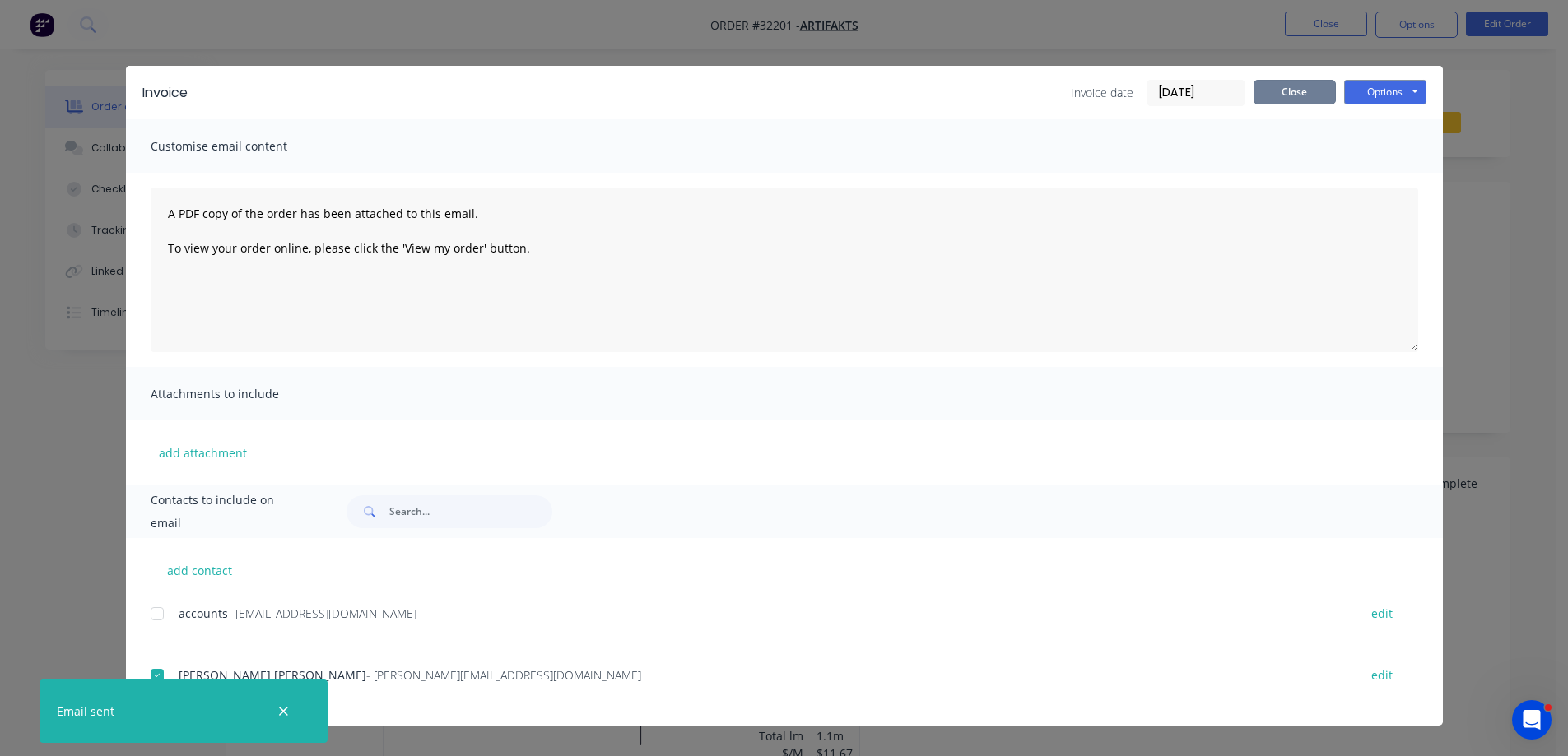
click at [1264, 92] on button "Close" at bounding box center [1295, 91] width 82 height 25
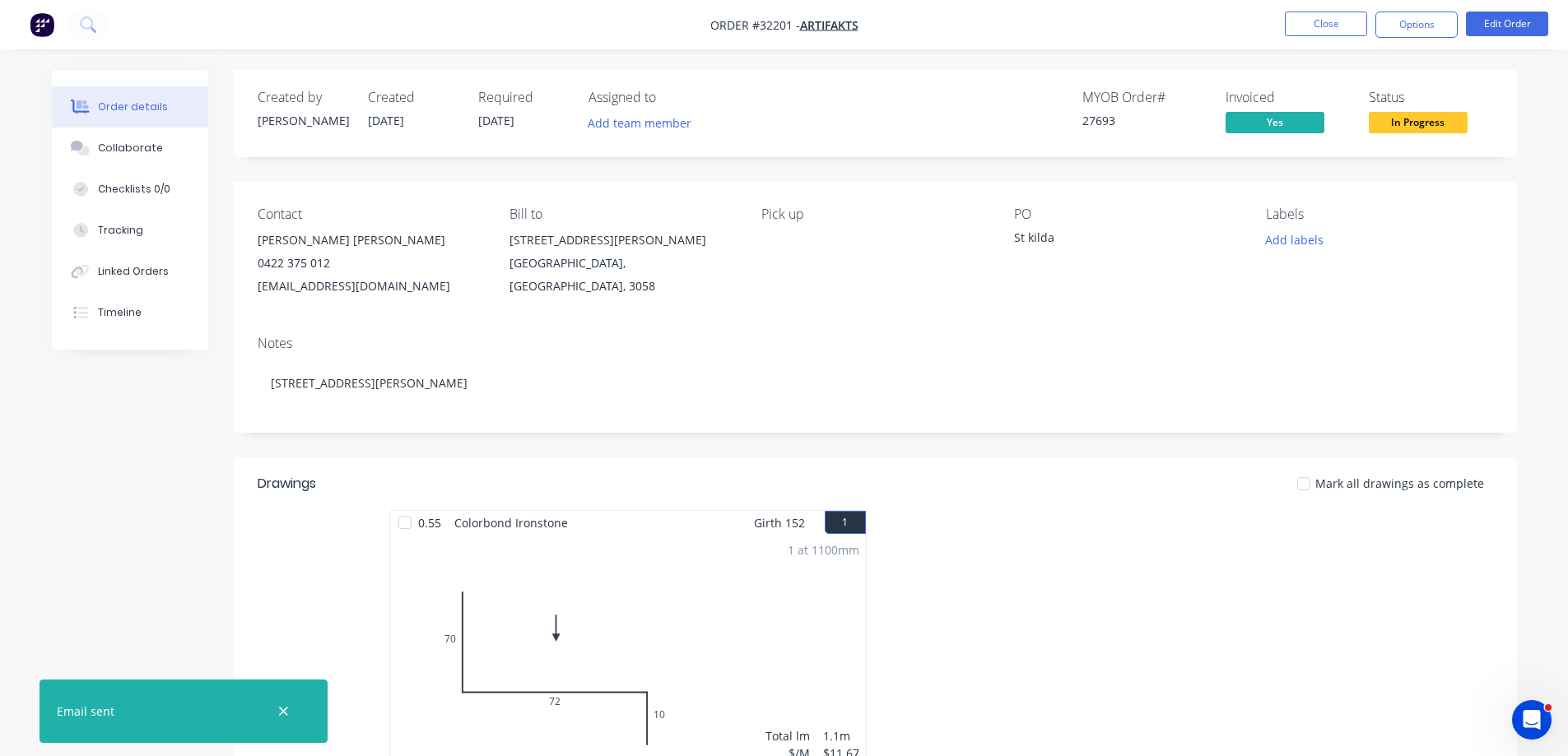
click at [1398, 128] on span "In Progress" at bounding box center [1418, 122] width 99 height 21
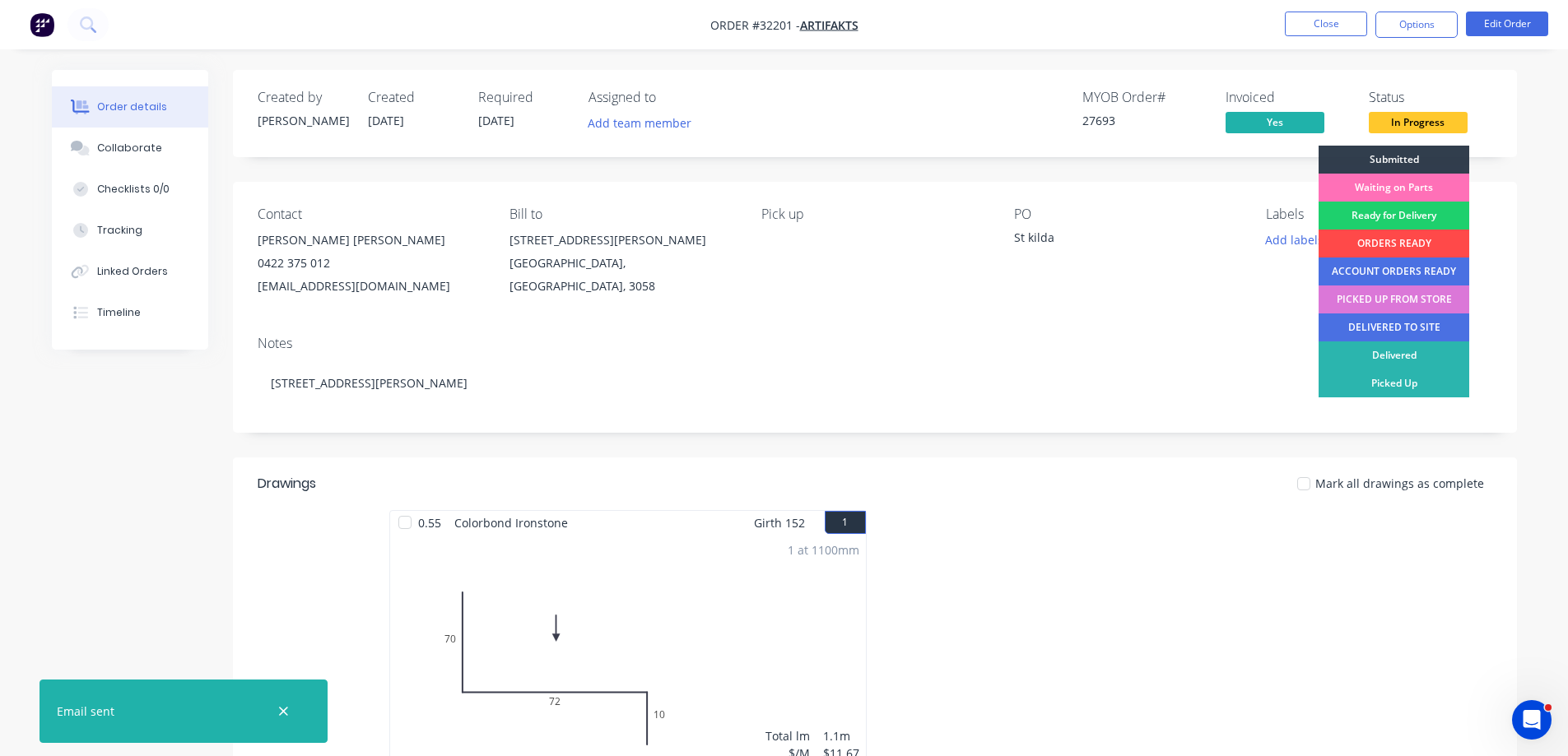
click at [1392, 245] on div "ORDERS READY" at bounding box center [1393, 243] width 151 height 28
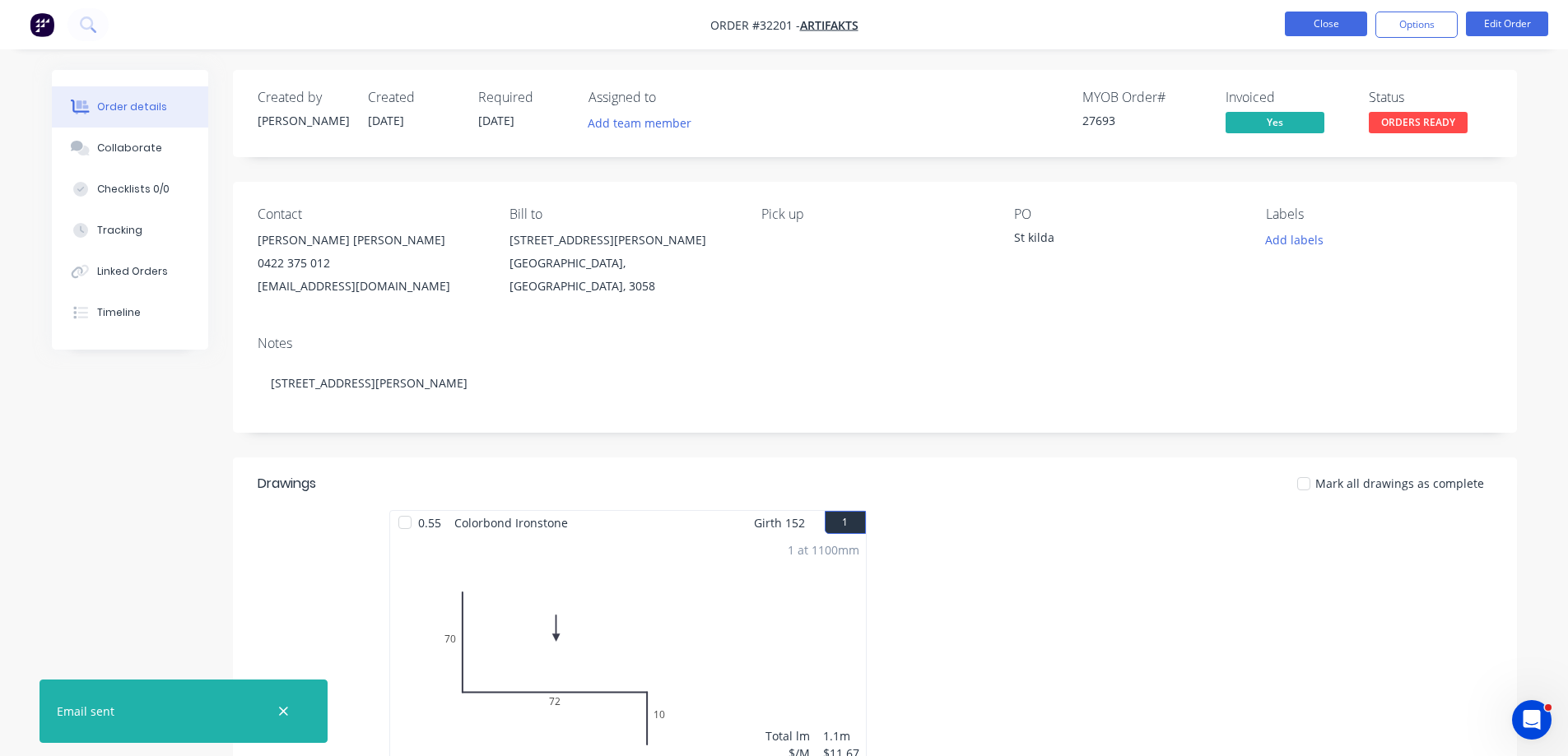
click at [1314, 27] on button "Close" at bounding box center [1326, 24] width 82 height 25
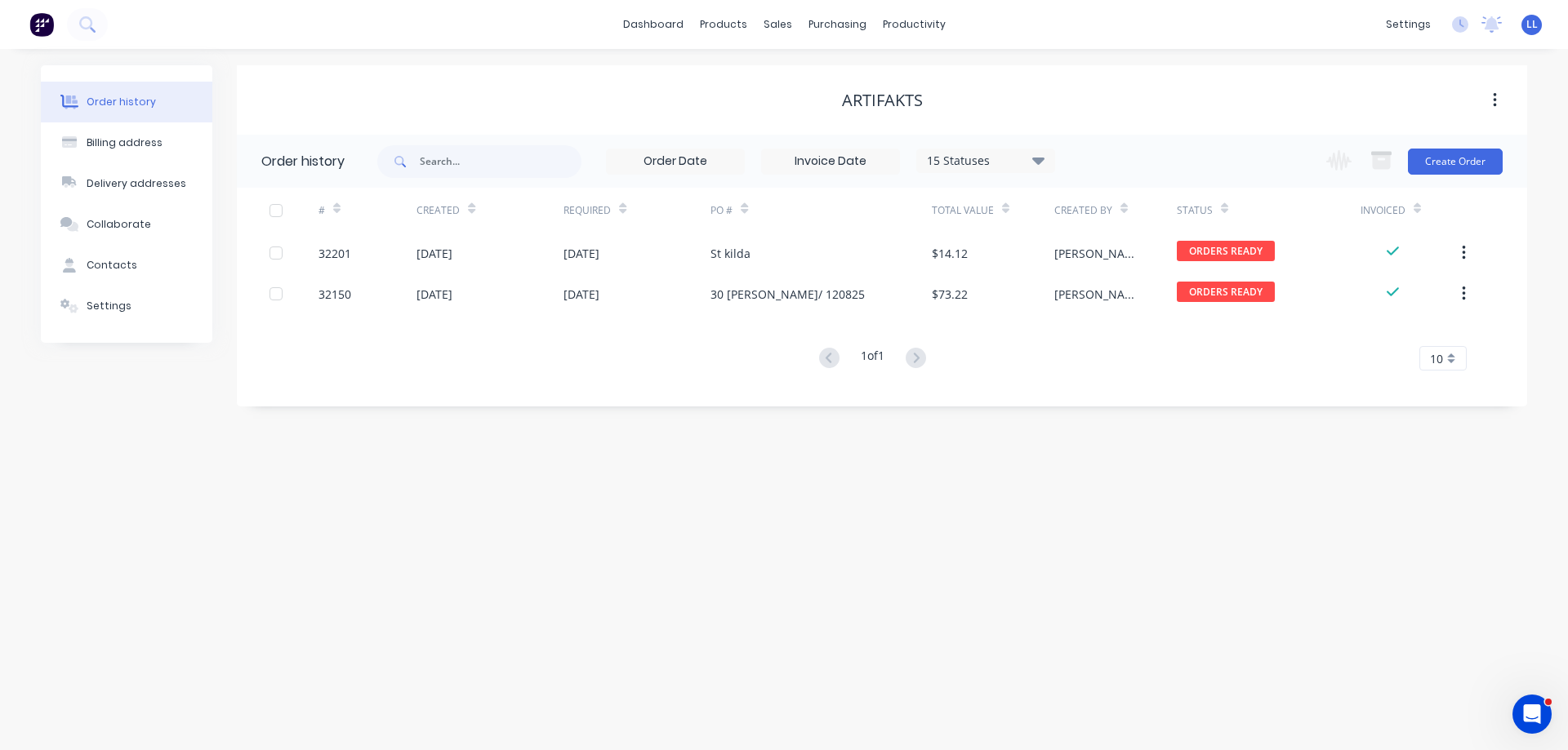
click at [44, 29] on img at bounding box center [41, 24] width 24 height 24
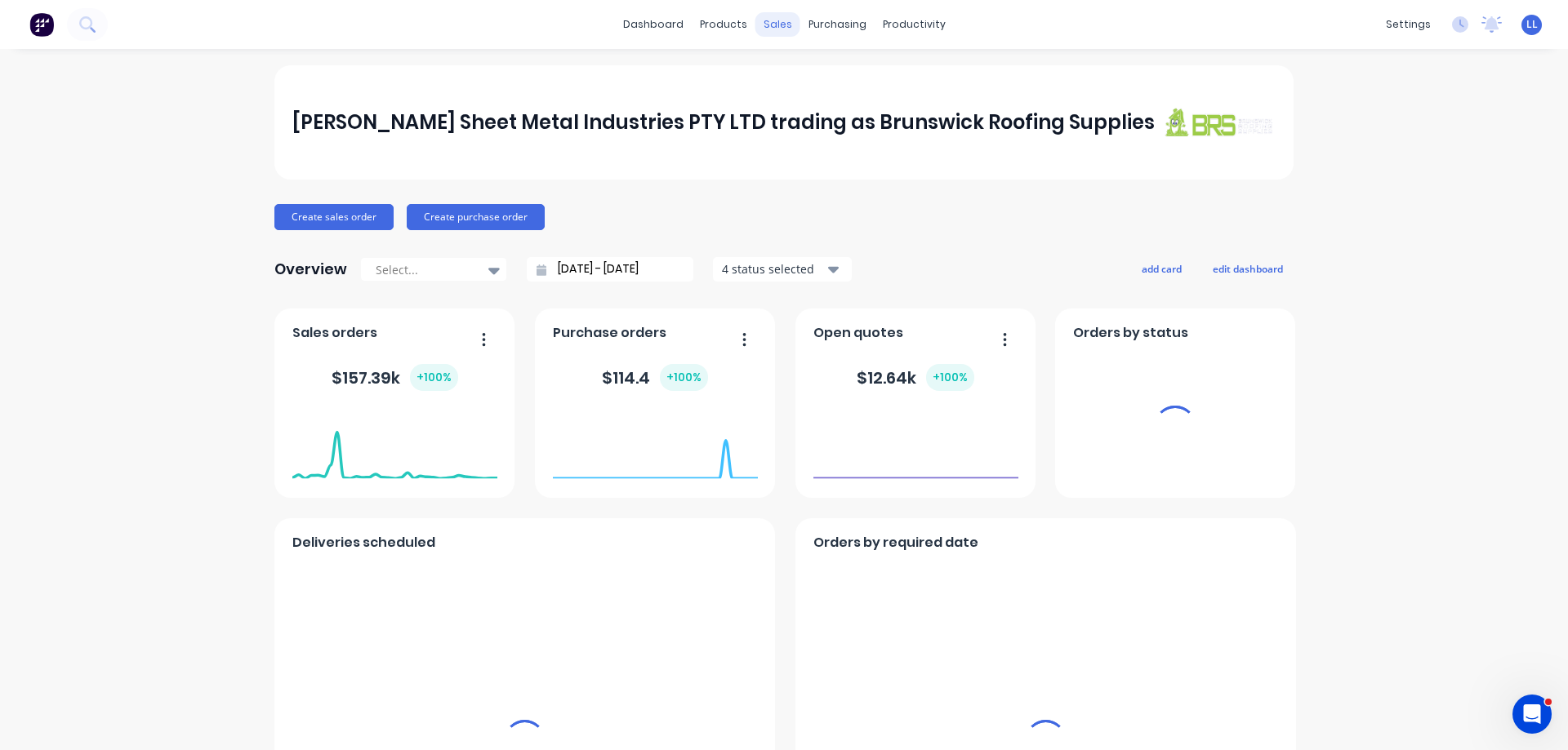
click at [771, 24] on div "sales" at bounding box center [778, 24] width 45 height 24
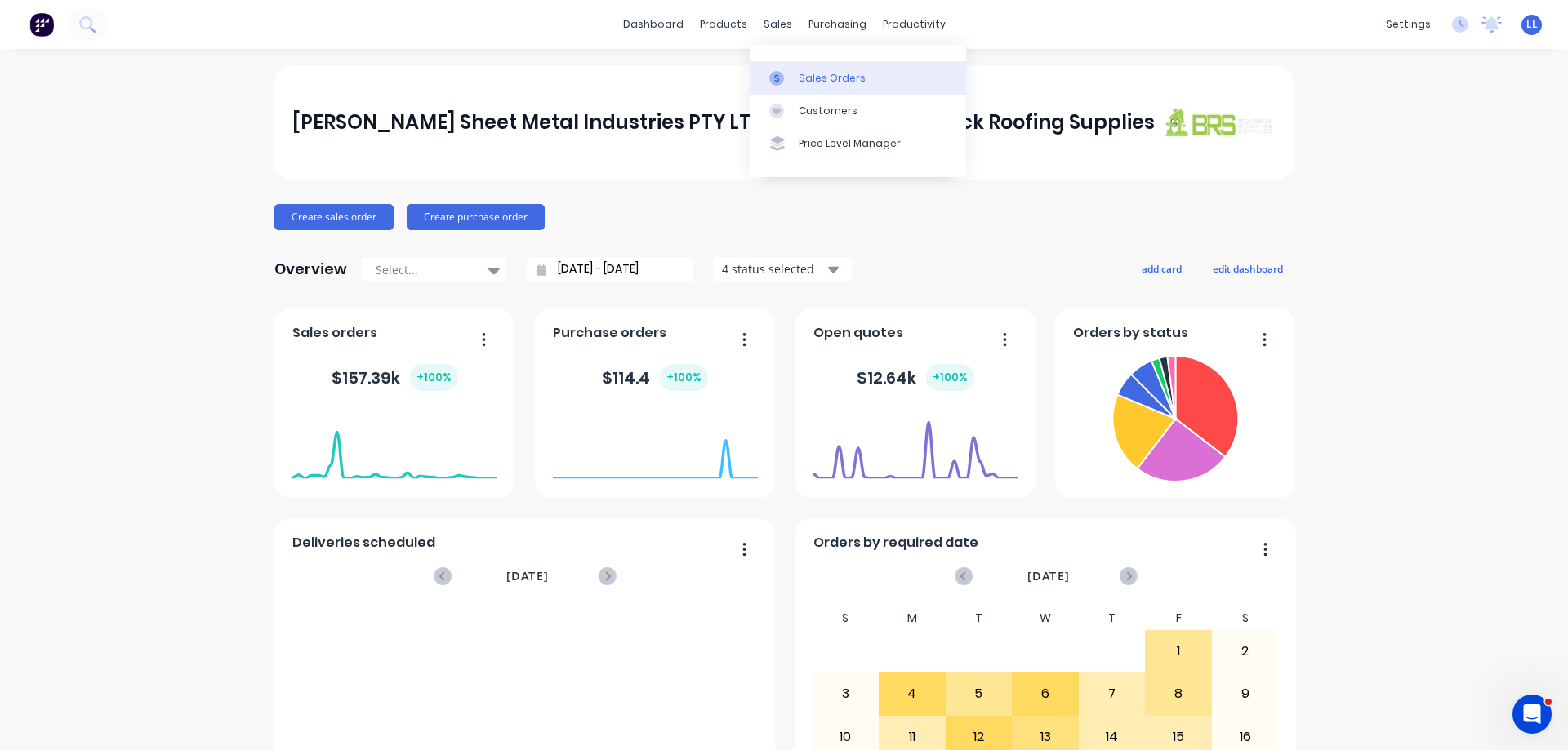
click at [871, 76] on link "Sales Orders" at bounding box center [858, 78] width 217 height 33
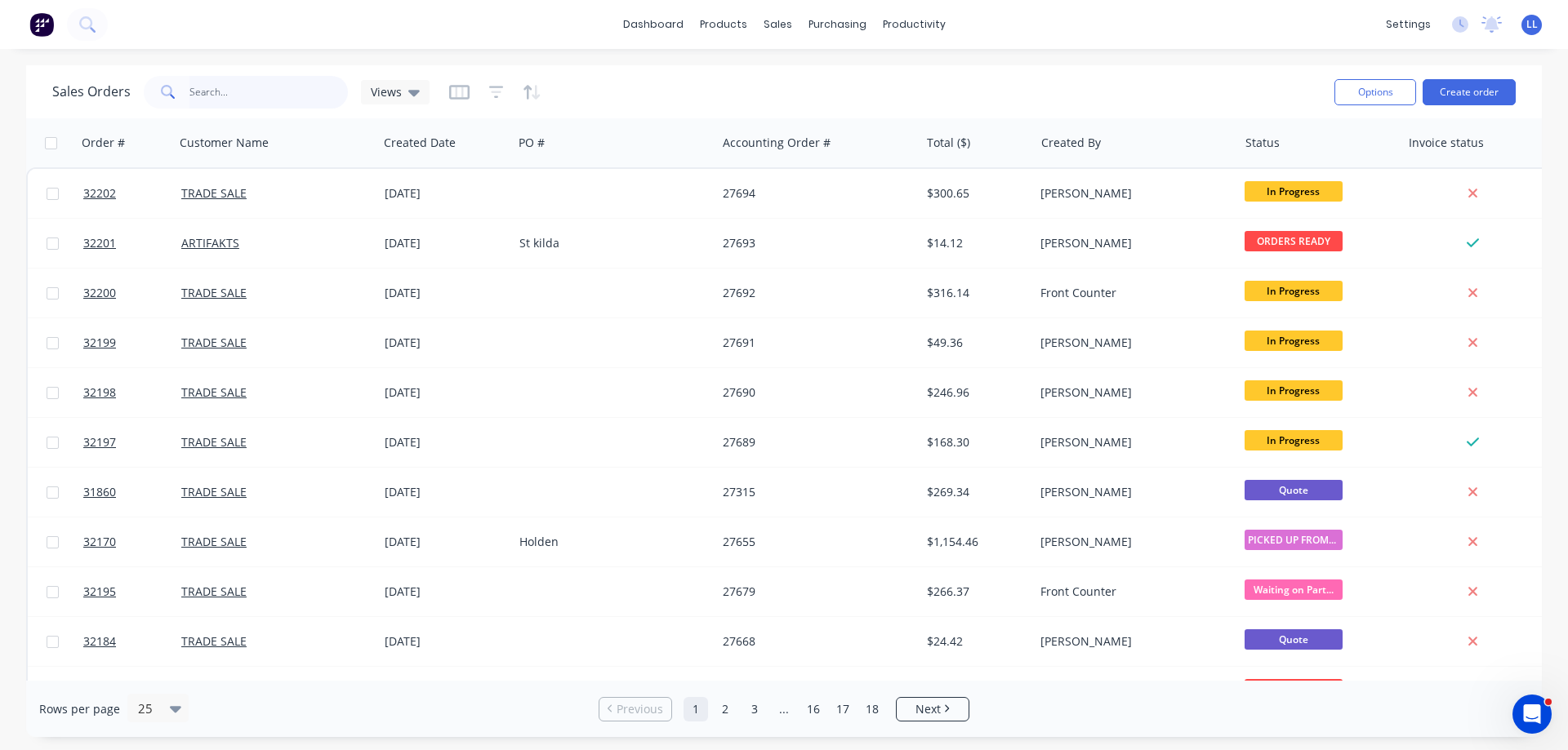
click at [241, 90] on input "text" at bounding box center [269, 93] width 160 height 33
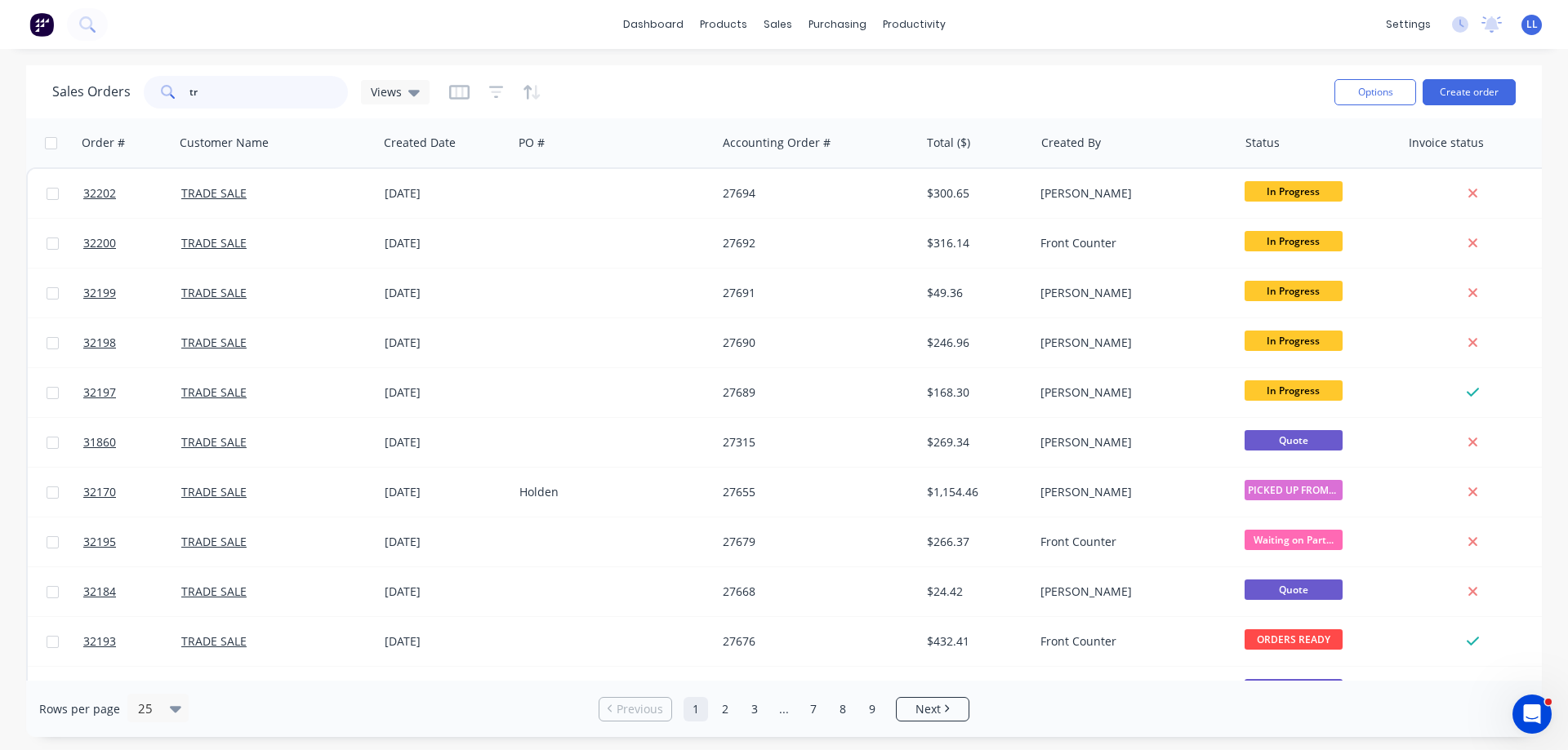
type input "t"
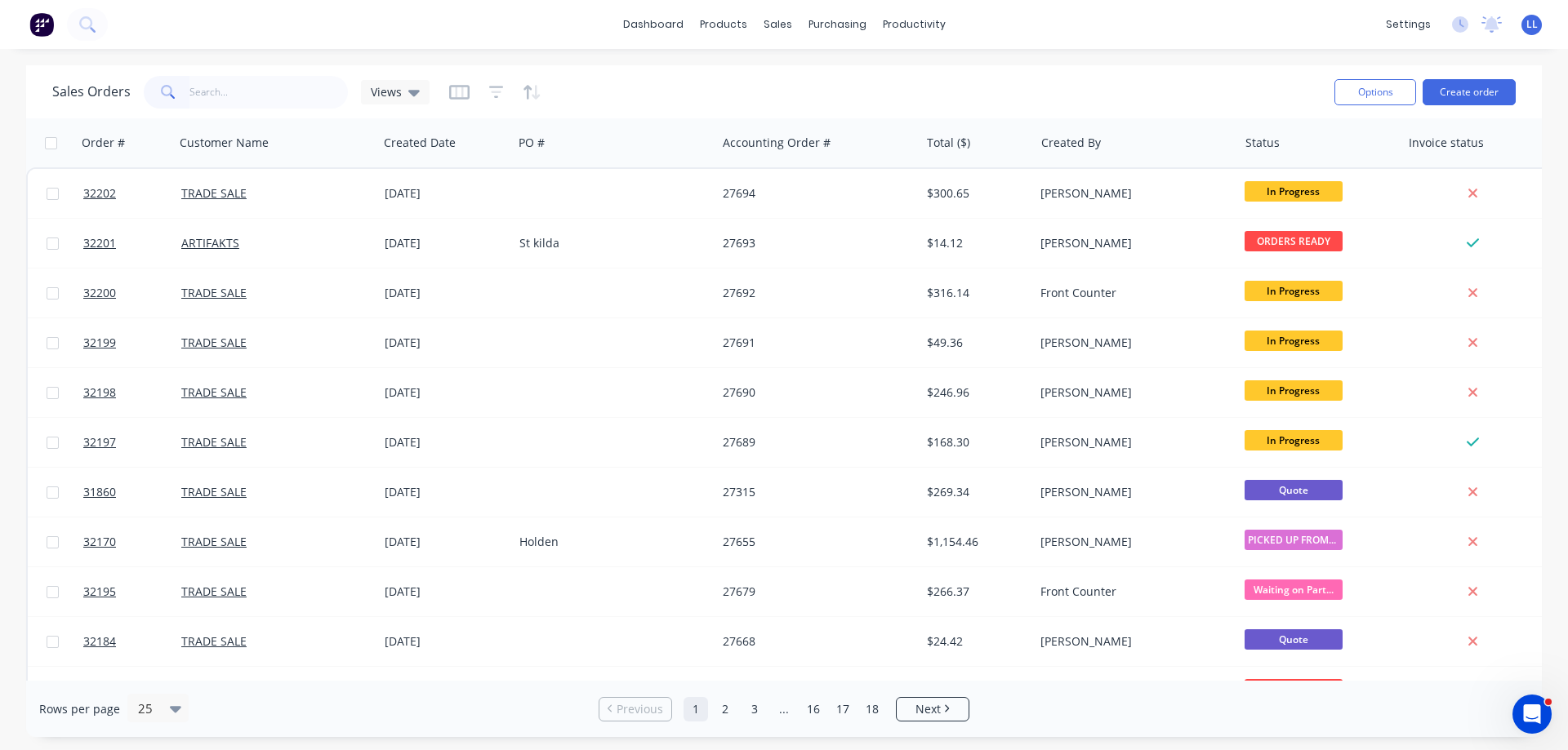
click at [46, 24] on img at bounding box center [41, 24] width 24 height 24
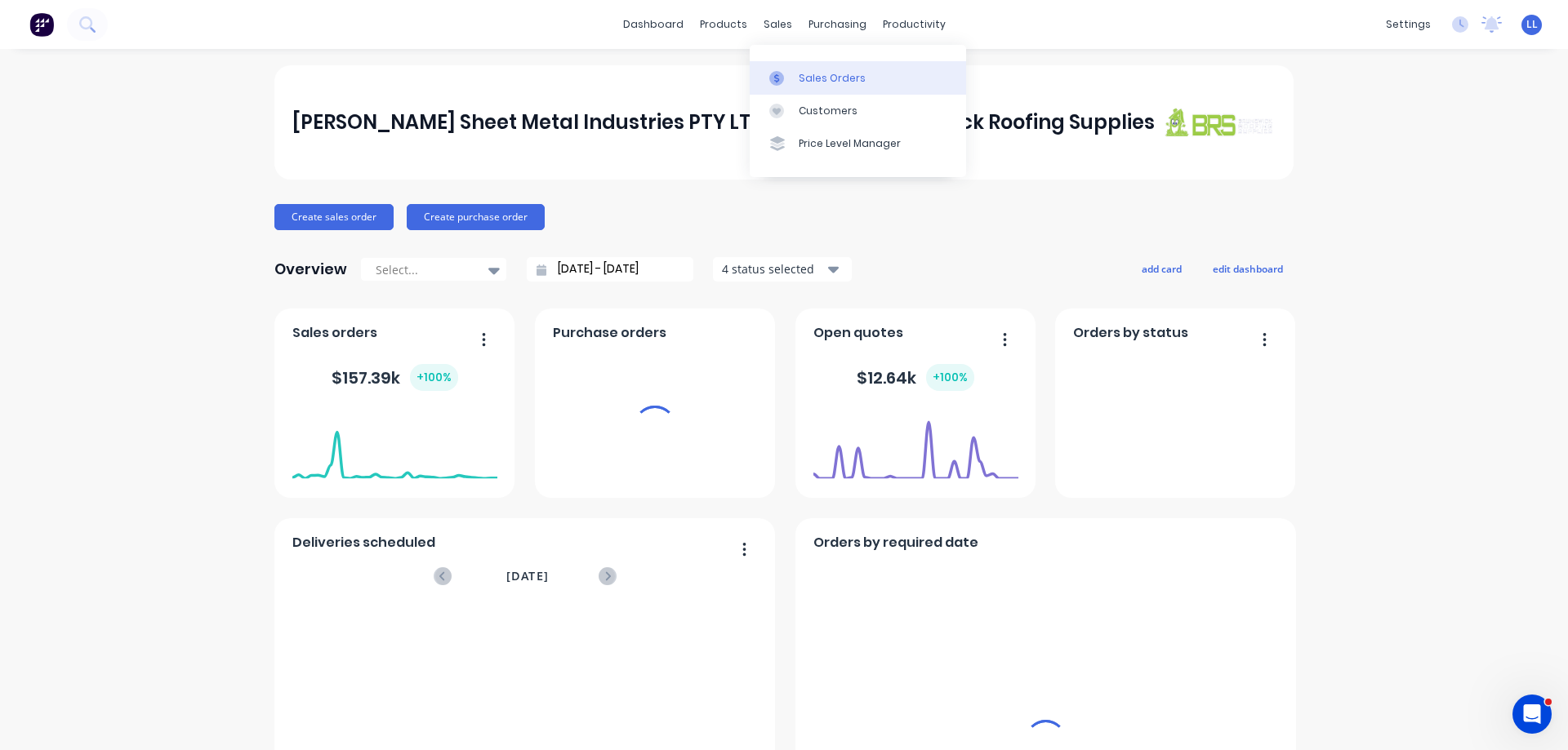
click at [853, 81] on div "Sales Orders" at bounding box center [833, 78] width 67 height 15
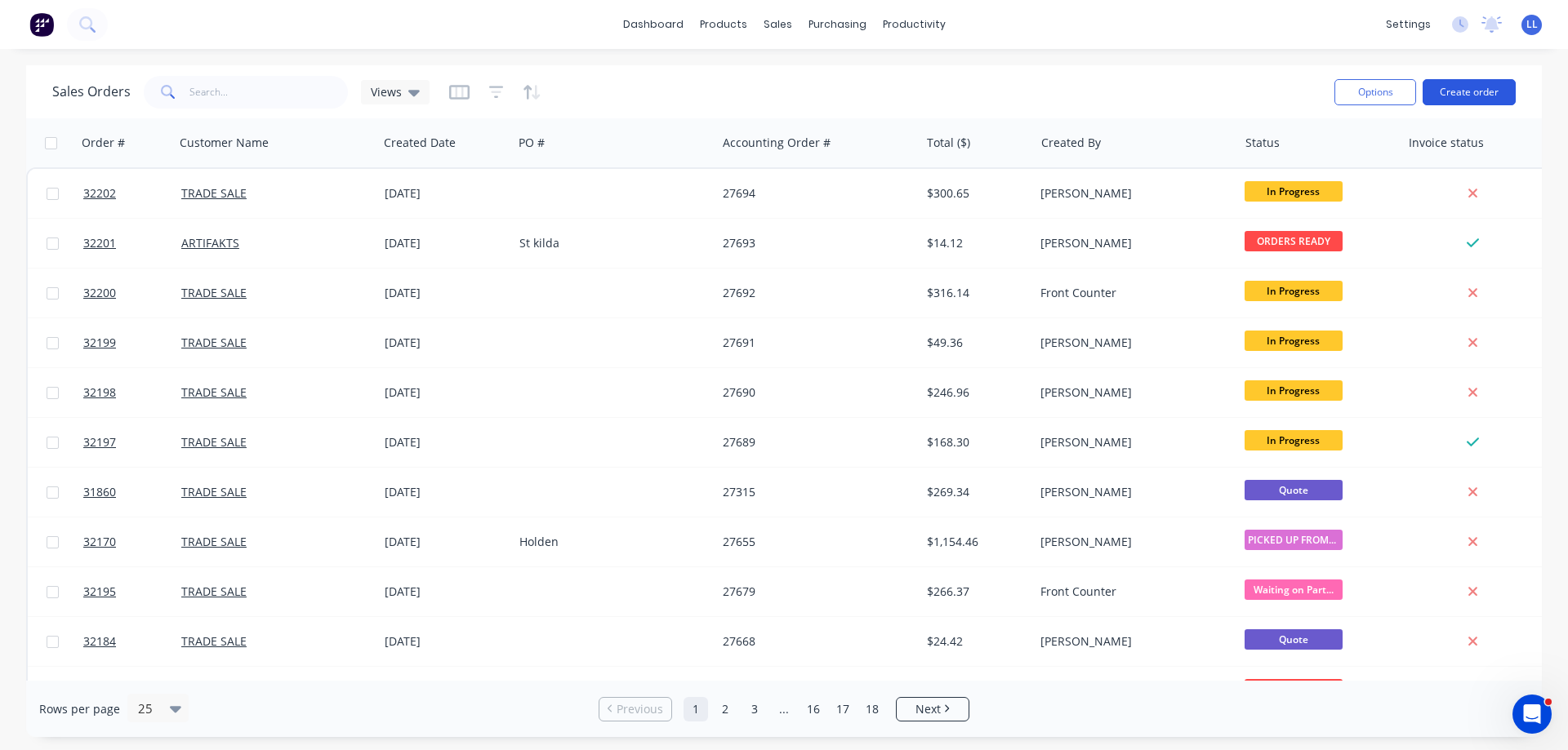
click at [1486, 86] on button "Create order" at bounding box center [1468, 92] width 93 height 26
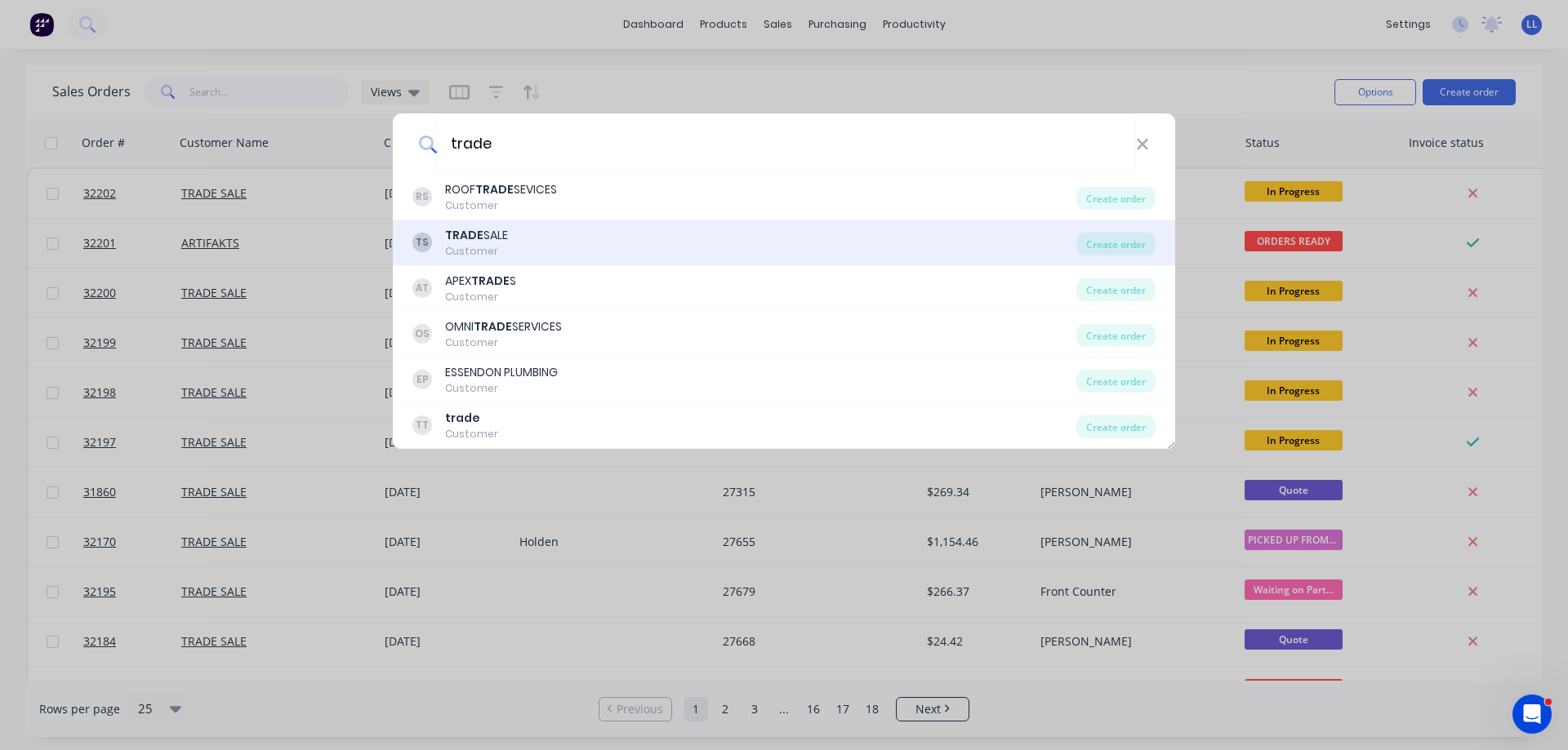
type input "trade"
click at [561, 243] on div "TS TRADE SALE Customer" at bounding box center [745, 242] width 664 height 32
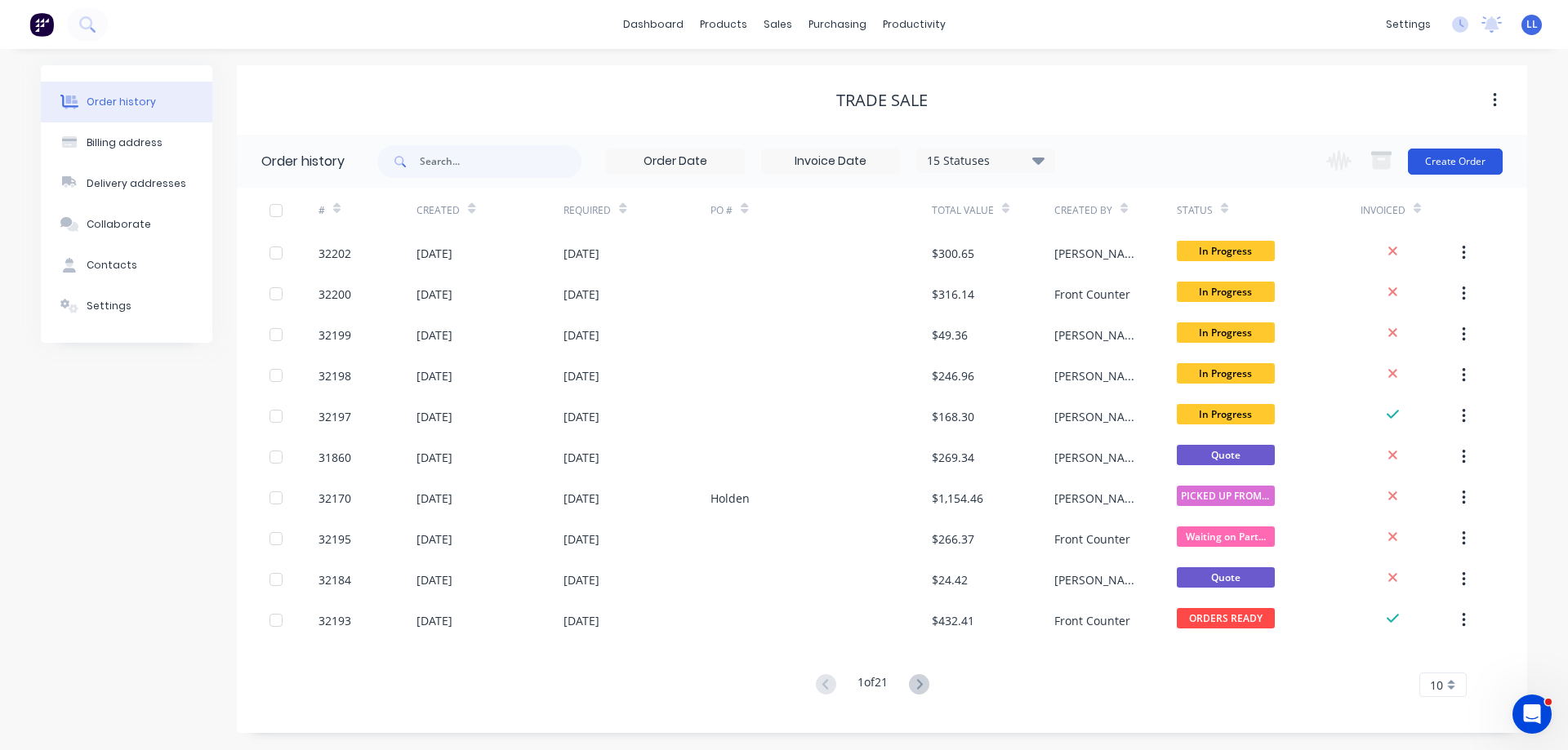
click at [1427, 163] on button "Create Order" at bounding box center [1455, 161] width 94 height 26
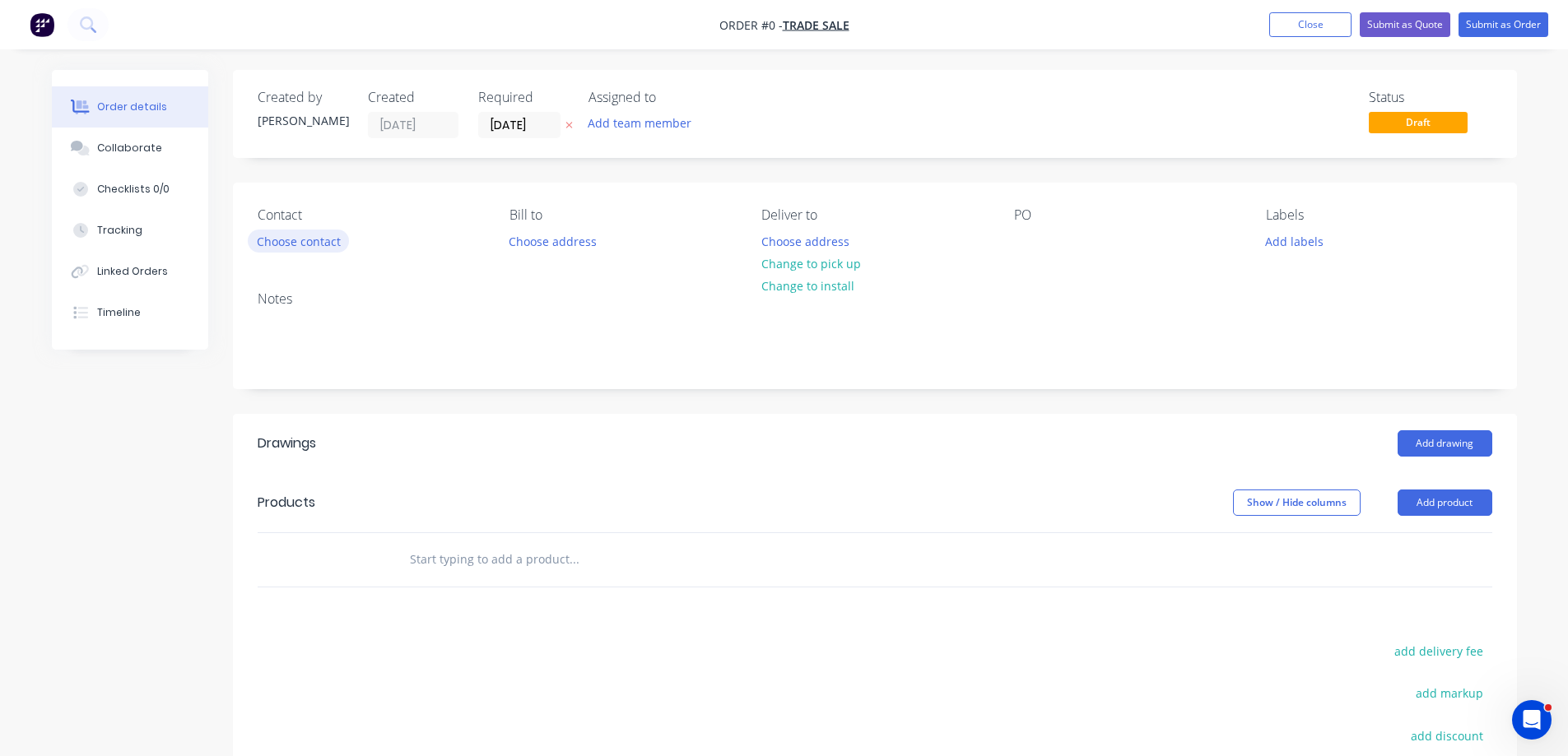
click at [293, 238] on button "Choose contact" at bounding box center [298, 240] width 101 height 22
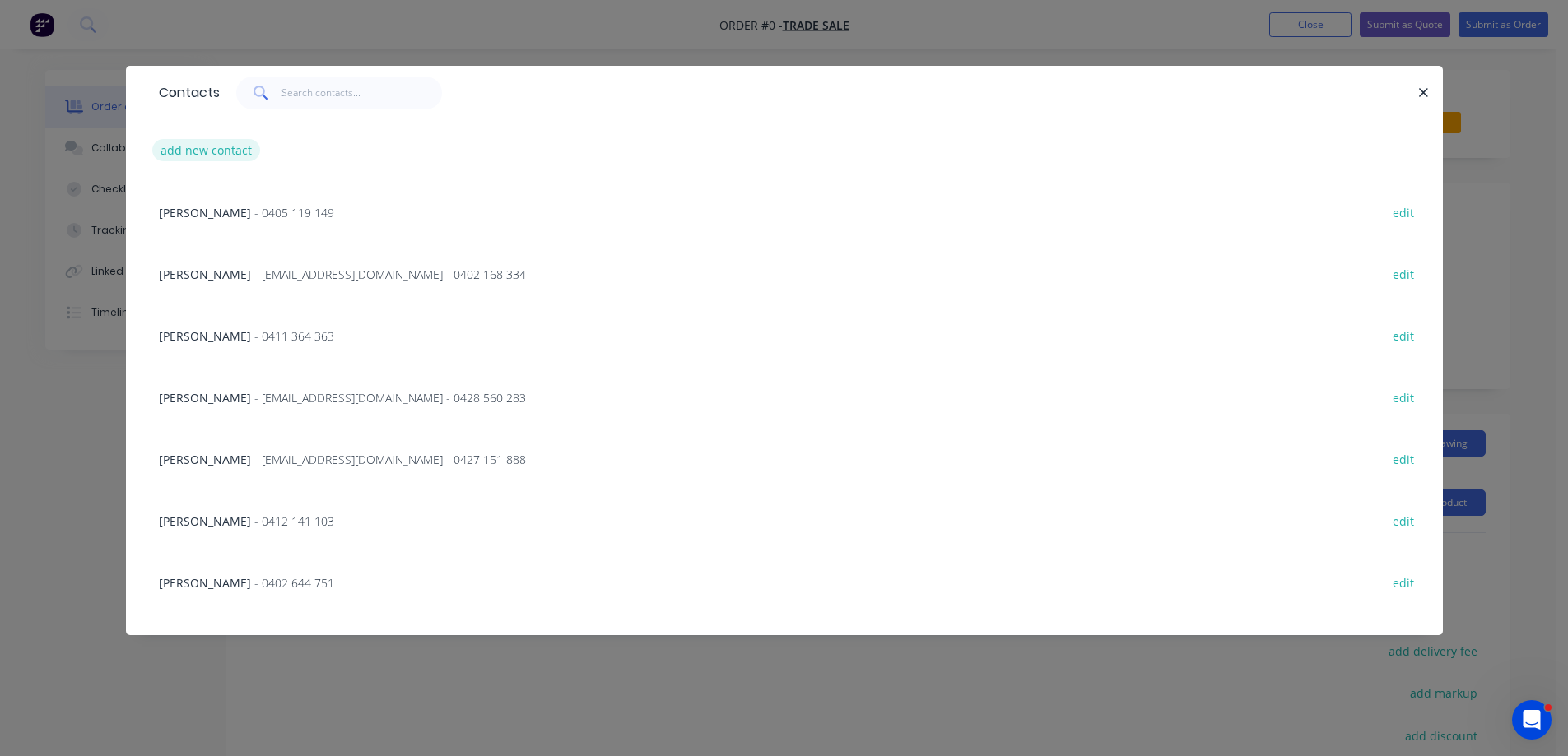
click at [240, 149] on button "add new contact" at bounding box center [207, 150] width 109 height 22
select select "AU"
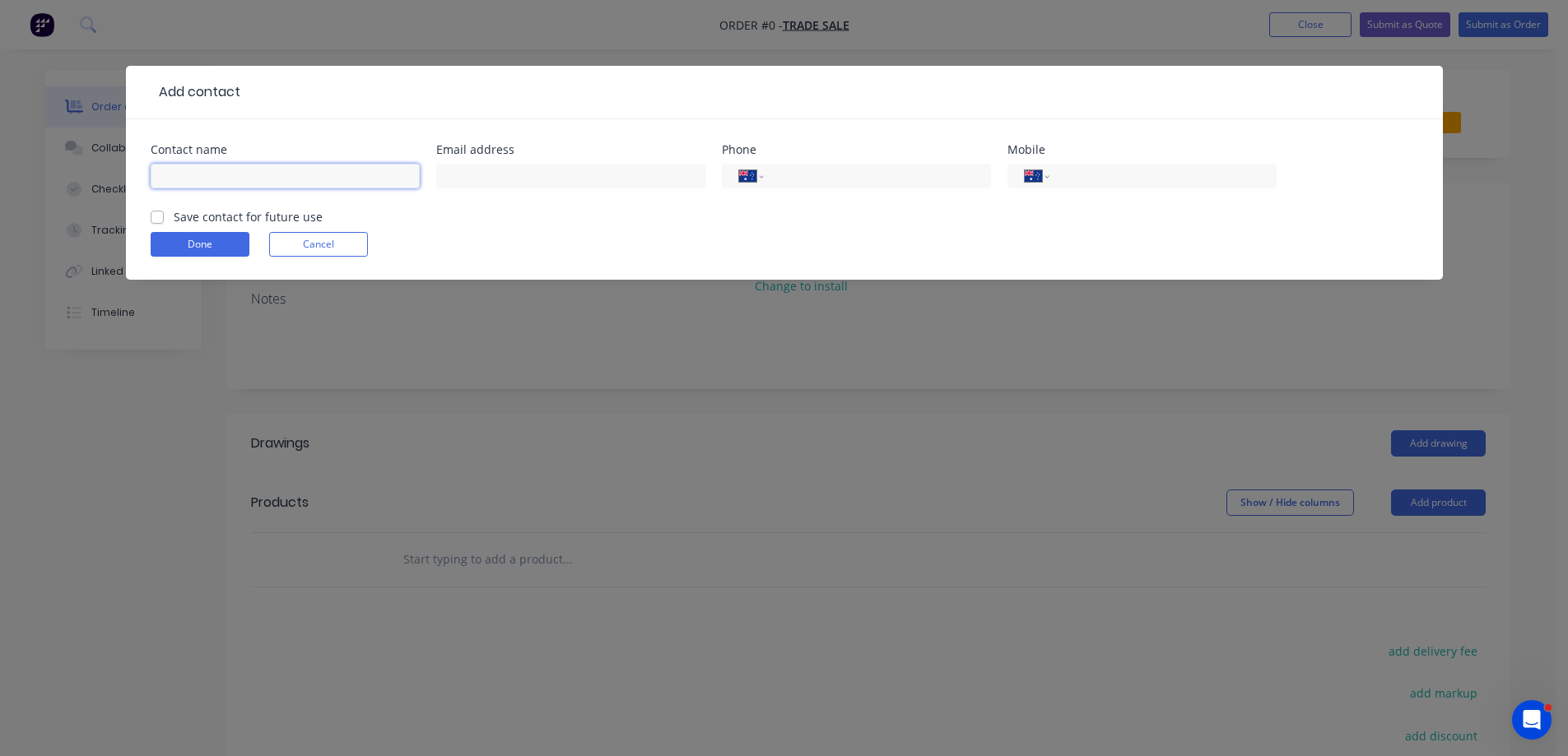
click at [272, 177] on input "text" at bounding box center [285, 176] width 269 height 25
type input "[PERSON_NAME]"
click at [309, 239] on button "Cancel" at bounding box center [318, 244] width 99 height 25
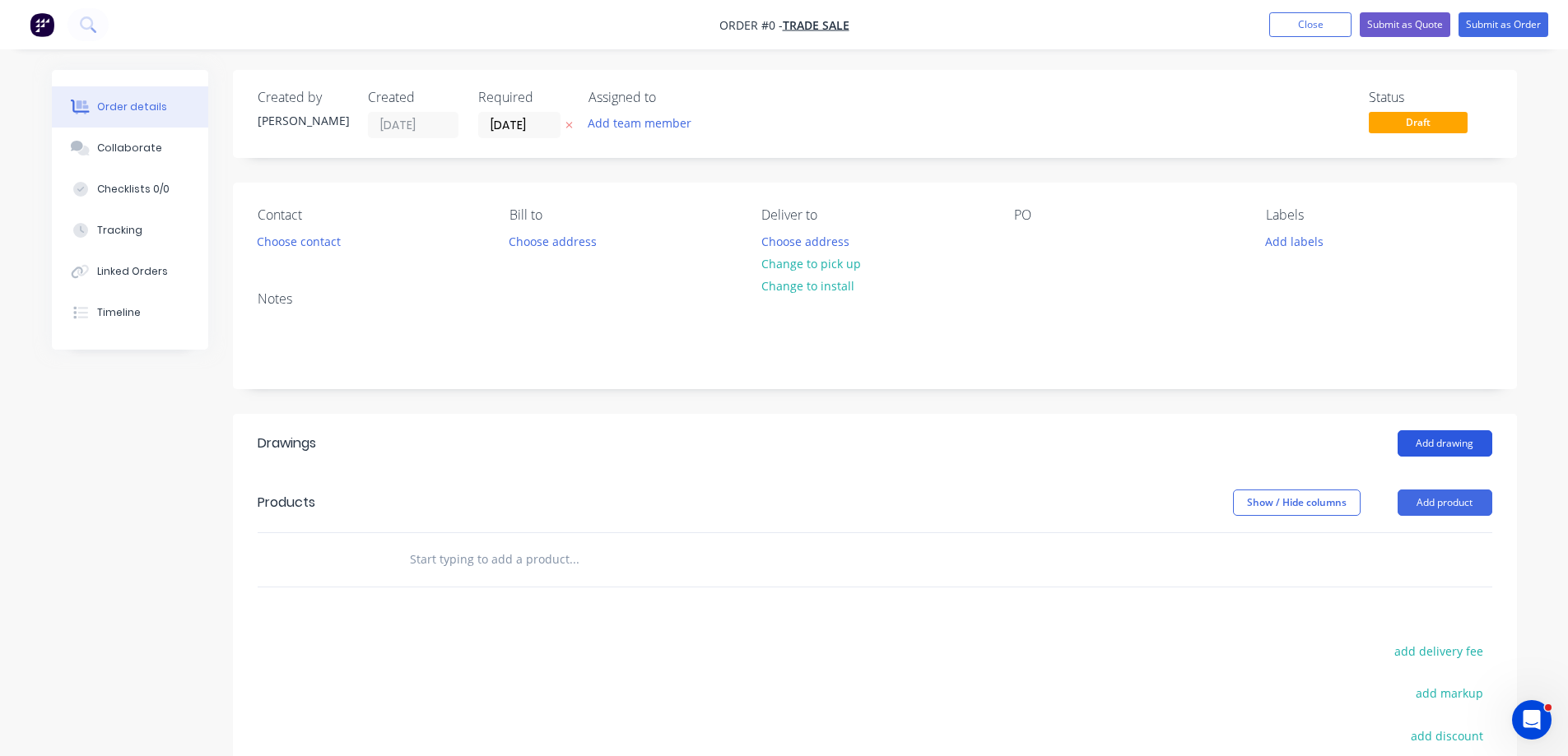
click at [1447, 442] on button "Add drawing" at bounding box center [1445, 443] width 95 height 27
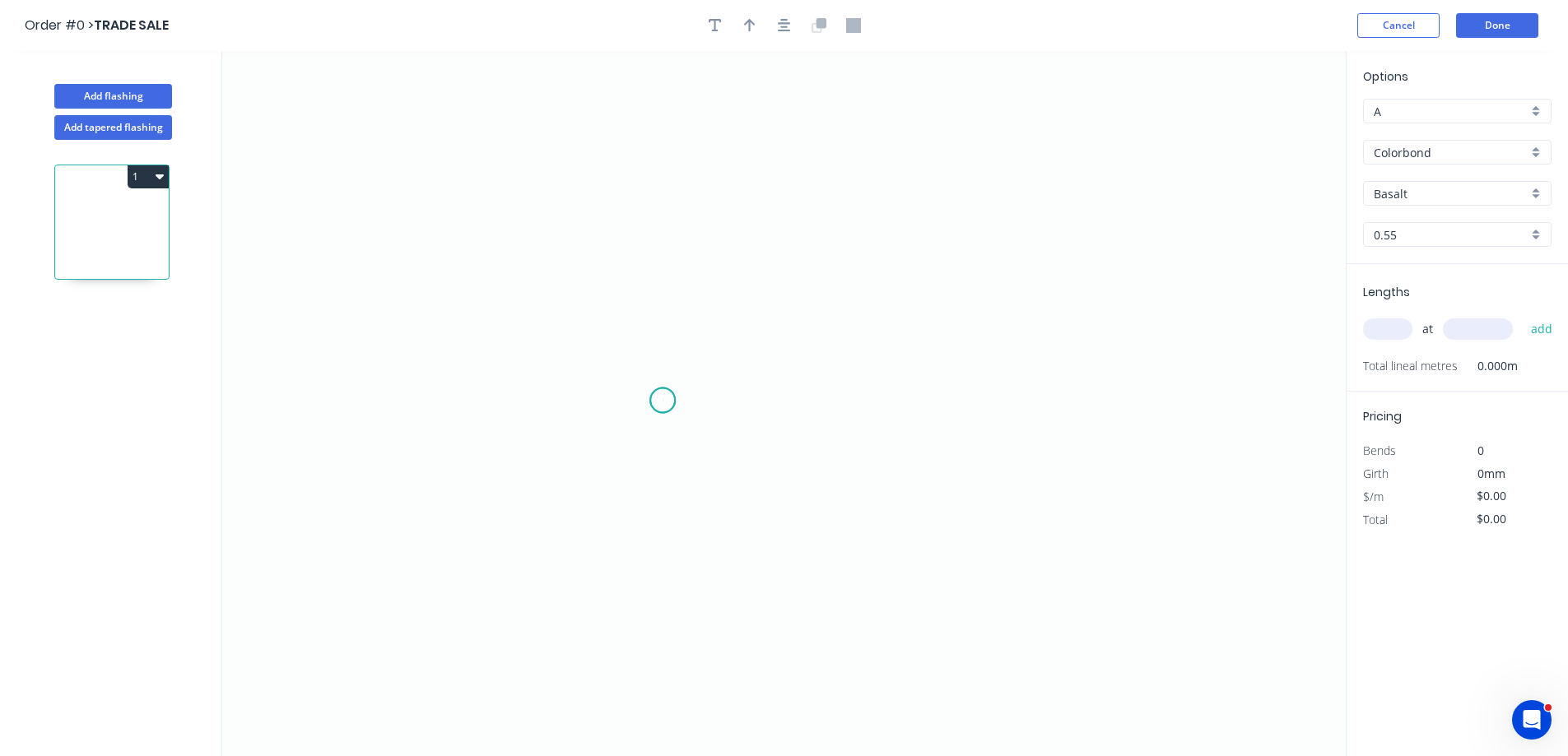
drag, startPoint x: 663, startPoint y: 400, endPoint x: 648, endPoint y: 225, distance: 175.6
click at [664, 393] on icon "0" at bounding box center [784, 404] width 1124 height 706
drag, startPoint x: 654, startPoint y: 212, endPoint x: 749, endPoint y: 207, distance: 95.1
click at [659, 210] on icon "0" at bounding box center [784, 404] width 1124 height 706
click at [1009, 220] on icon "0 ?" at bounding box center [784, 404] width 1124 height 706
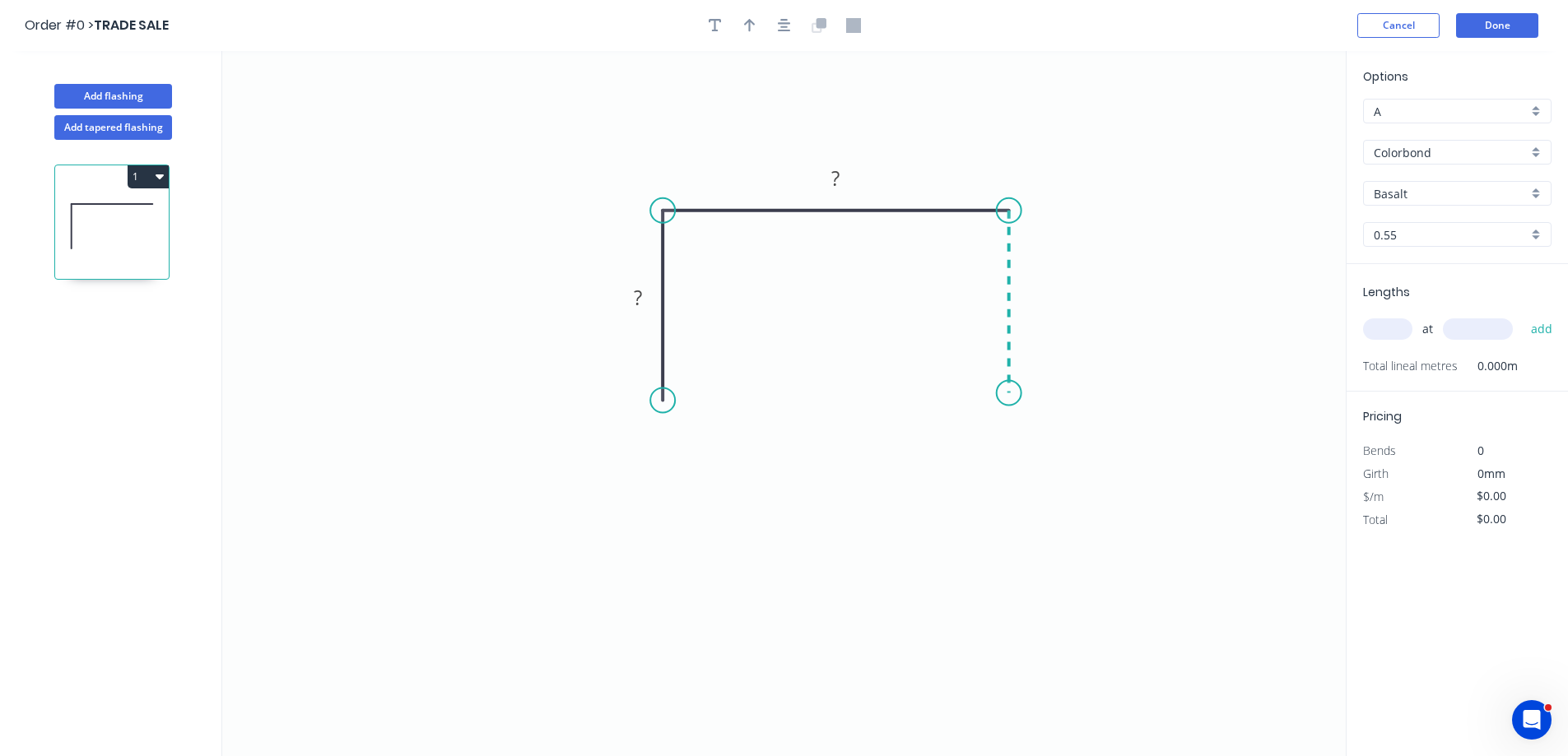
drag, startPoint x: 1004, startPoint y: 393, endPoint x: 783, endPoint y: 396, distance: 221.0
click at [1002, 394] on icon "0 ? ?" at bounding box center [784, 404] width 1124 height 706
drag, startPoint x: 647, startPoint y: 303, endPoint x: 901, endPoint y: 289, distance: 254.4
click at [657, 299] on g "?" at bounding box center [638, 297] width 54 height 34
type input "$7.85"
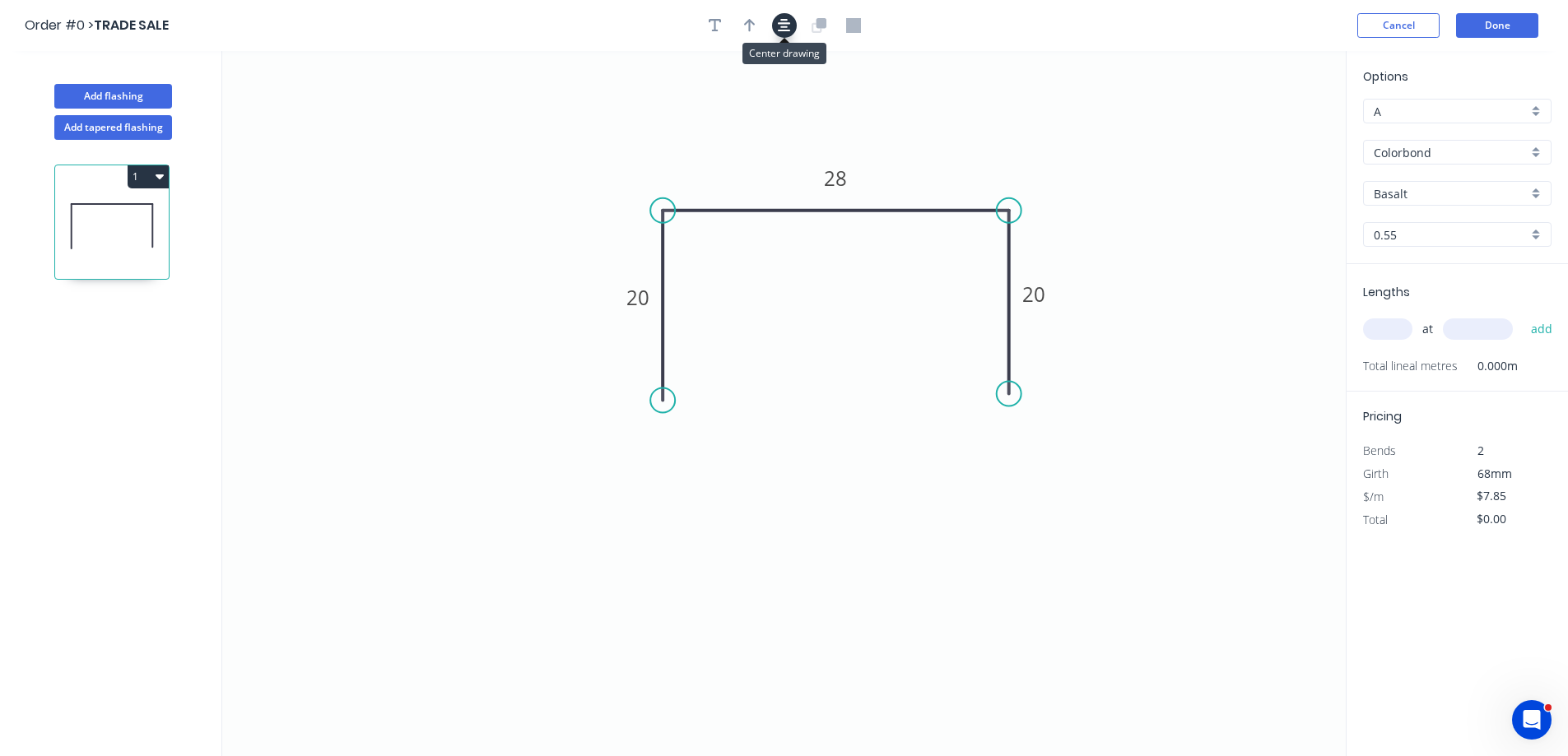
click at [784, 25] on icon "button" at bounding box center [784, 26] width 13 height 15
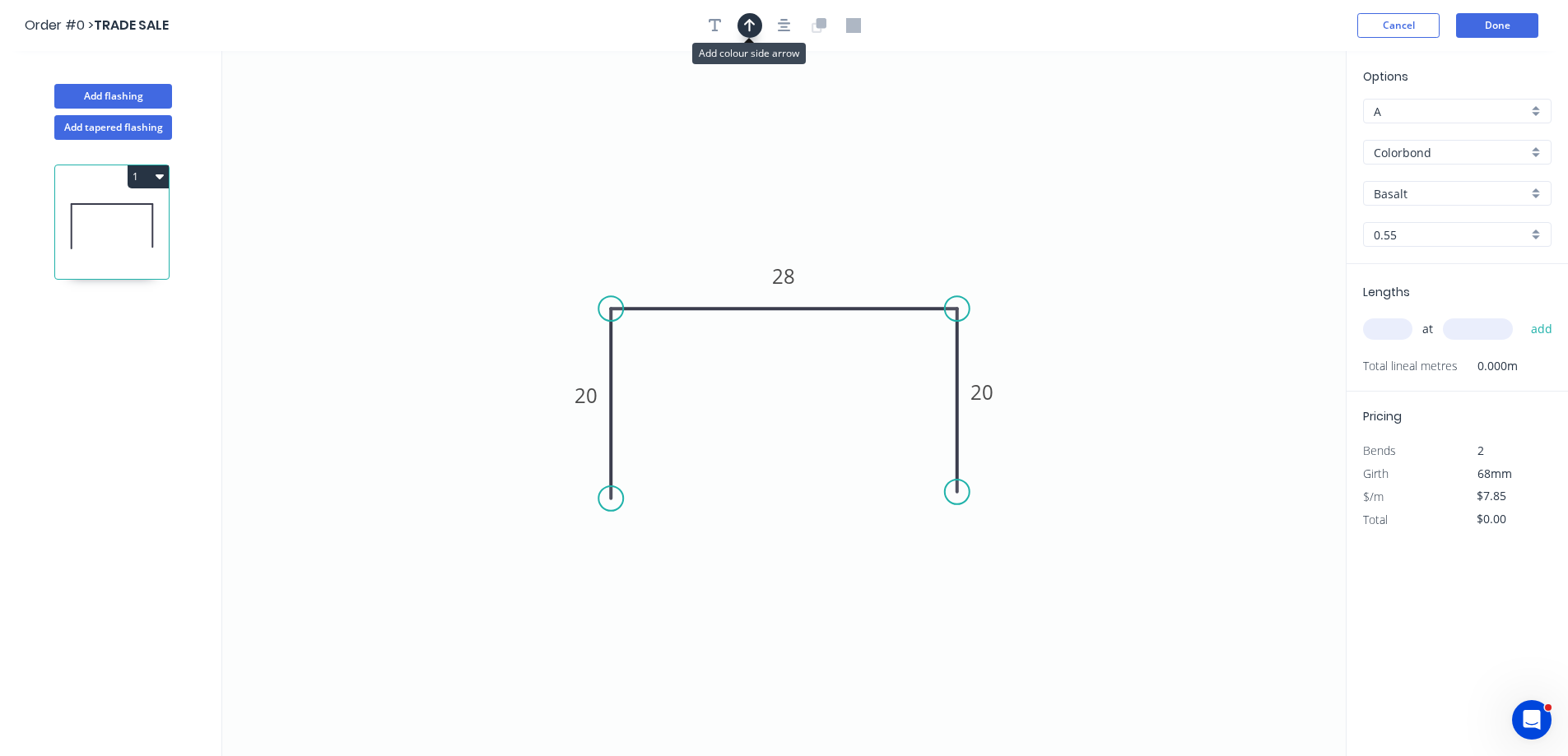
click at [751, 26] on icon "button" at bounding box center [750, 26] width 12 height 15
drag, startPoint x: 1264, startPoint y: 129, endPoint x: 1227, endPoint y: 128, distance: 37.0
click at [892, 233] on icon at bounding box center [885, 222] width 15 height 53
click at [1534, 194] on div "Basalt" at bounding box center [1457, 193] width 188 height 25
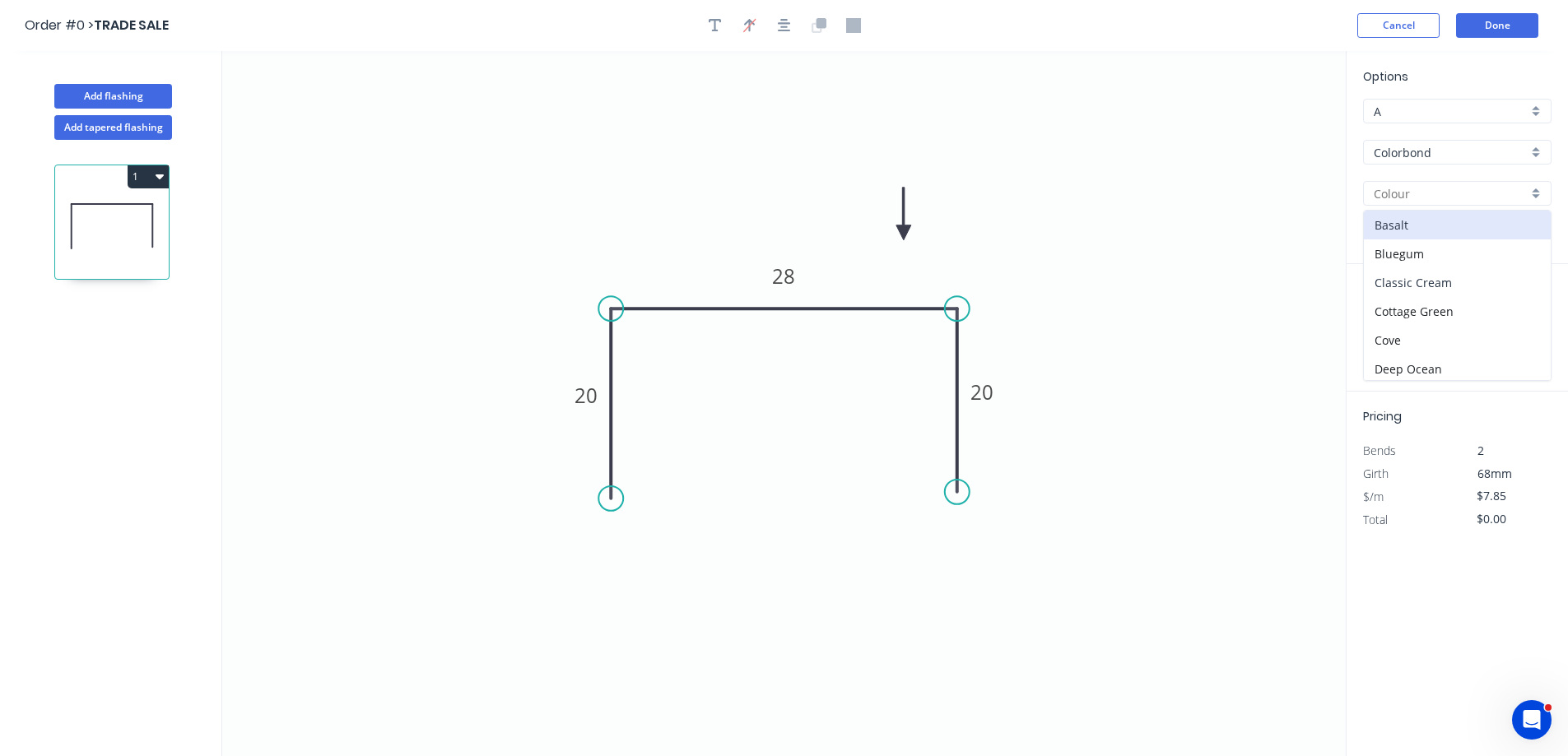
click at [1450, 281] on div "Classic Cream" at bounding box center [1457, 283] width 187 height 29
type input "Classic Cream"
drag, startPoint x: 1374, startPoint y: 324, endPoint x: 1251, endPoint y: 320, distance: 123.1
click at [1371, 322] on input "text" at bounding box center [1388, 328] width 49 height 21
type input "1"
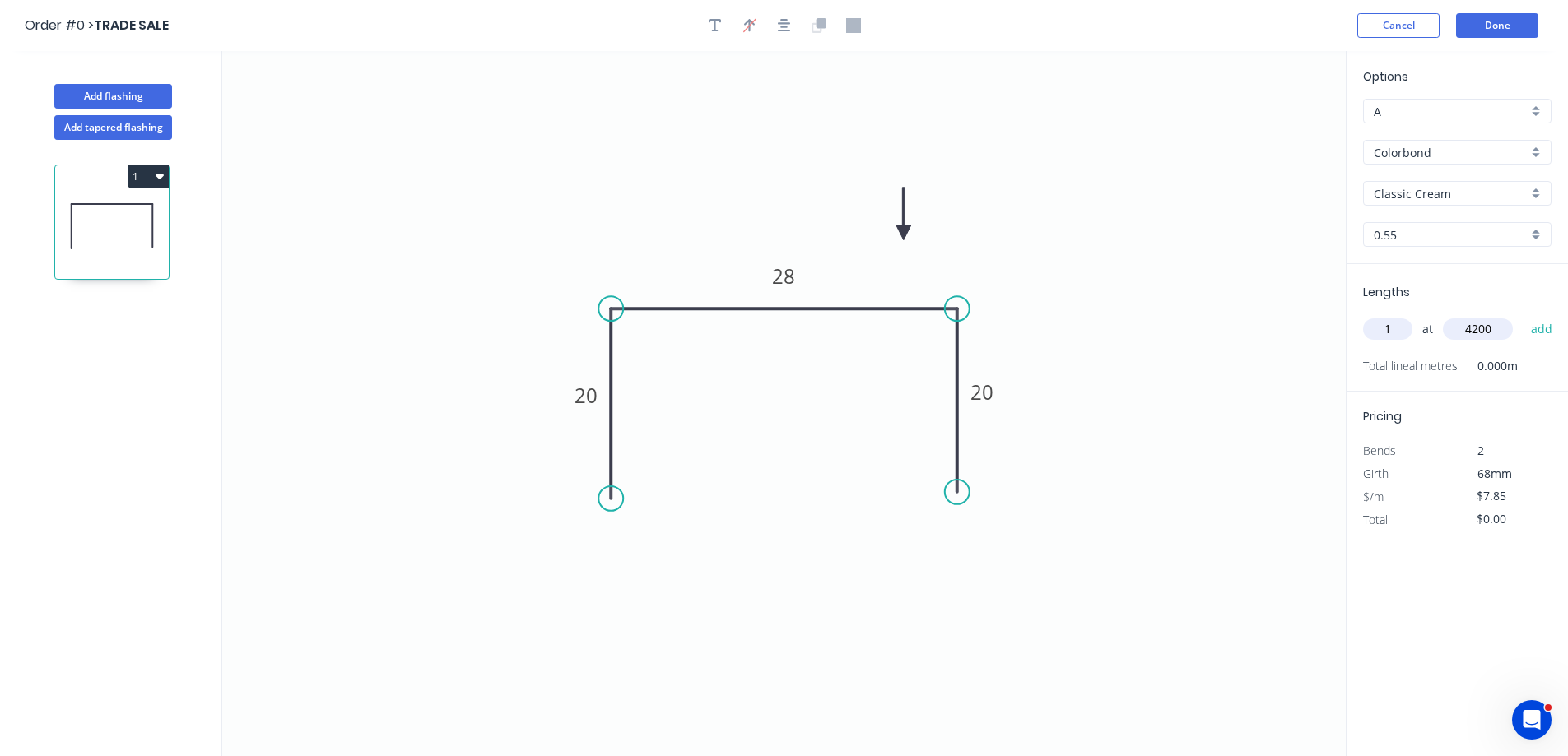
type input "4200"
click at [1523, 315] on button "add" at bounding box center [1542, 329] width 38 height 28
type input "$32.97"
click at [1511, 29] on button "Done" at bounding box center [1498, 25] width 82 height 25
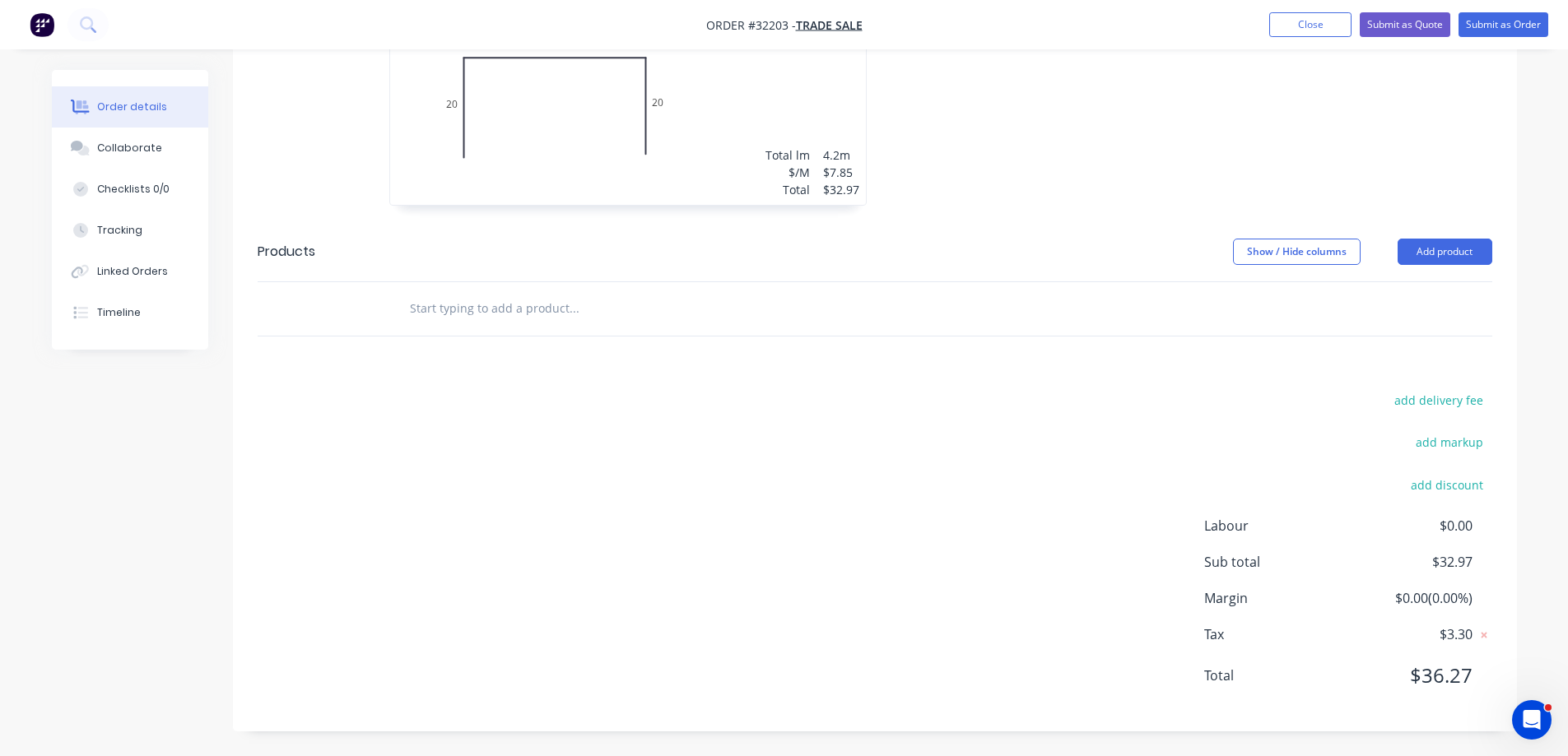
scroll to position [50, 0]
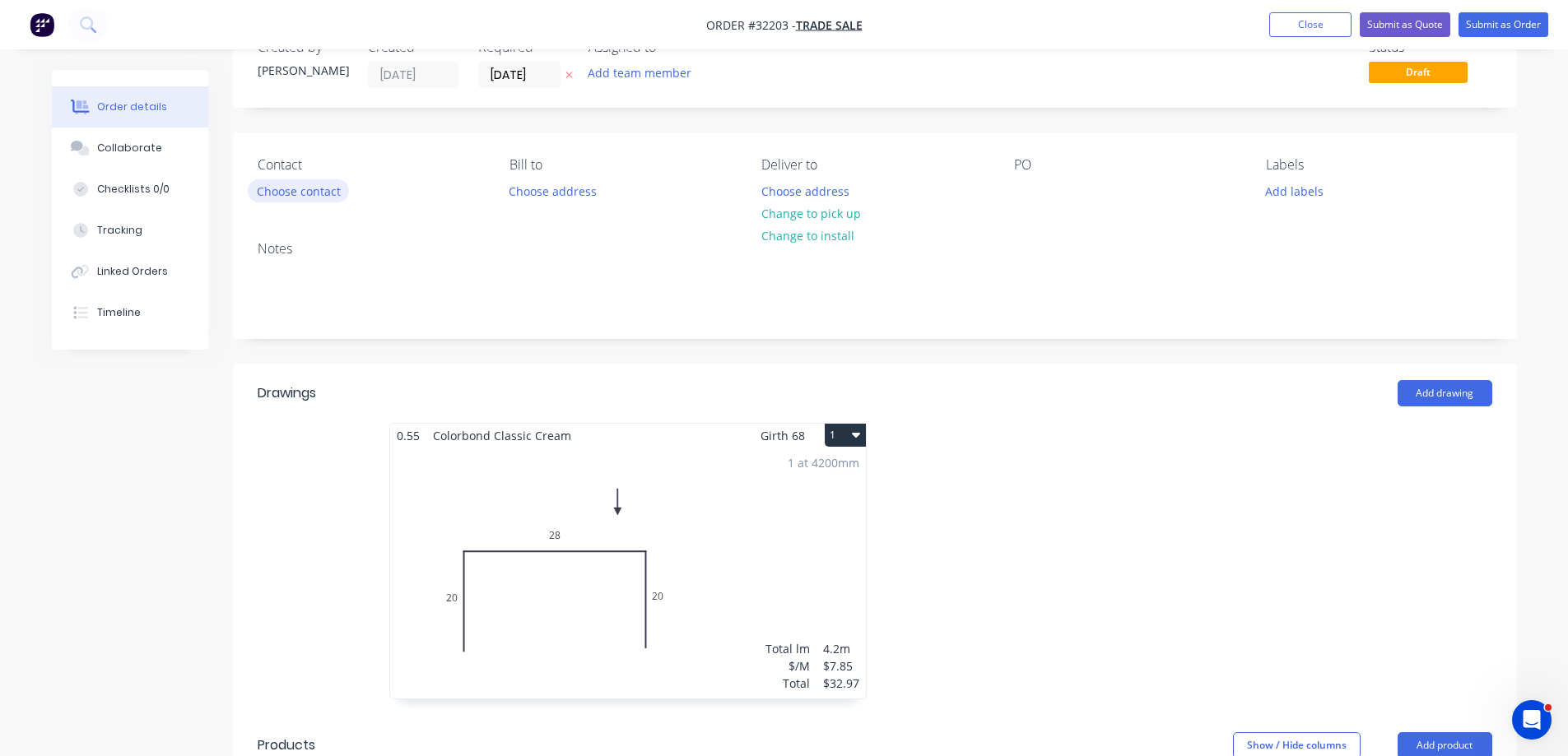
click at [297, 194] on button "Choose contact" at bounding box center [298, 190] width 101 height 22
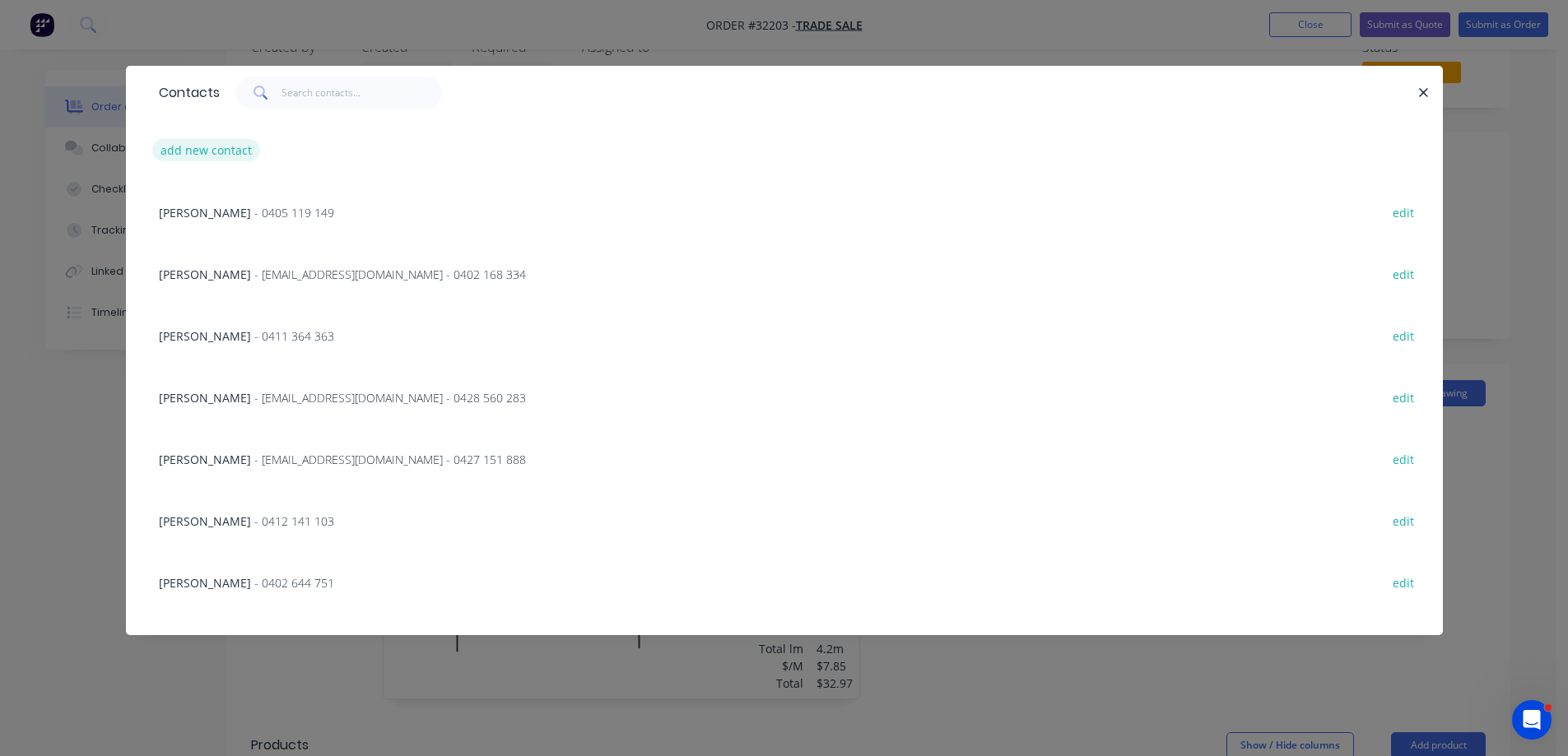
click at [213, 146] on button "add new contact" at bounding box center [207, 150] width 109 height 22
select select "AU"
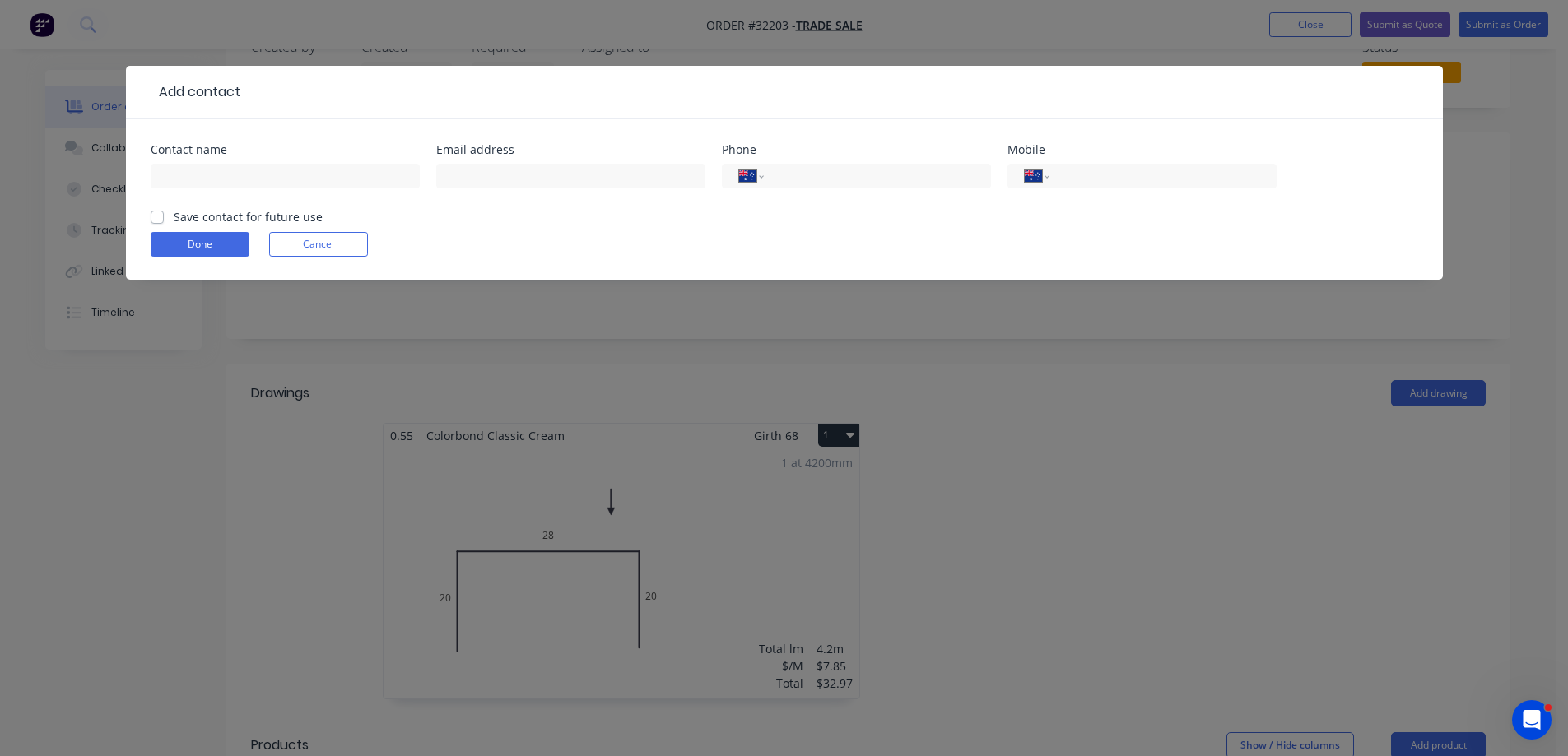
drag, startPoint x: 218, startPoint y: 160, endPoint x: 196, endPoint y: 153, distance: 23.1
click at [217, 161] on div at bounding box center [285, 184] width 269 height 48
click at [197, 166] on input "text" at bounding box center [285, 176] width 269 height 25
type input "[PERSON_NAME]"
click at [1092, 171] on input "tel" at bounding box center [1160, 176] width 197 height 19
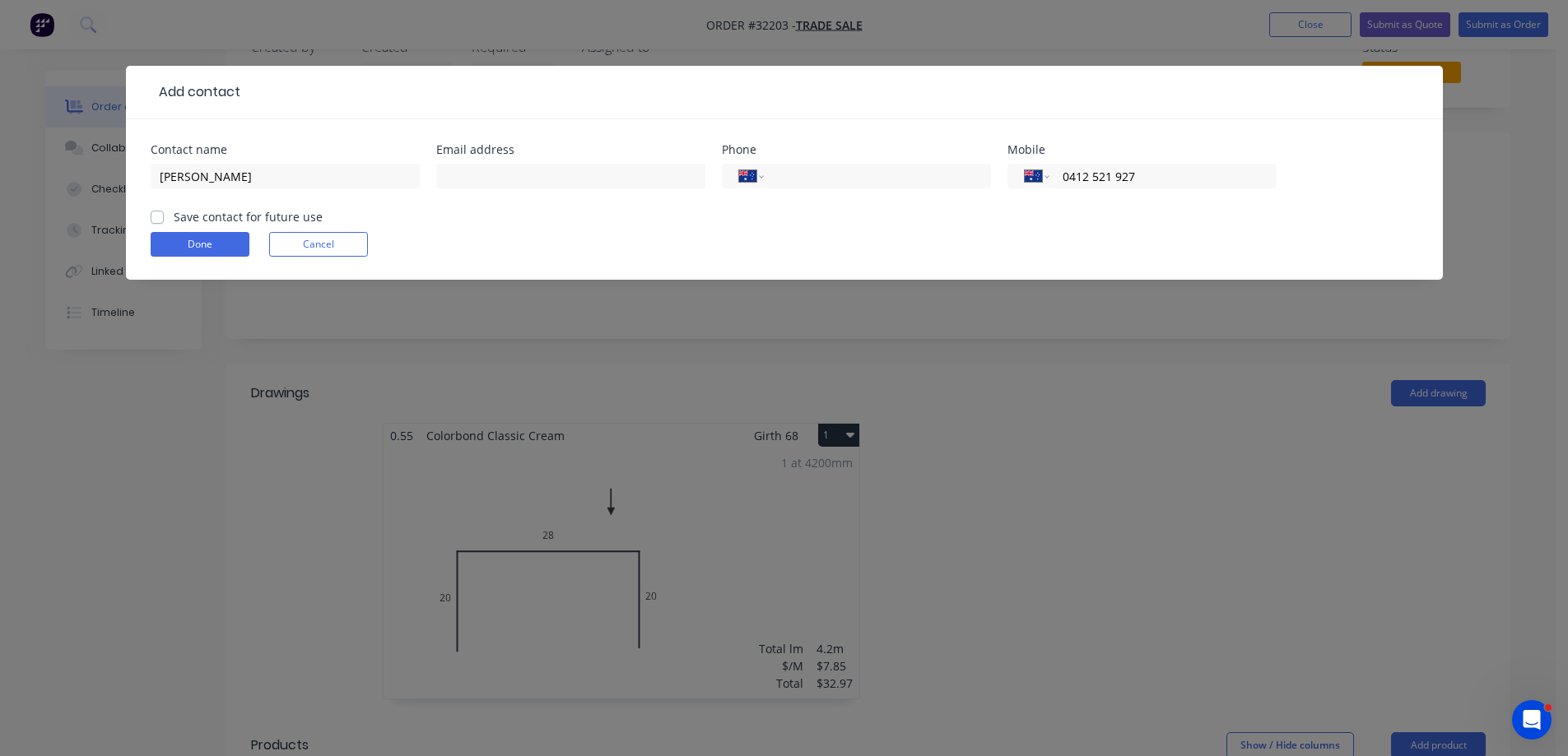
type input "0412 521 927"
click at [174, 218] on label "Save contact for future use" at bounding box center [248, 217] width 149 height 17
click at [156, 218] on input "Save contact for future use" at bounding box center [157, 216] width 13 height 16
checkbox input "true"
click at [192, 246] on button "Done" at bounding box center [200, 244] width 99 height 25
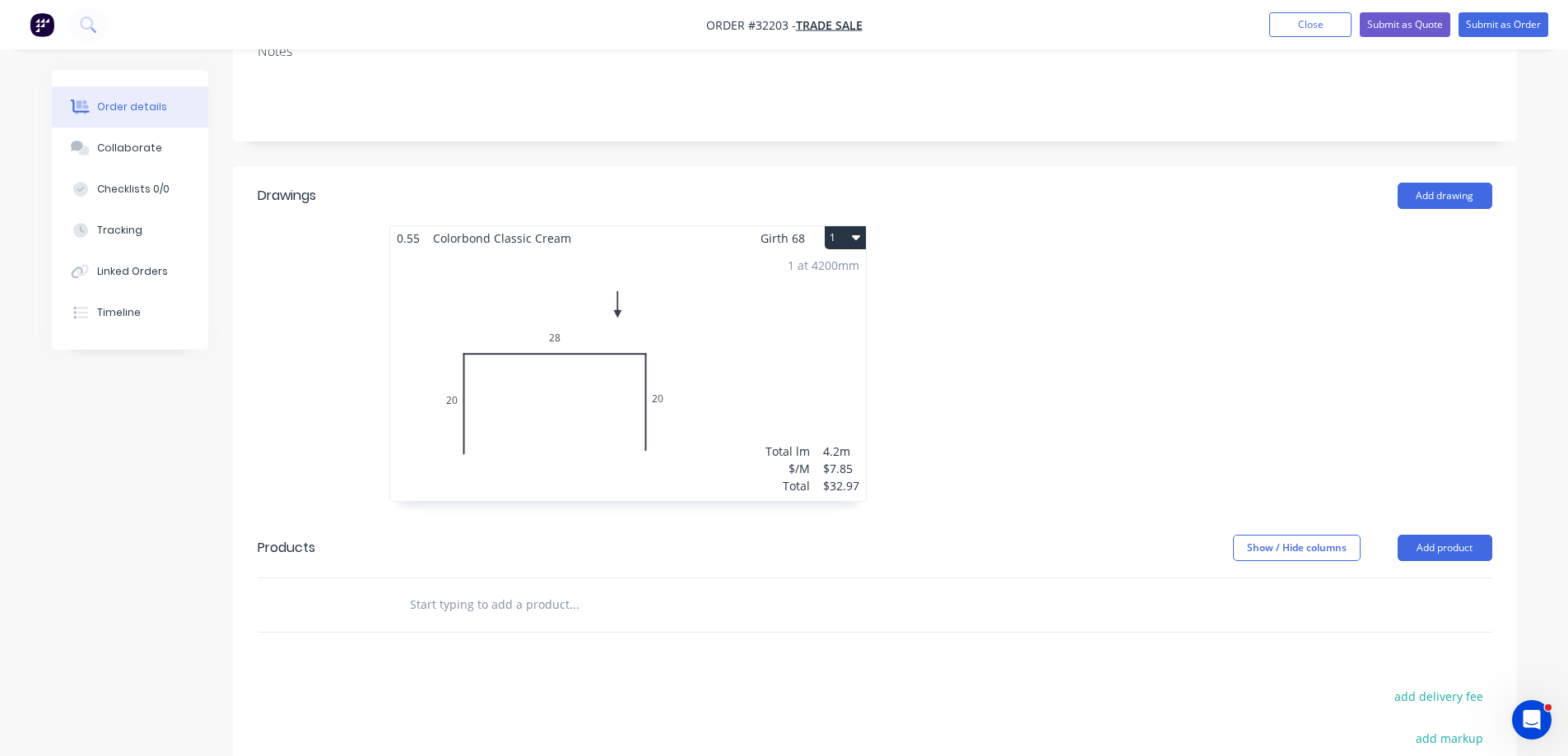
scroll to position [0, 0]
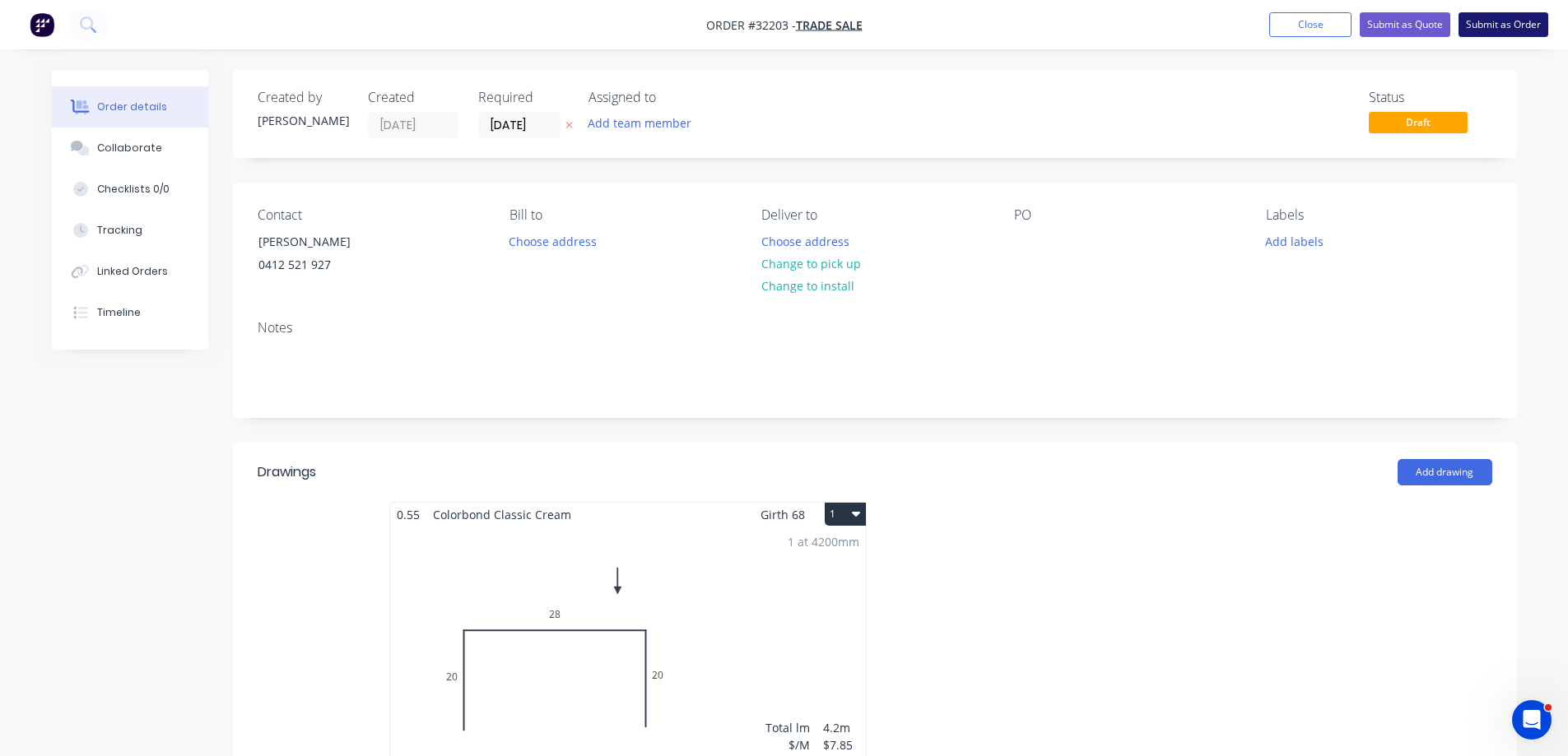
click at [1508, 28] on button "Submit as Order" at bounding box center [1503, 25] width 90 height 25
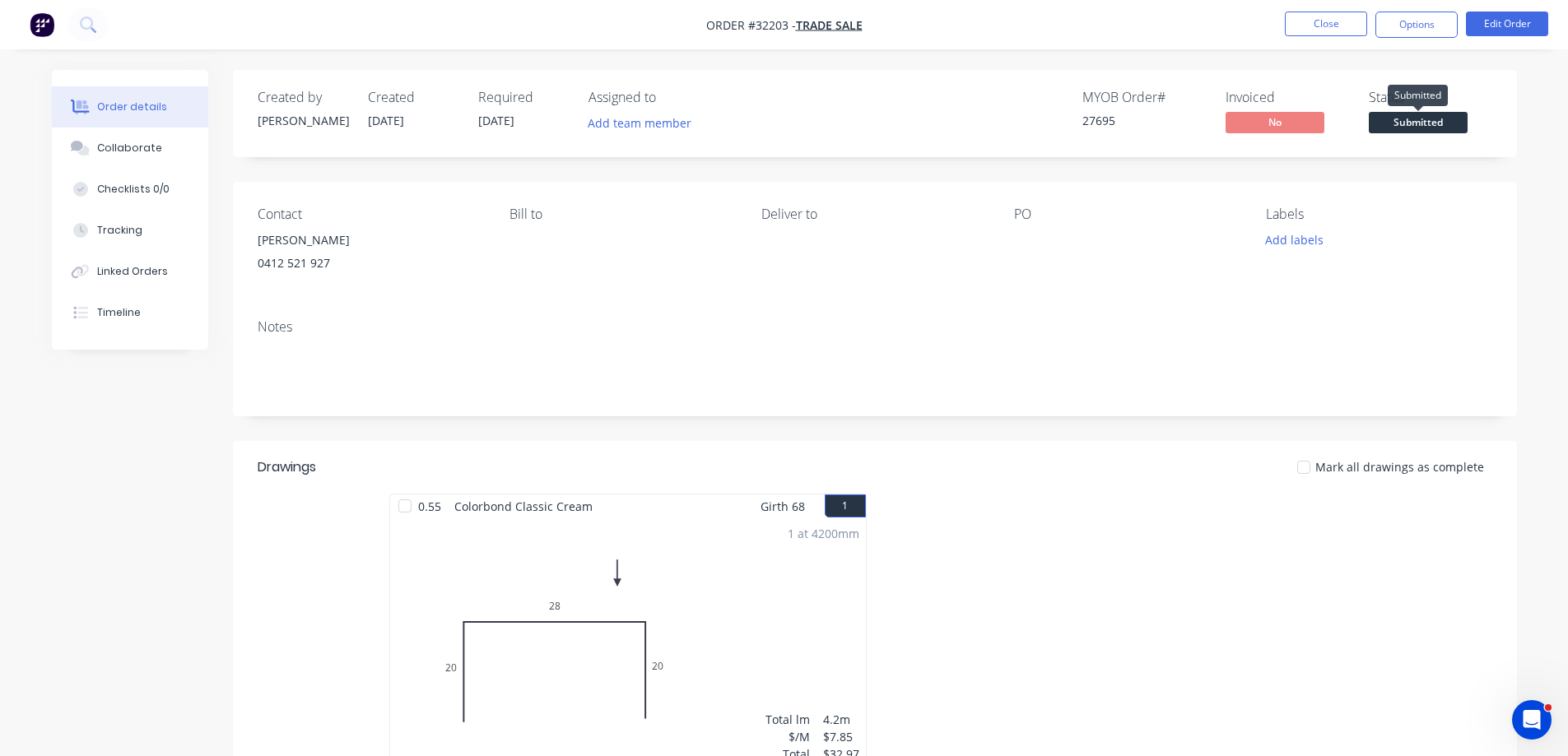
click at [1421, 127] on span "Submitted" at bounding box center [1418, 122] width 99 height 21
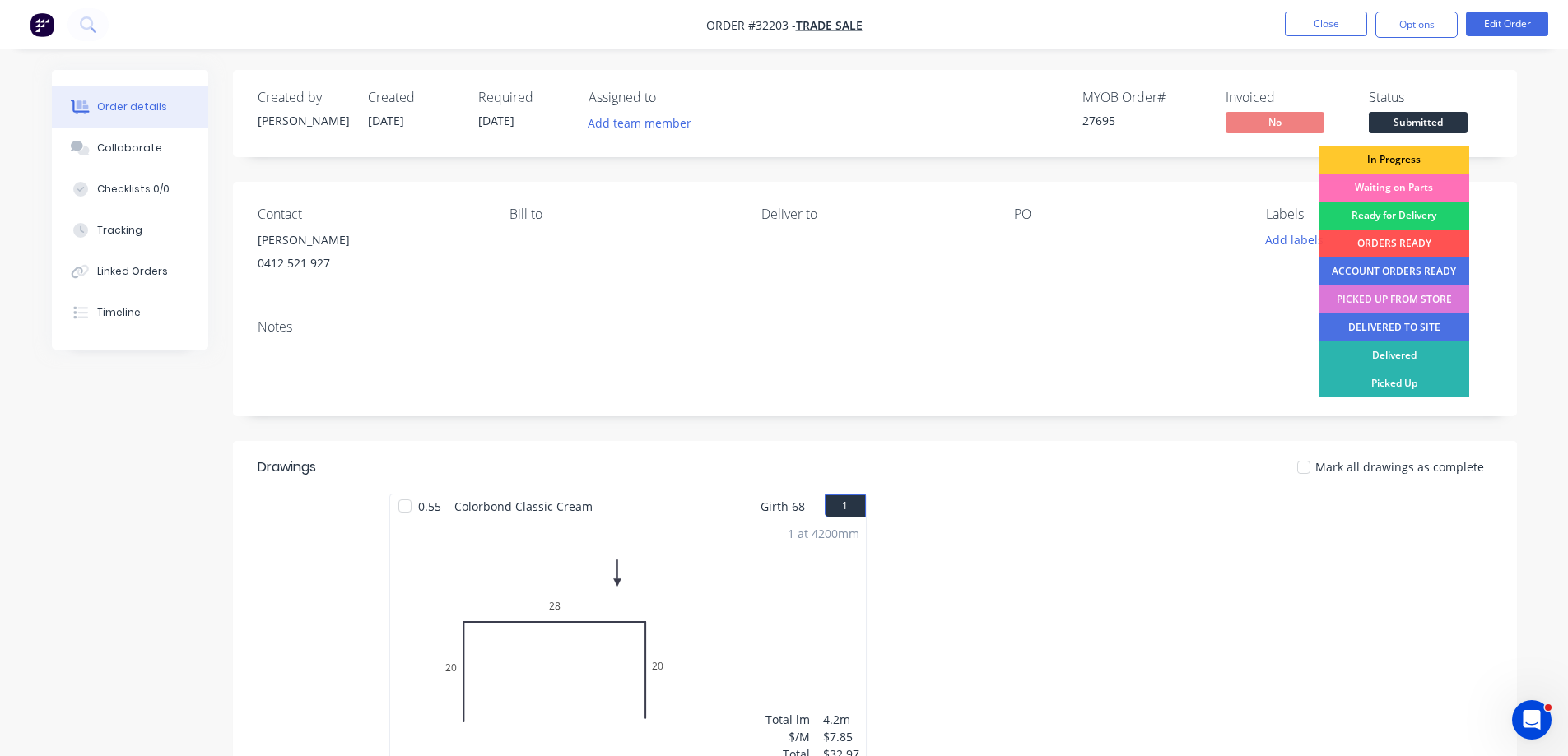
click at [1412, 153] on div "In Progress" at bounding box center [1393, 159] width 151 height 28
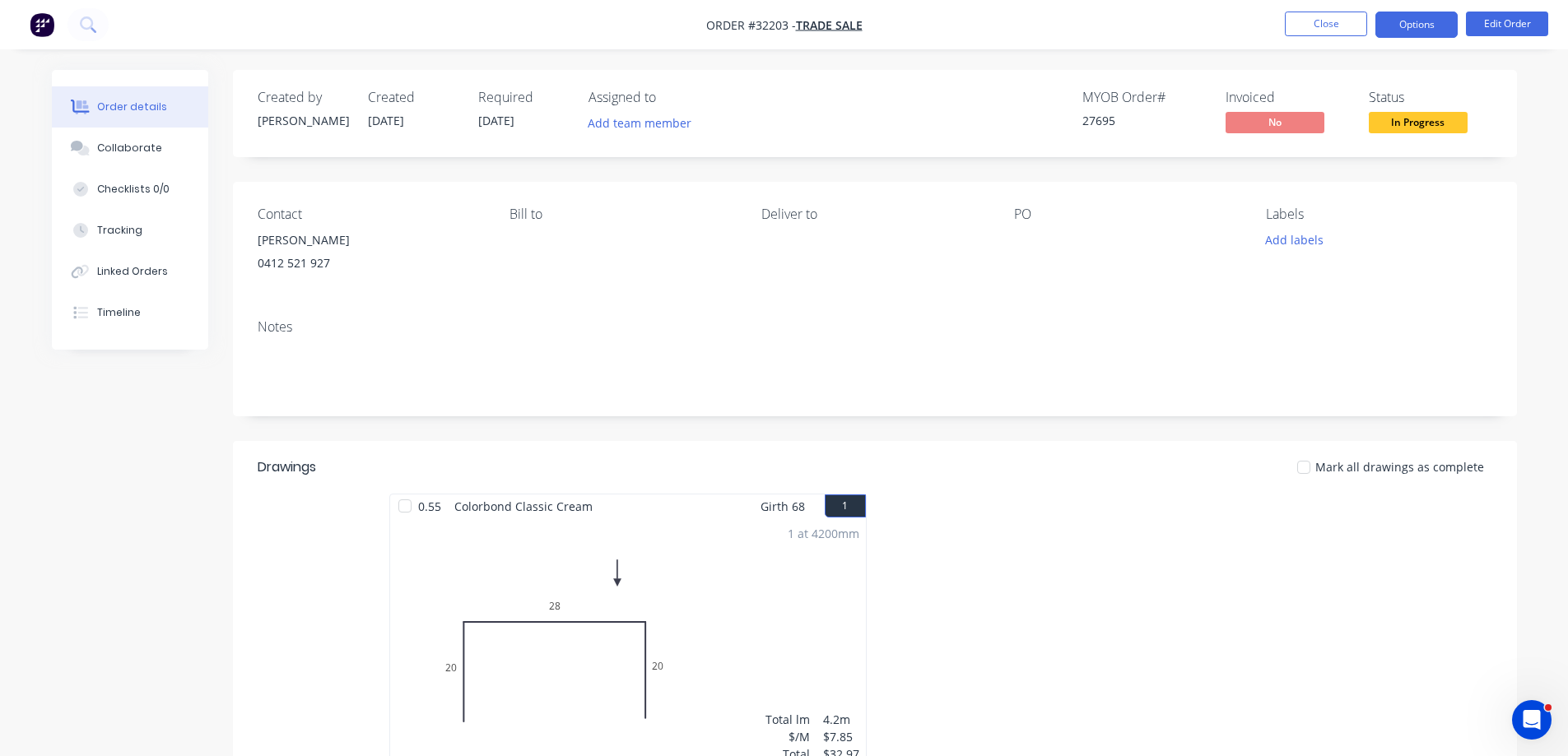
click at [1425, 25] on button "Options" at bounding box center [1416, 25] width 82 height 27
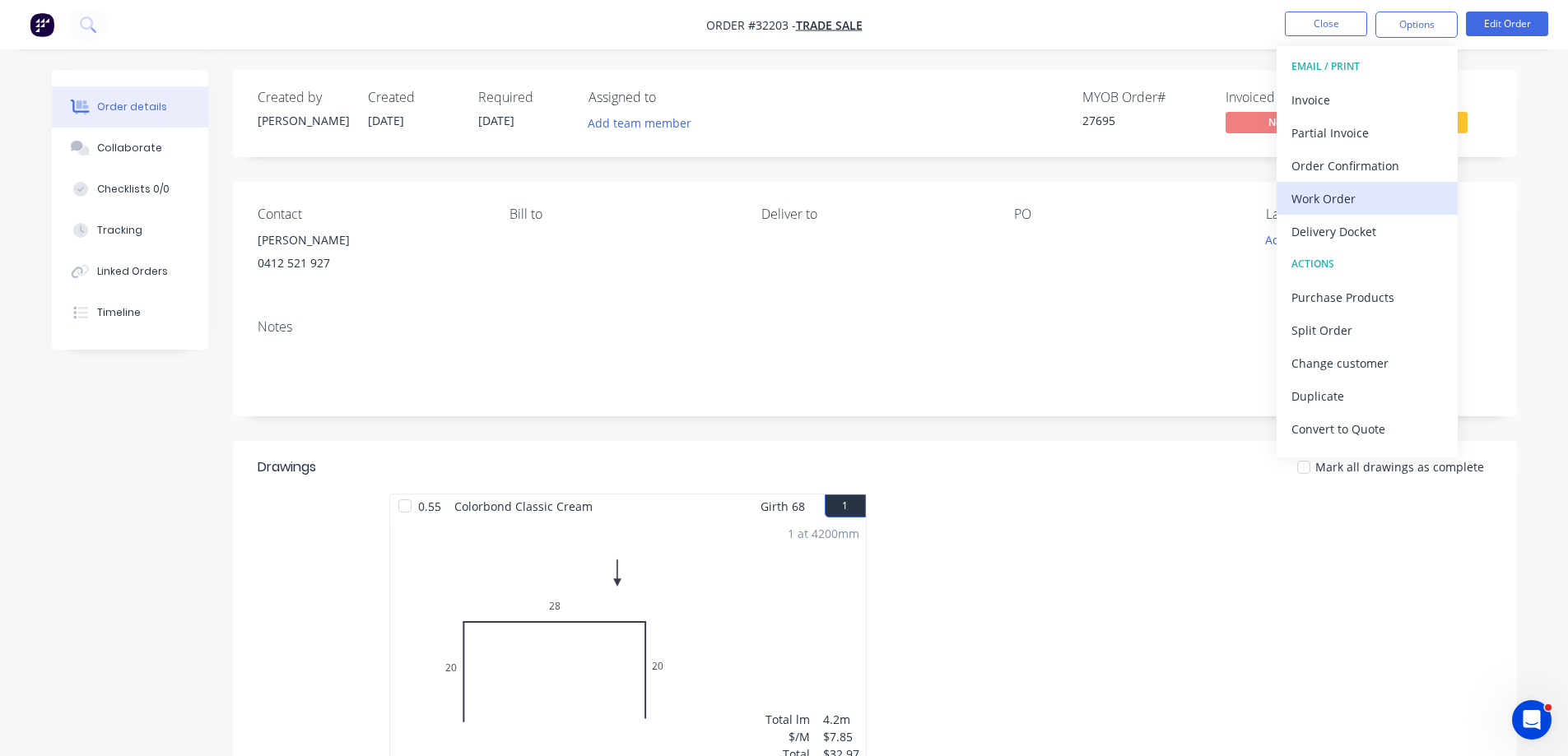
click at [1356, 206] on div "Work Order" at bounding box center [1368, 198] width 152 height 24
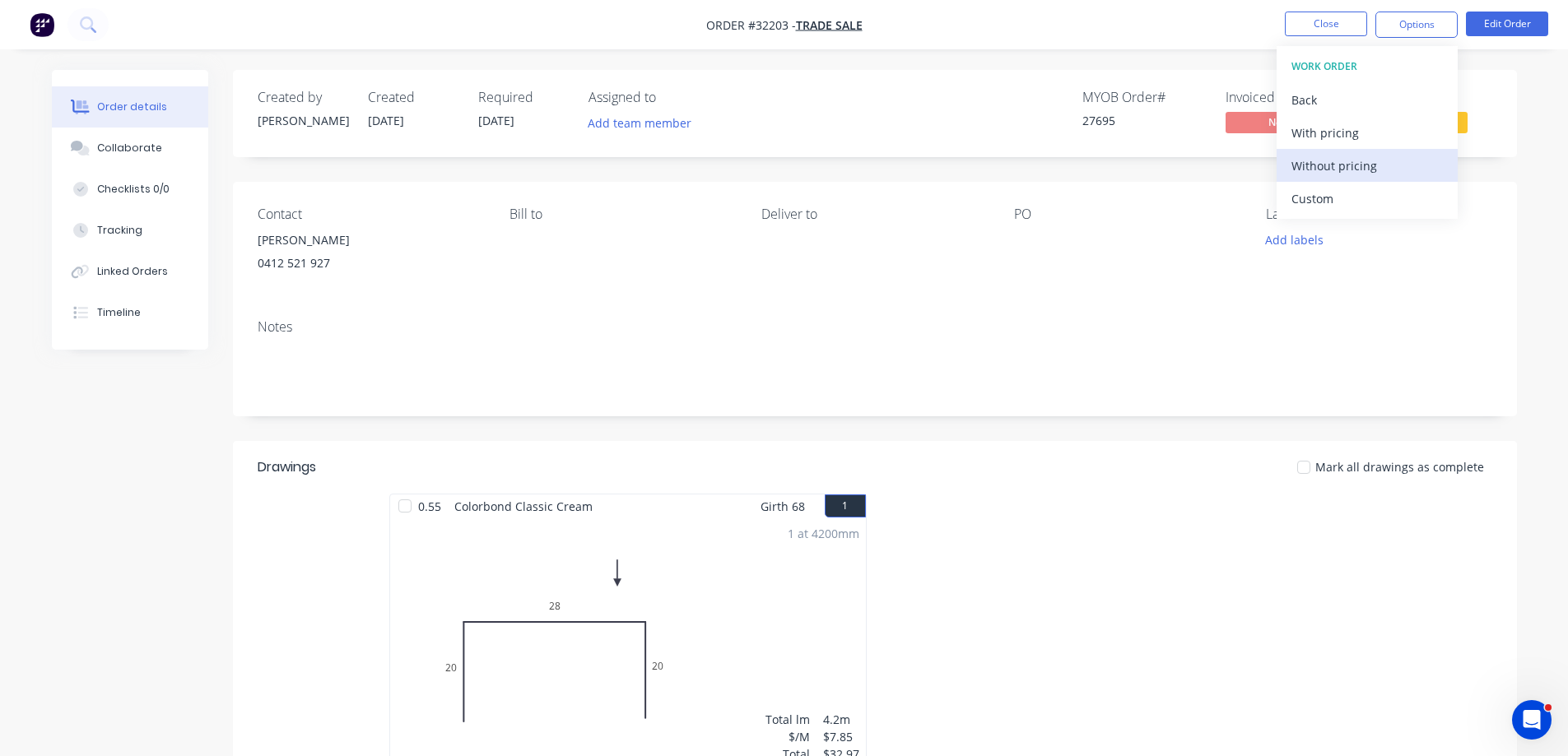
click at [1369, 166] on div "Without pricing" at bounding box center [1368, 165] width 152 height 24
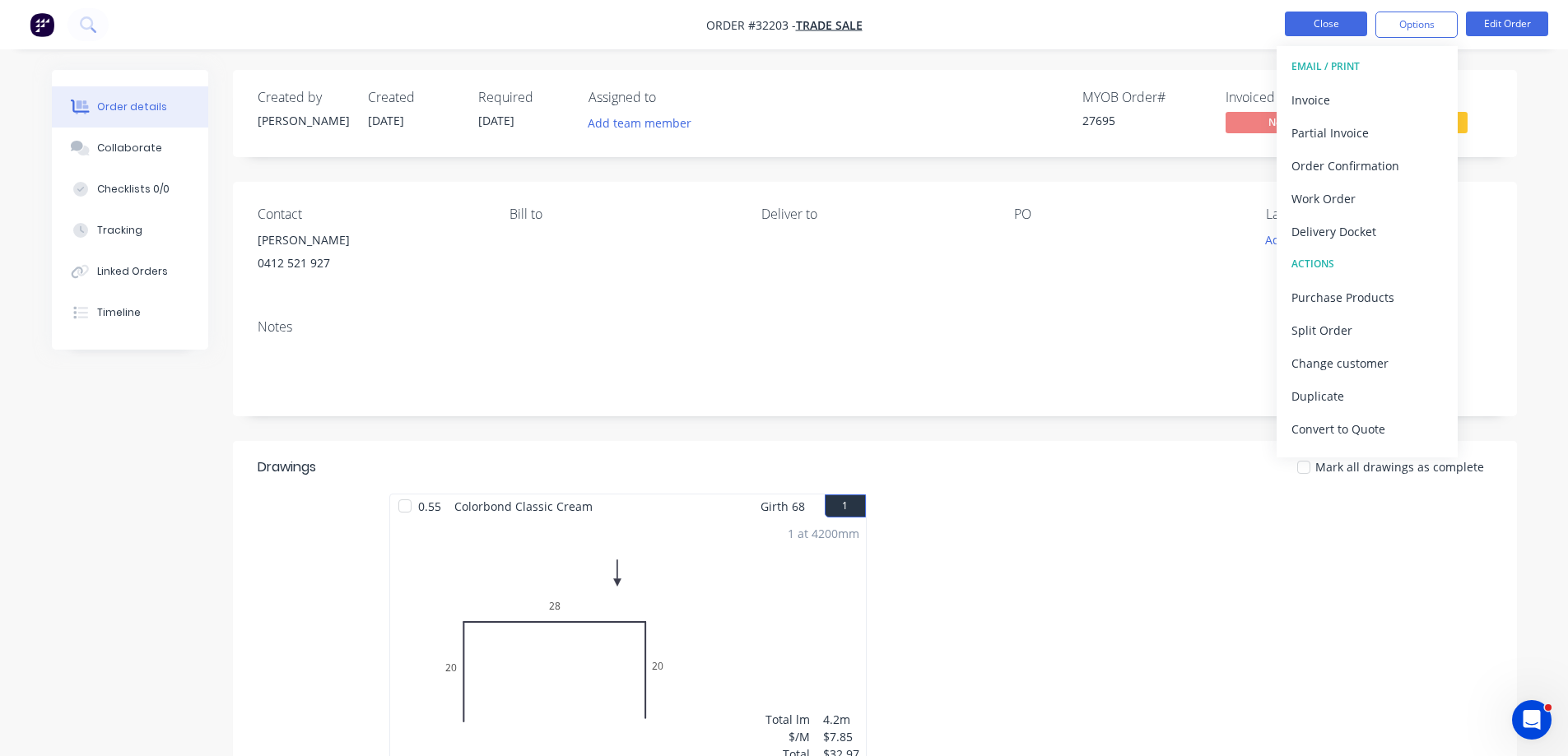
click at [1332, 29] on button "Close" at bounding box center [1326, 24] width 82 height 25
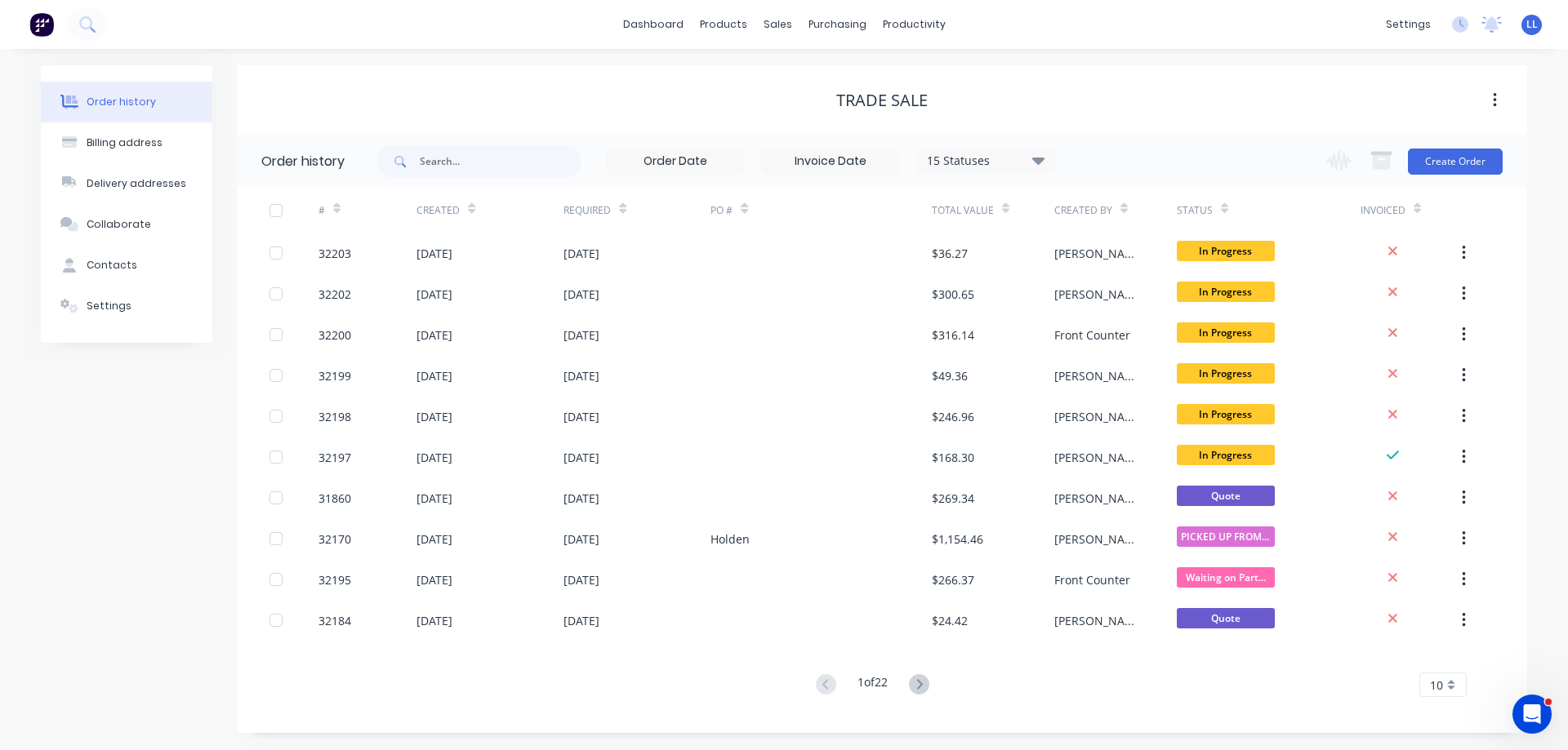
click at [44, 32] on img at bounding box center [41, 24] width 24 height 24
